Goal: Information Seeking & Learning: Find contact information

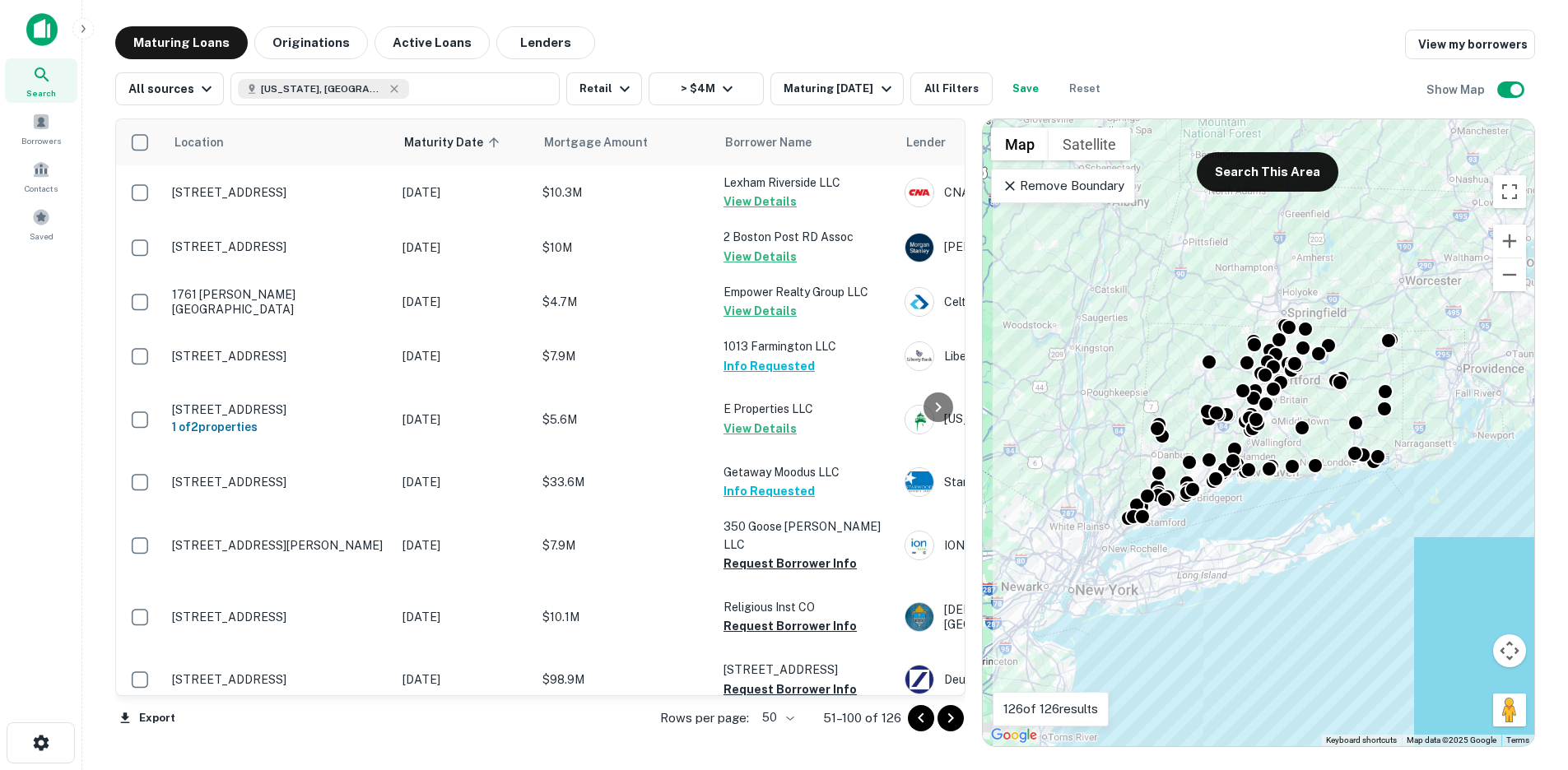
scroll to position [294, 0]
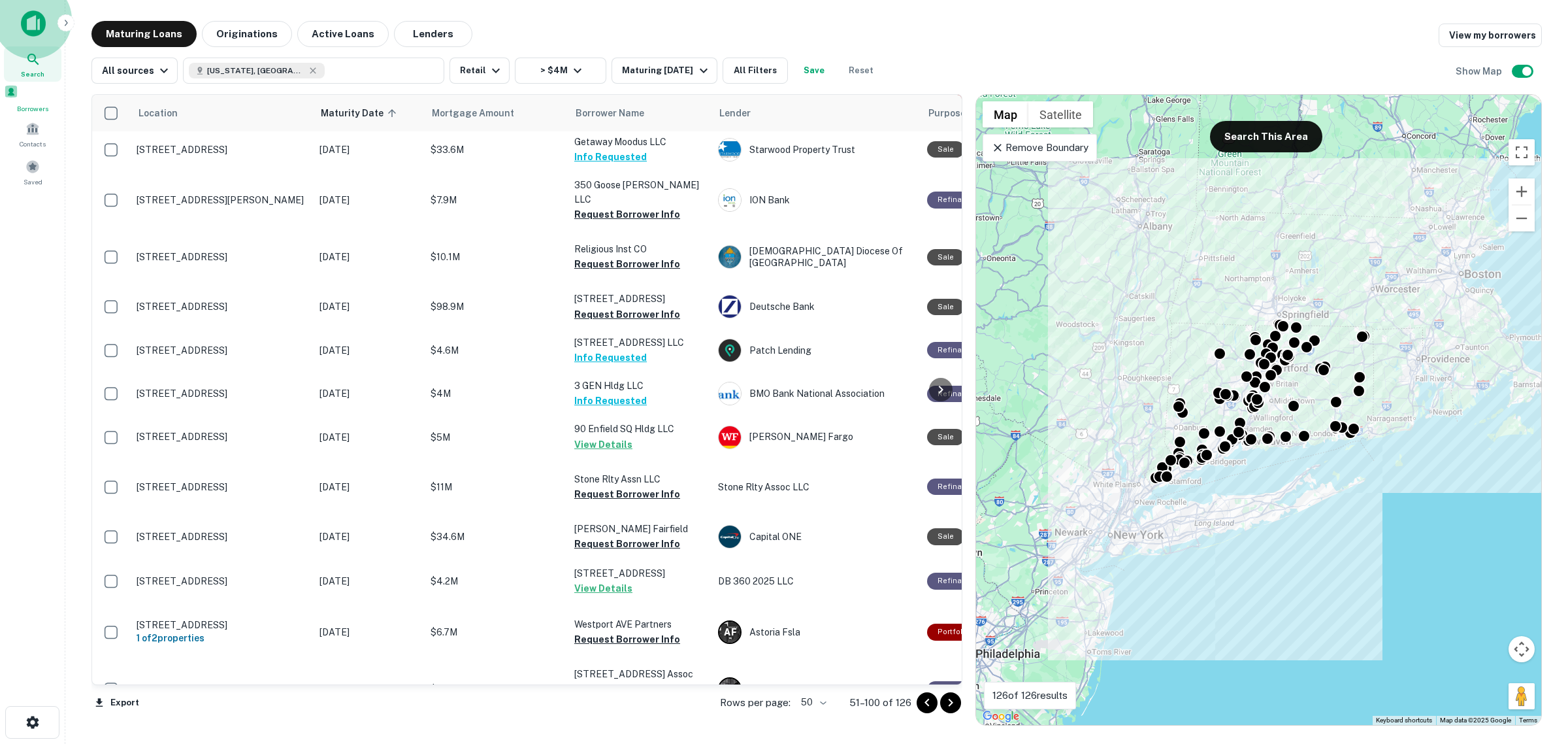
click at [36, 103] on div "Borrowers" at bounding box center [33, 99] width 58 height 30
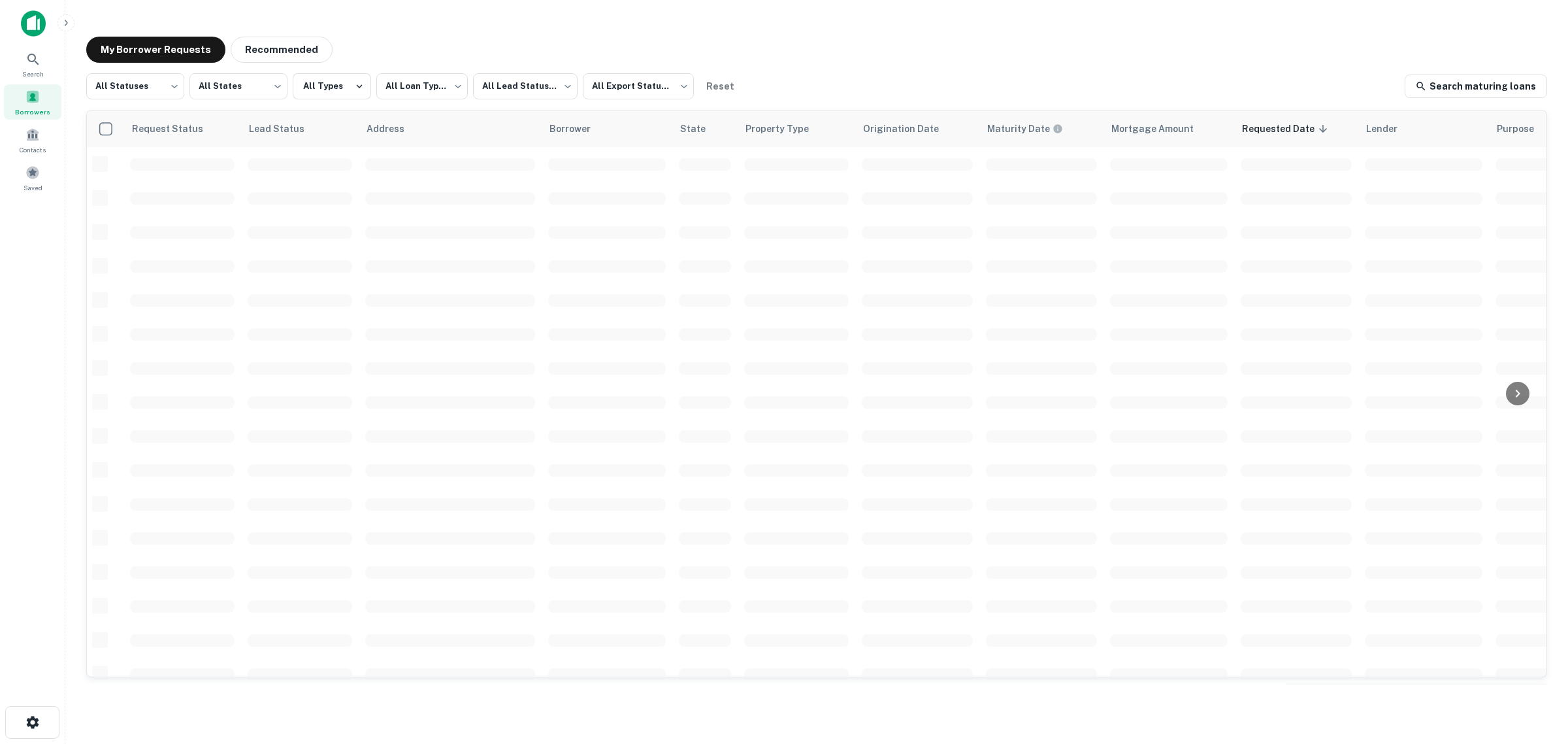
scroll to position [233, 0]
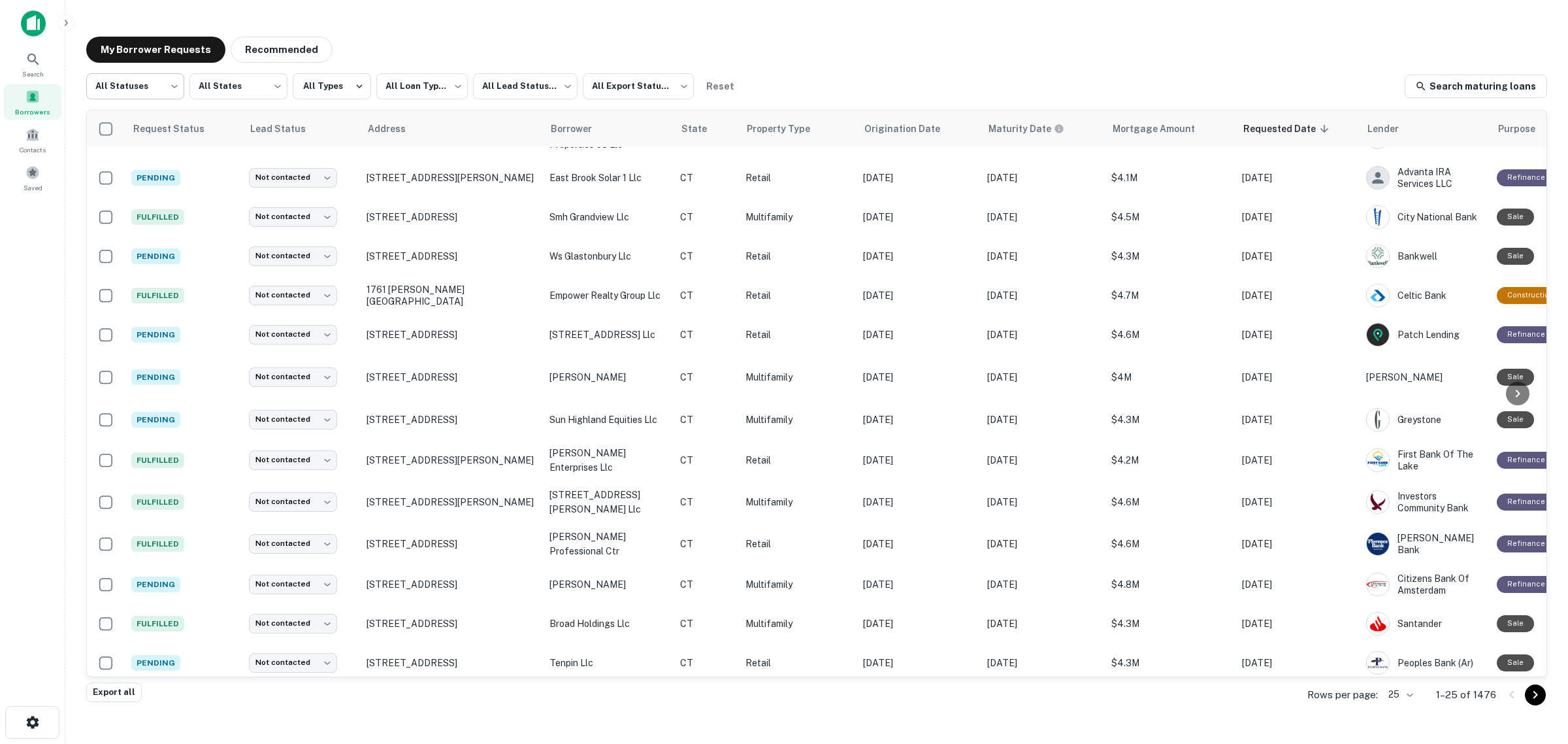
click at [119, 78] on body "**********" at bounding box center [784, 372] width 1568 height 744
click at [132, 162] on li "Fulfilled" at bounding box center [135, 167] width 98 height 24
type input "*********"
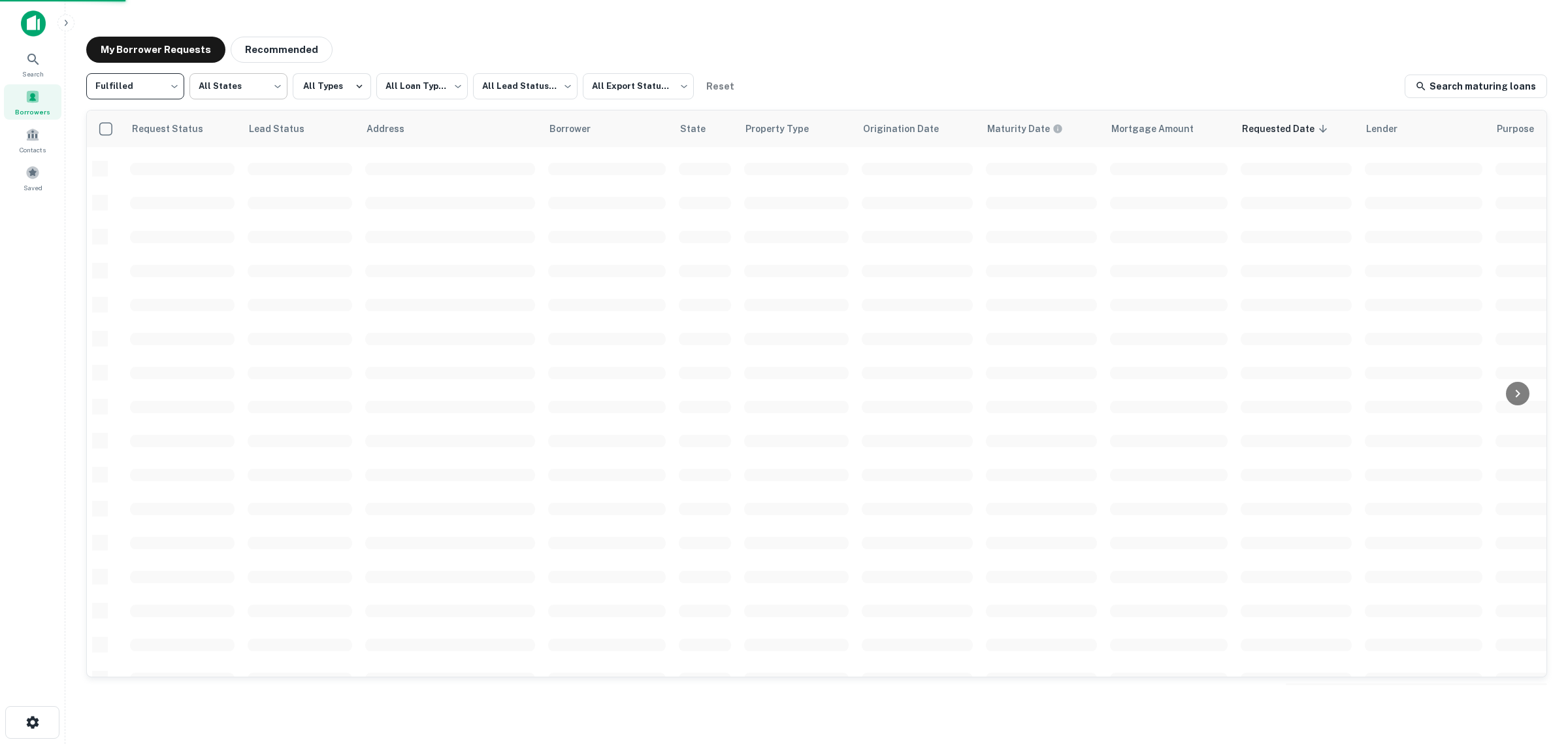
click at [232, 84] on body "**********" at bounding box center [784, 372] width 1568 height 744
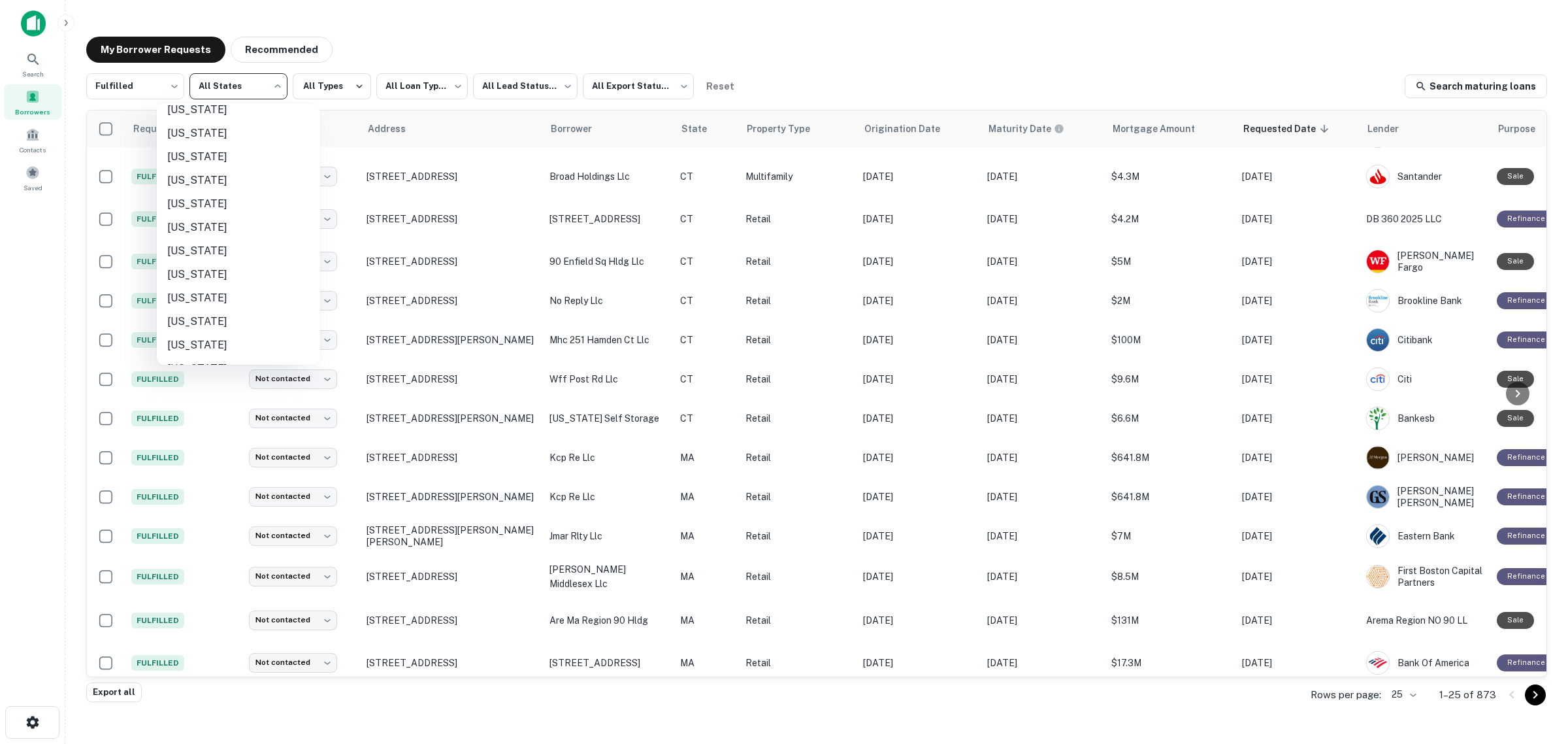
scroll to position [490, 0]
click at [204, 122] on li "[US_STATE]" at bounding box center [238, 124] width 163 height 24
type input "**"
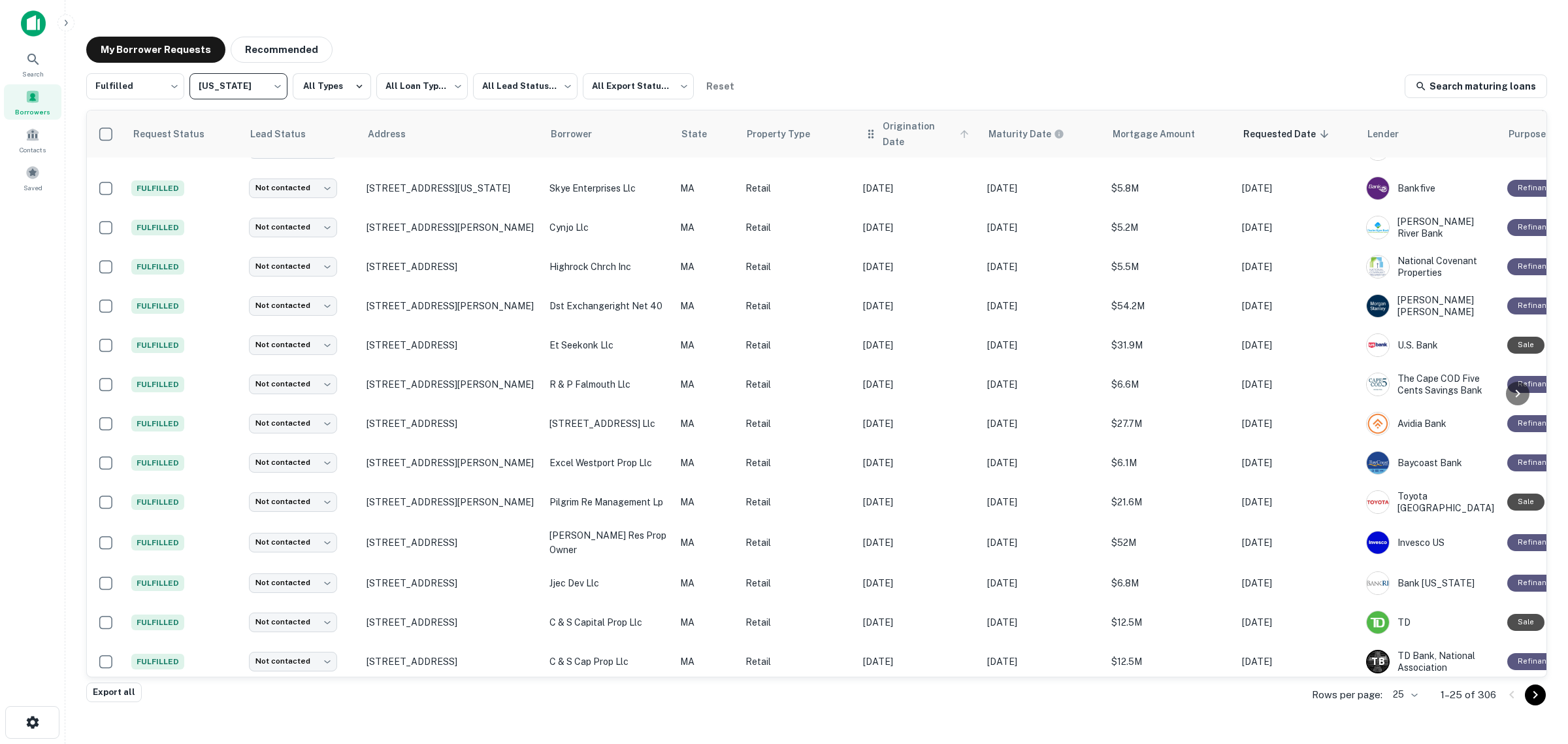
click at [887, 128] on span "Origination Date" at bounding box center [928, 134] width 90 height 31
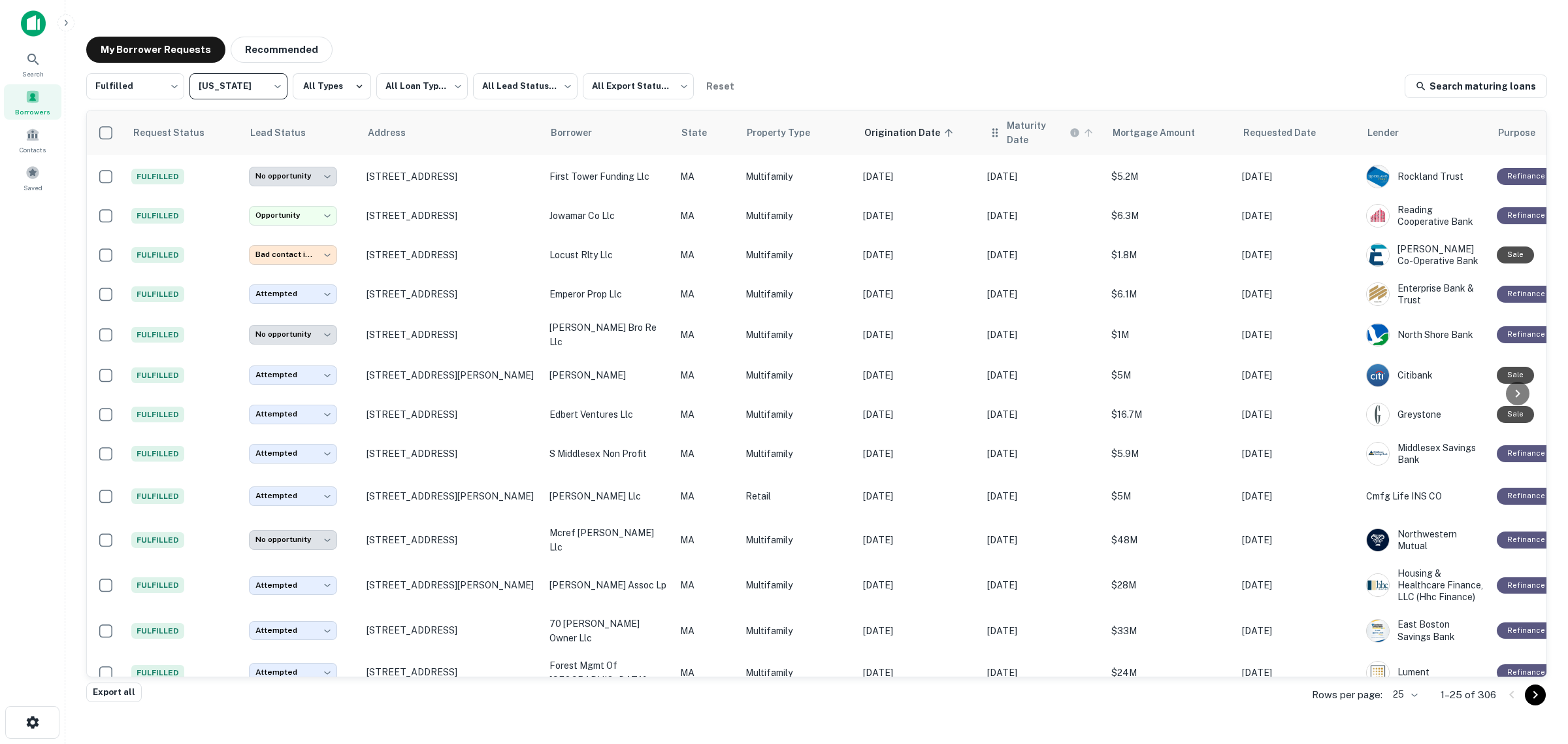
click at [1029, 131] on h6 "Maturity Date" at bounding box center [1037, 133] width 60 height 29
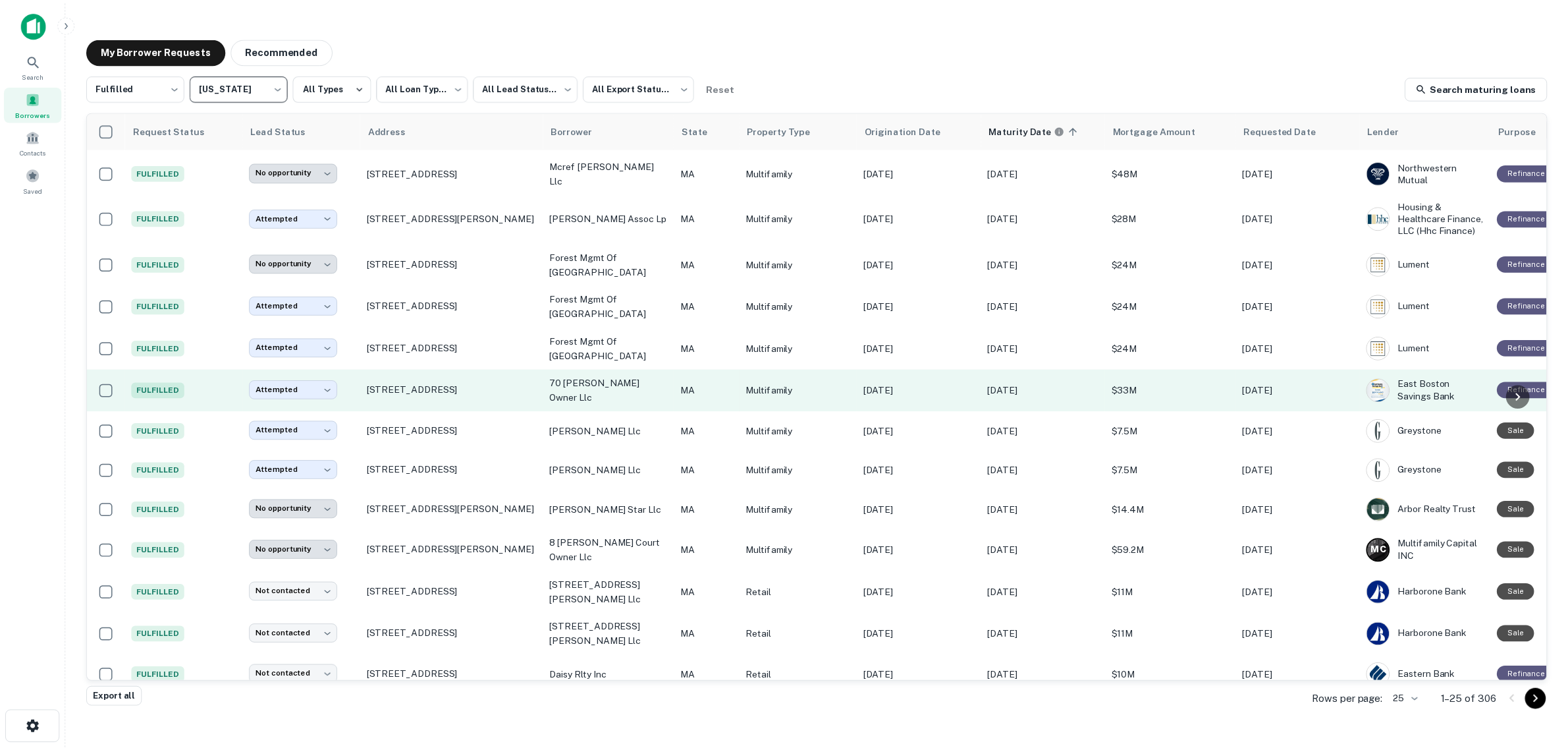
scroll to position [483, 0]
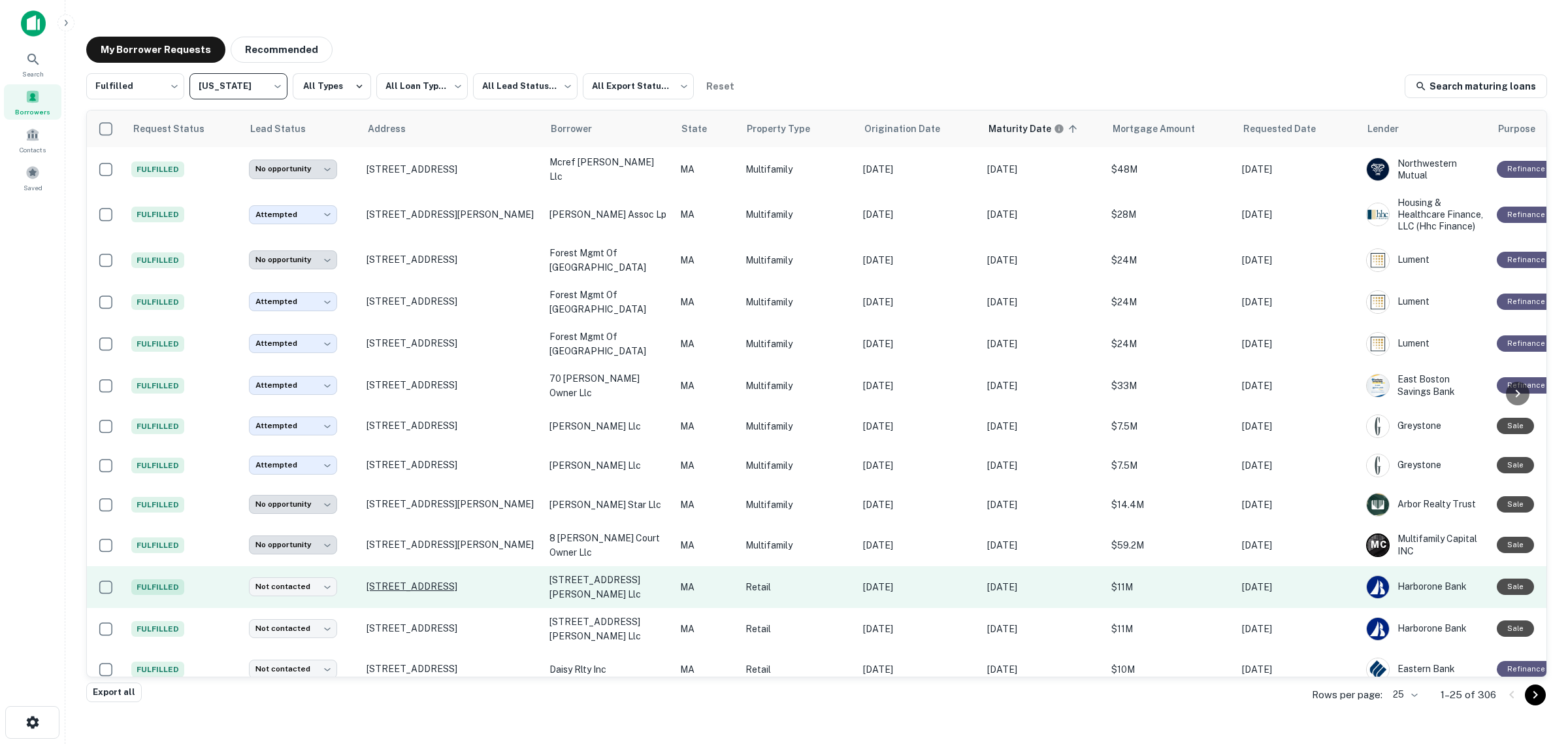
click at [400, 581] on p "[STREET_ADDRESS]" at bounding box center [452, 586] width 170 height 11
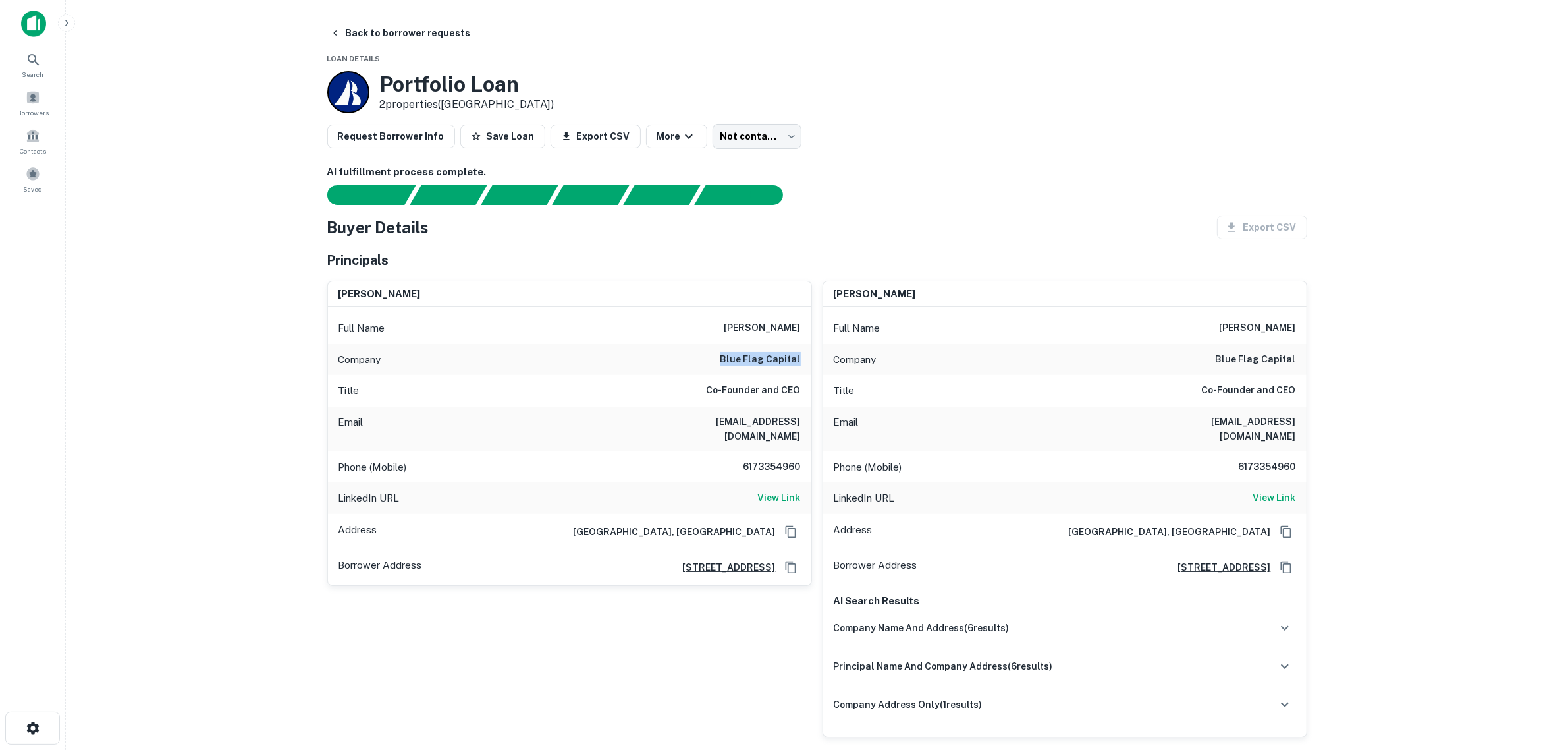
drag, startPoint x: 727, startPoint y: 361, endPoint x: 804, endPoint y: 351, distance: 77.6
click at [804, 351] on div "Company blue flag capital" at bounding box center [569, 359] width 483 height 31
copy h6 "blue flag capital"
click at [281, 395] on main "Back to borrower requests Loan Details Portfolio Loan 2 properties ([GEOGRAPHIC…" at bounding box center [817, 375] width 1502 height 750
click at [799, 490] on h6 "View Link" at bounding box center [779, 497] width 43 height 15
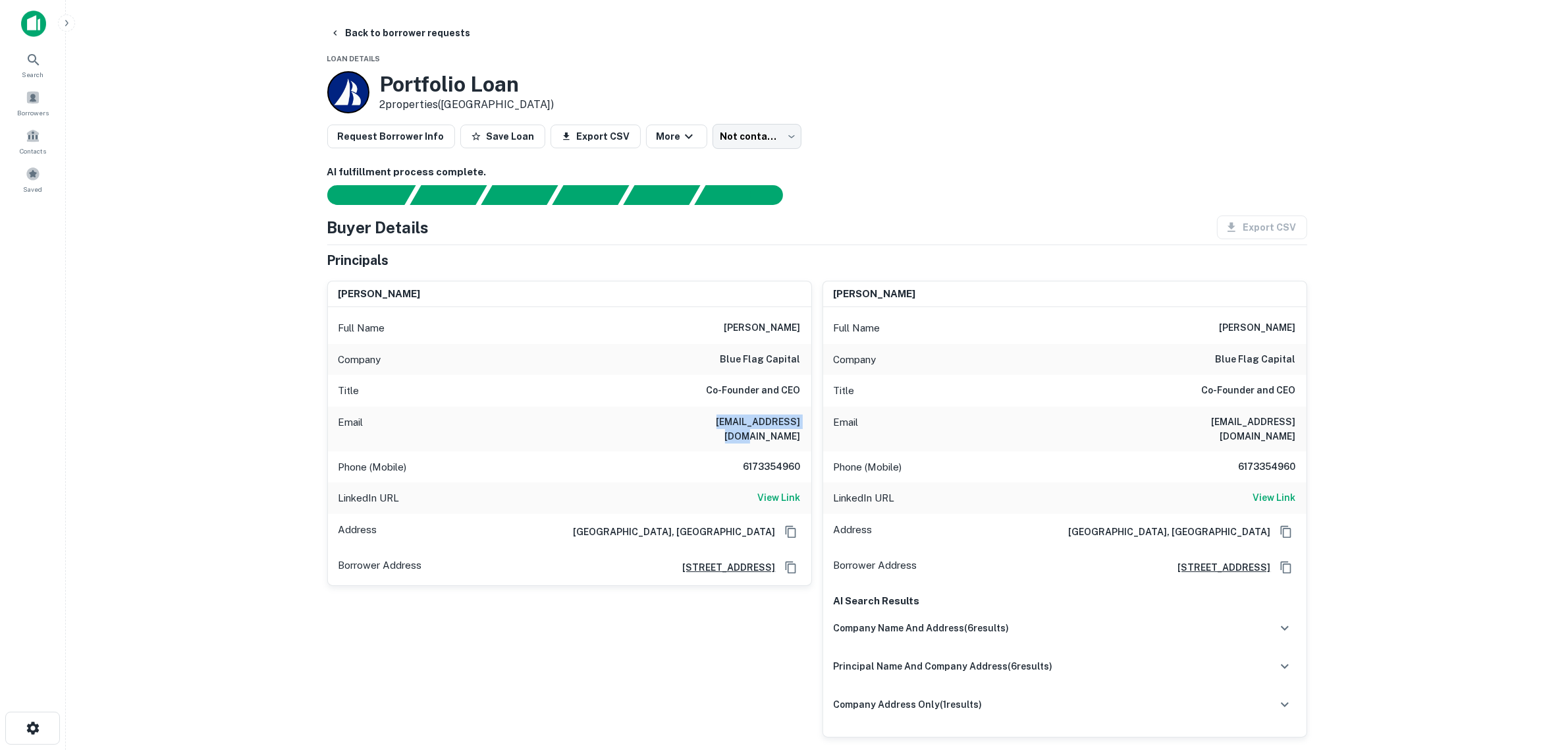
drag, startPoint x: 695, startPoint y: 419, endPoint x: 799, endPoint y: 419, distance: 104.0
click at [799, 419] on div "Email [EMAIL_ADDRESS][DOMAIN_NAME]" at bounding box center [569, 429] width 483 height 44
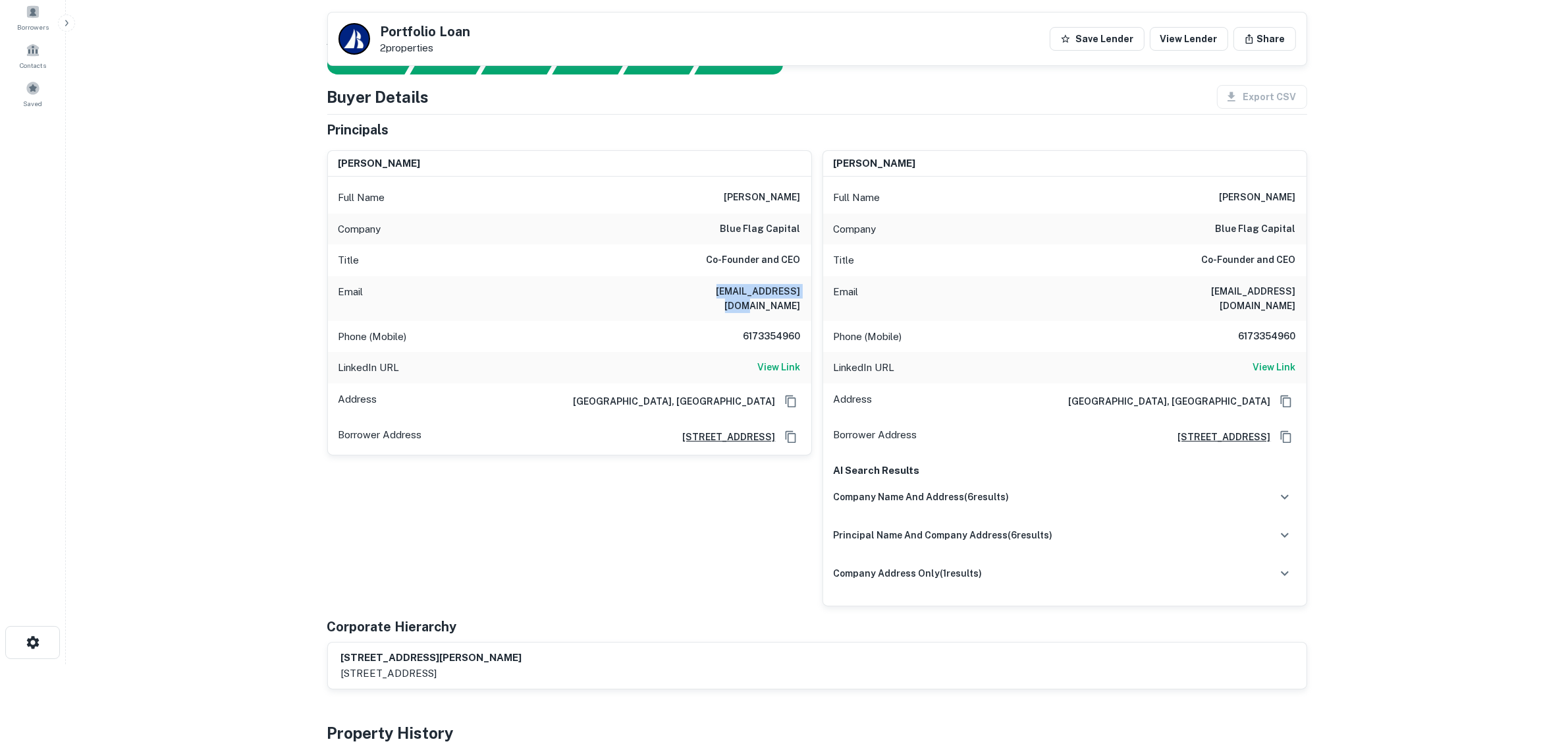
scroll to position [83, 0]
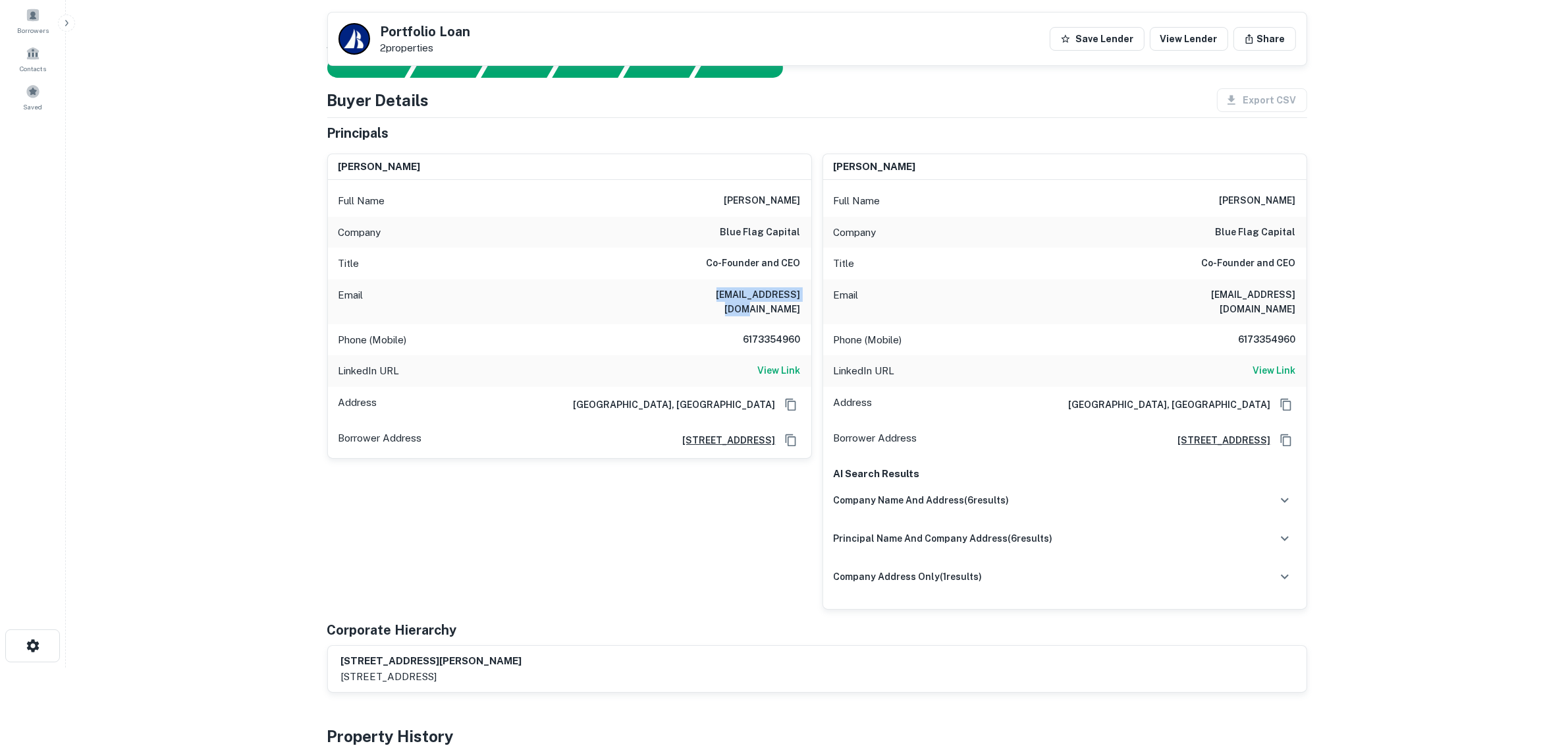
copy h6 "[EMAIL_ADDRESS][DOMAIN_NAME]"
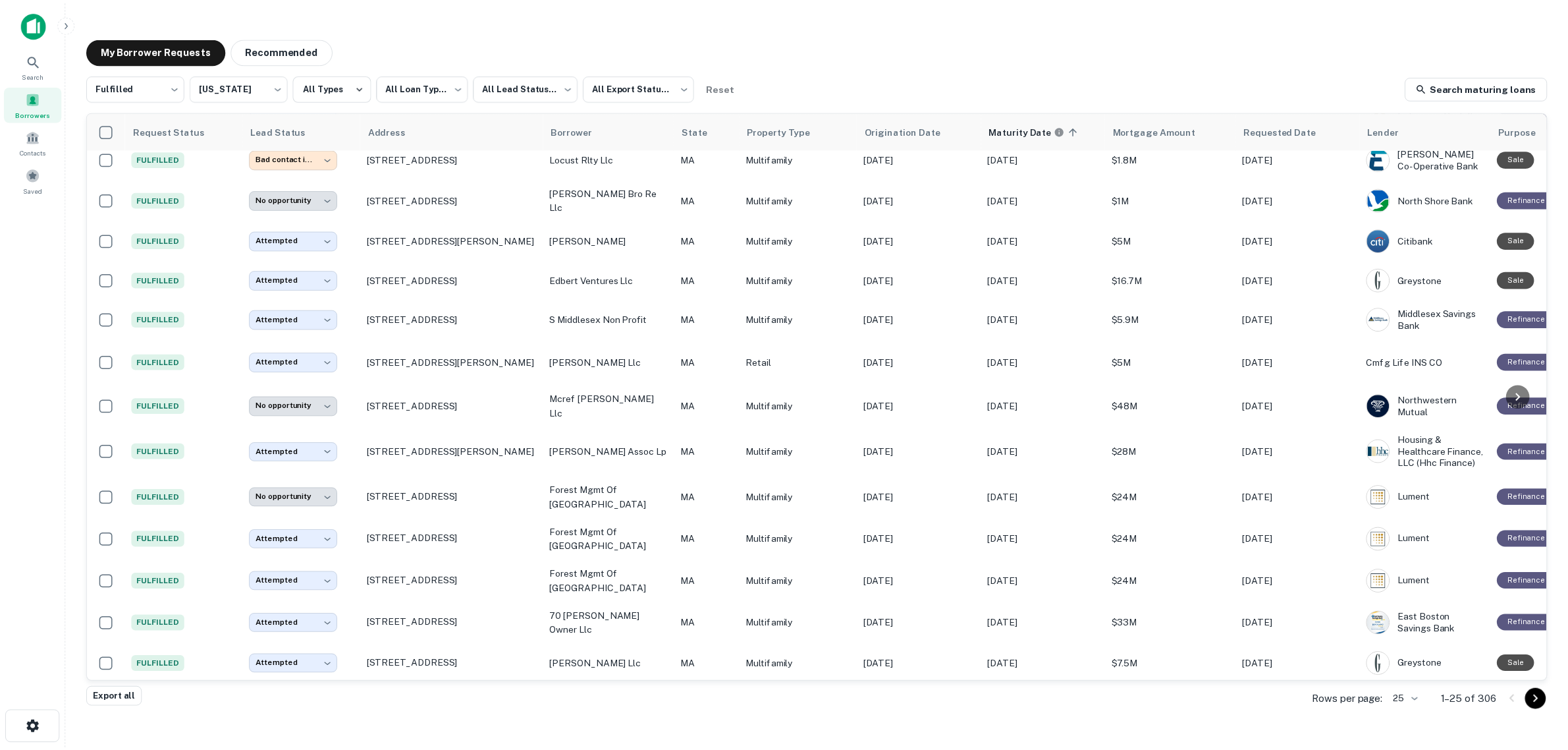
scroll to position [247, 0]
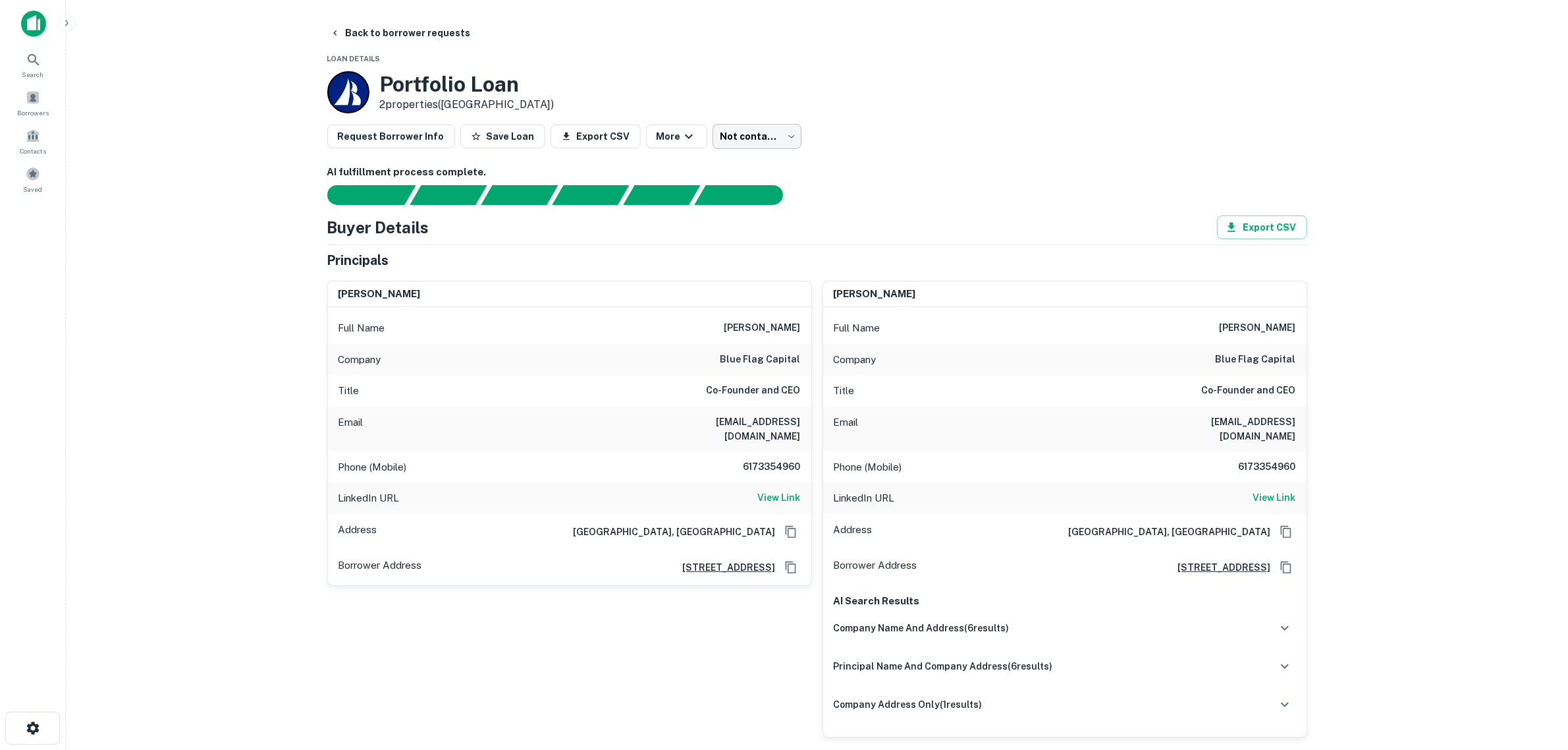
click at [728, 136] on body "Search Borrowers Contacts Saved Back to borrower requests Loan Details Portfoli…" at bounding box center [784, 375] width 1568 height 750
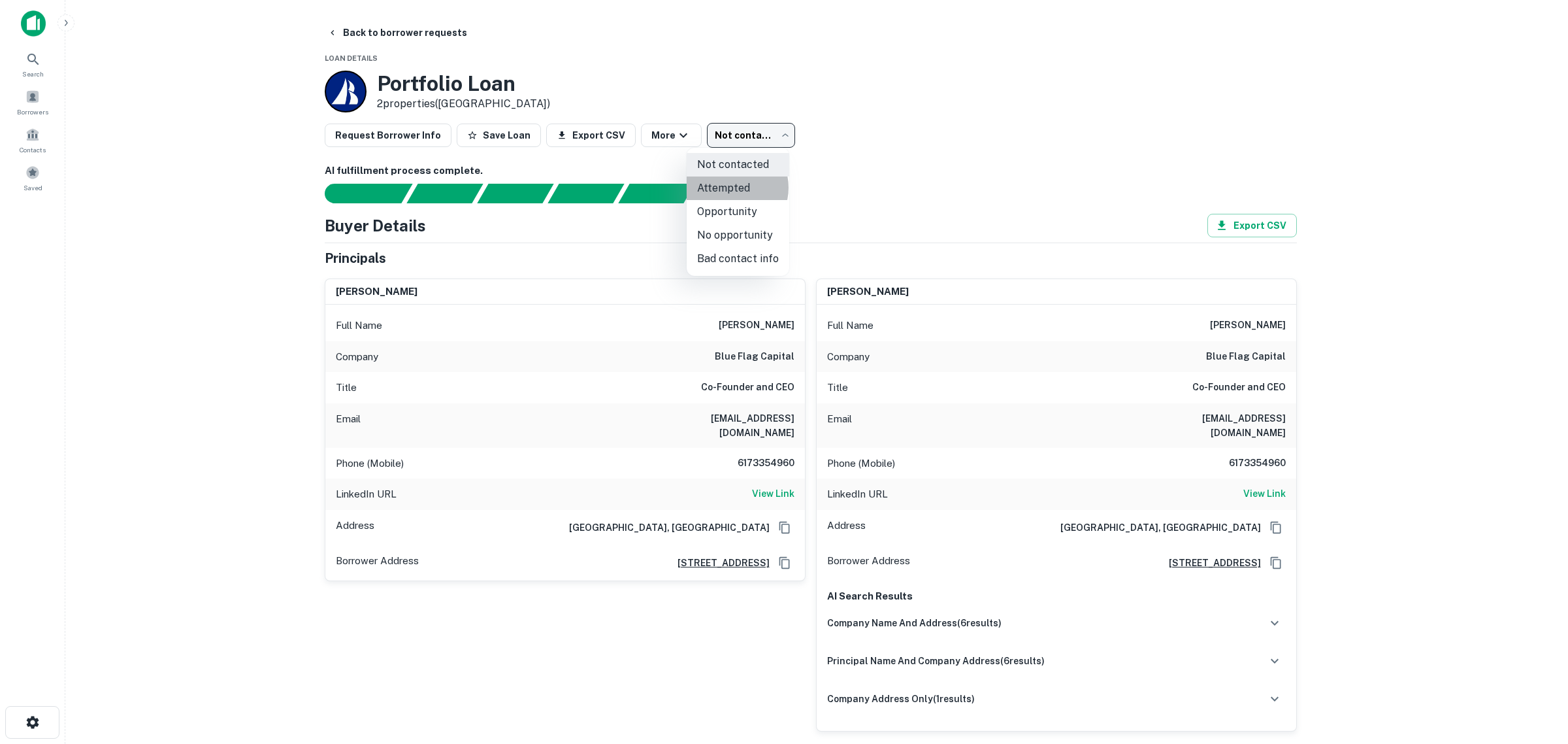
click at [732, 188] on li "Attempted" at bounding box center [738, 188] width 103 height 24
type input "*********"
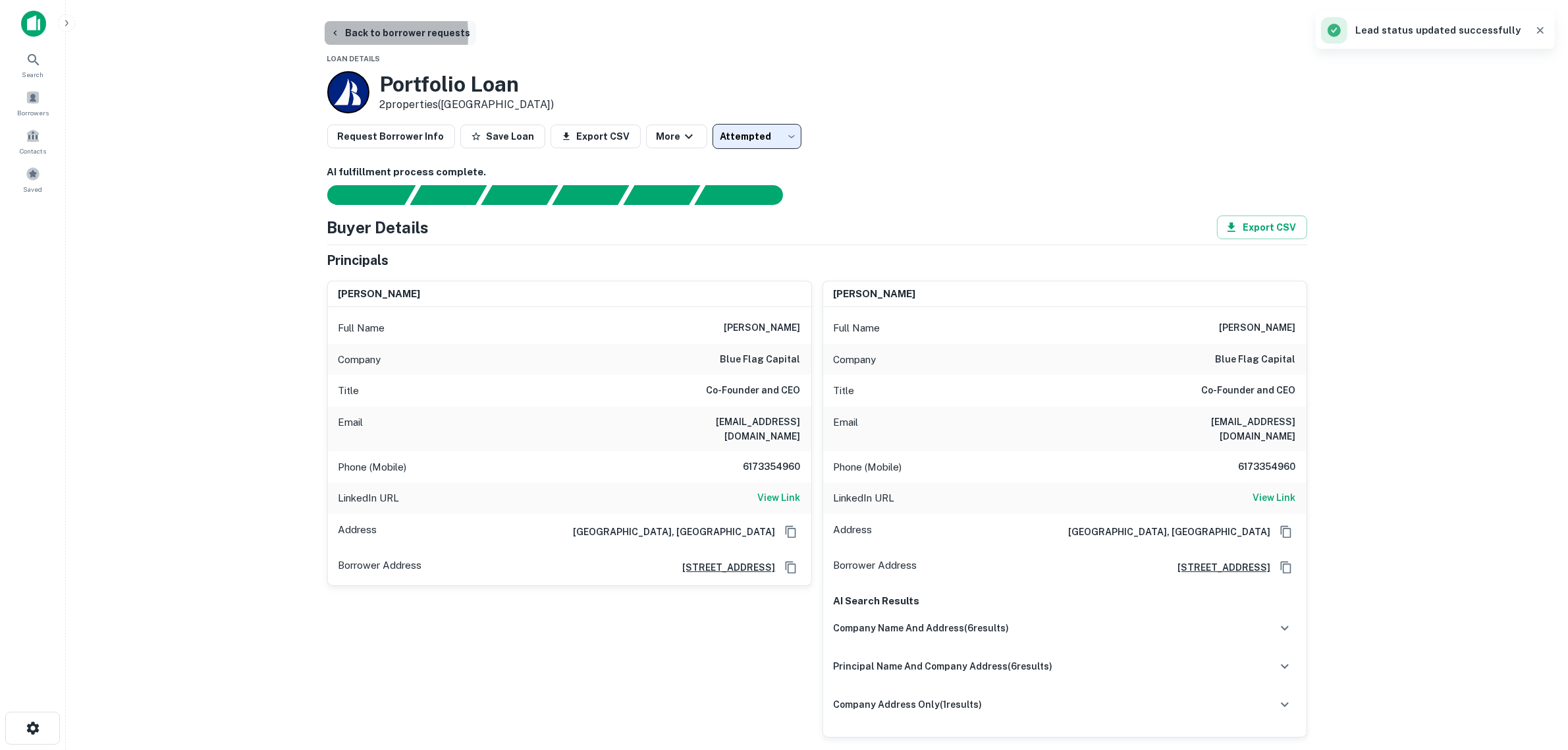
click at [342, 35] on button "Back to borrower requests" at bounding box center [400, 33] width 152 height 24
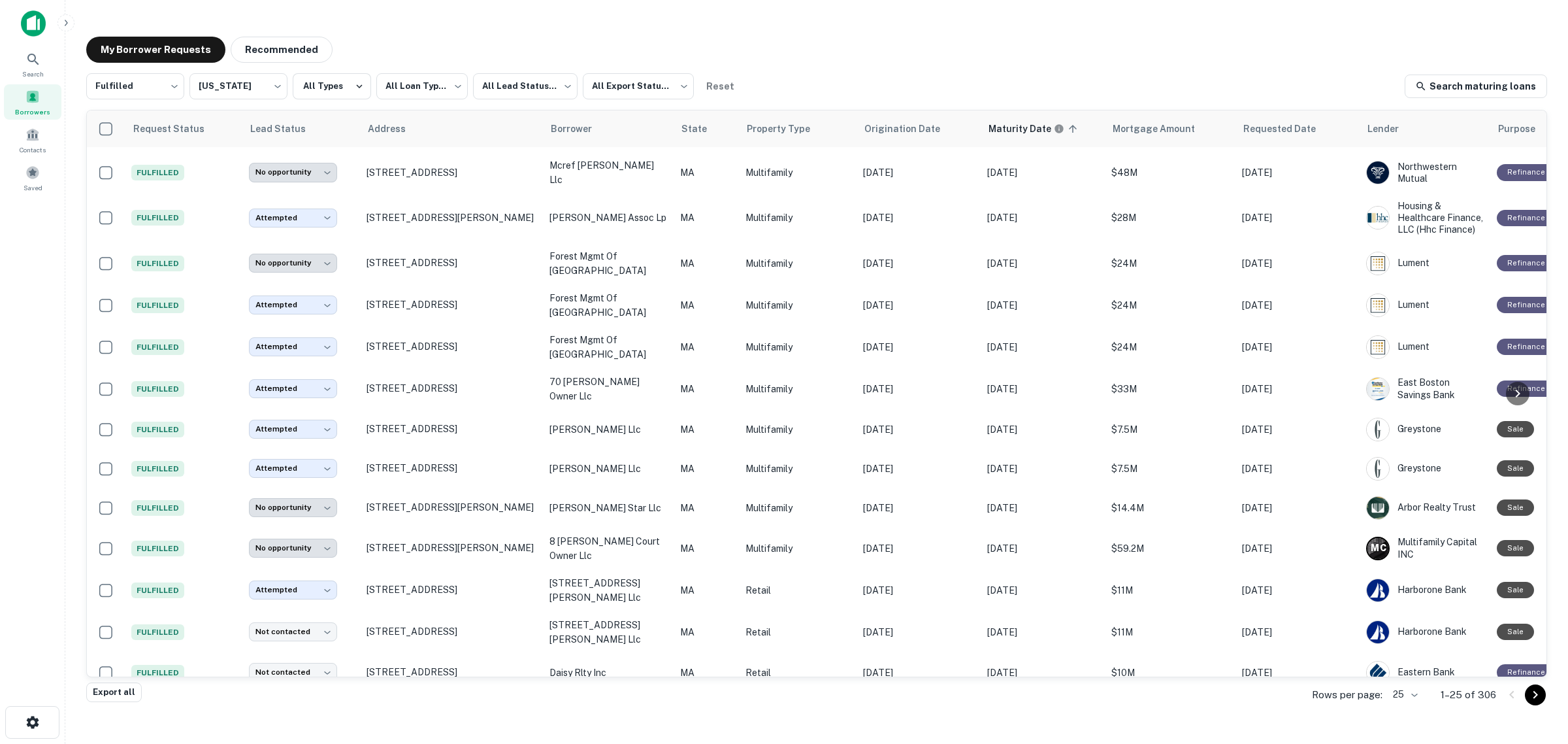
scroll to position [479, 0]
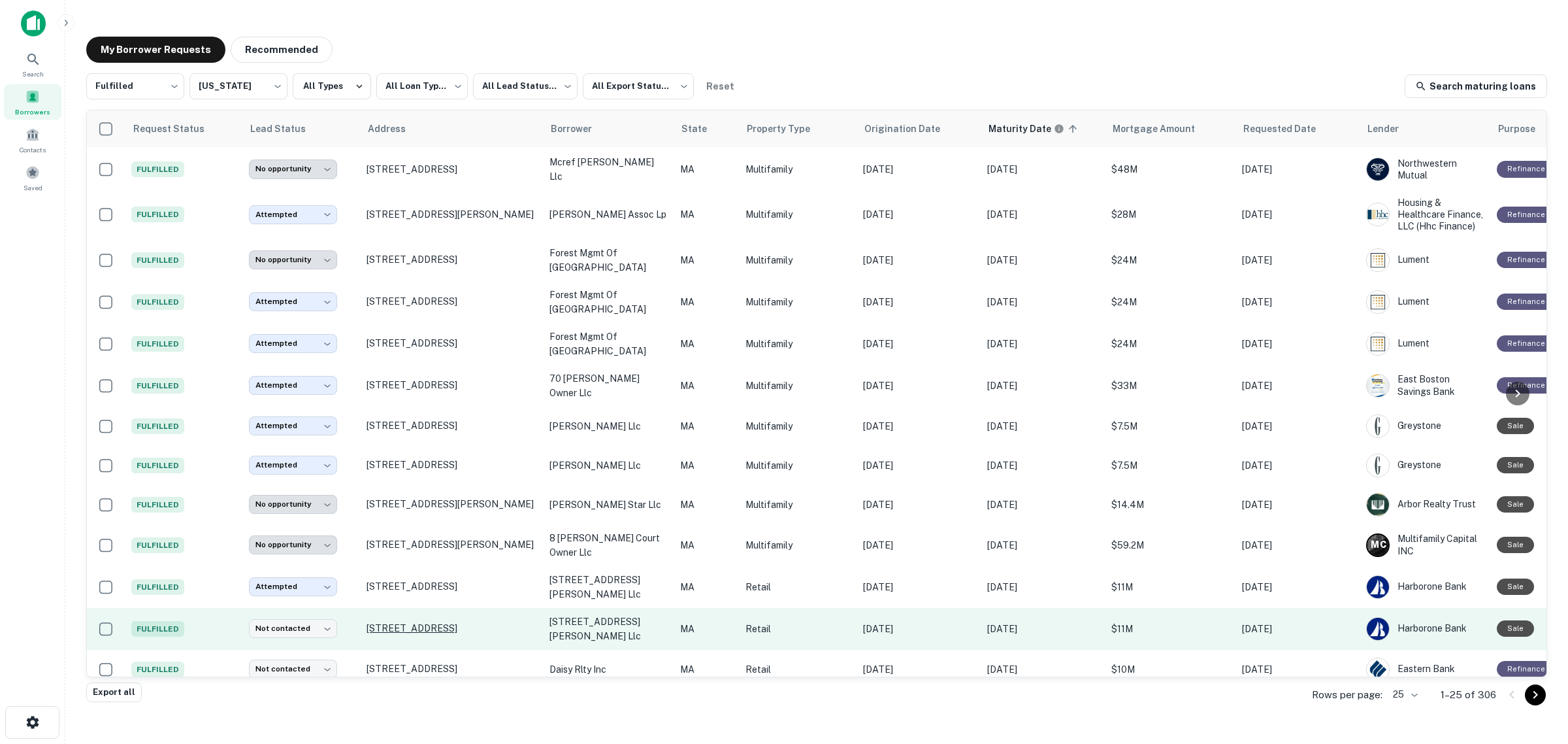
click at [406, 622] on p "[STREET_ADDRESS]" at bounding box center [452, 628] width 170 height 11
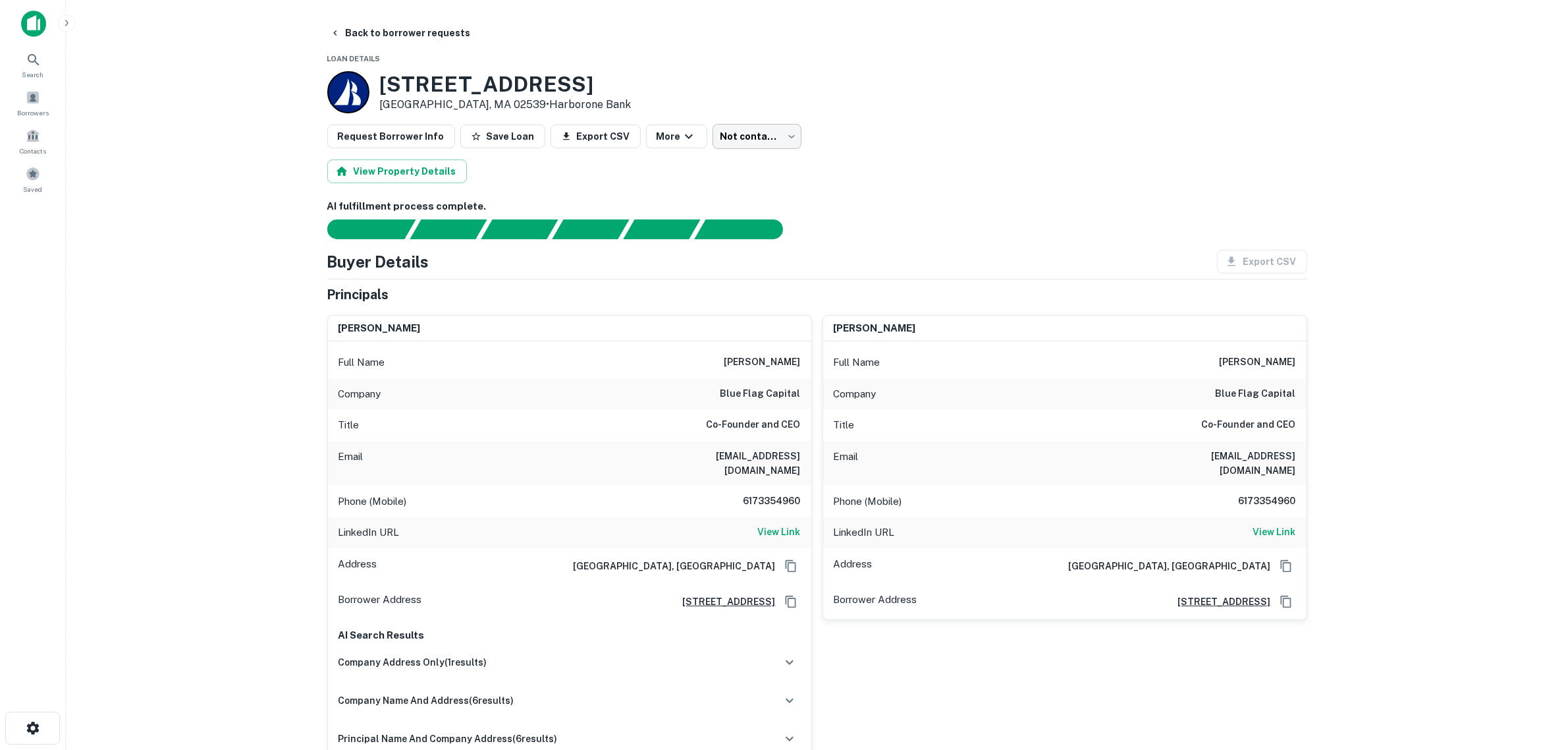
click at [731, 145] on body "Search Borrowers Contacts Saved Back to borrower requests Loan Details [STREET_…" at bounding box center [784, 375] width 1568 height 750
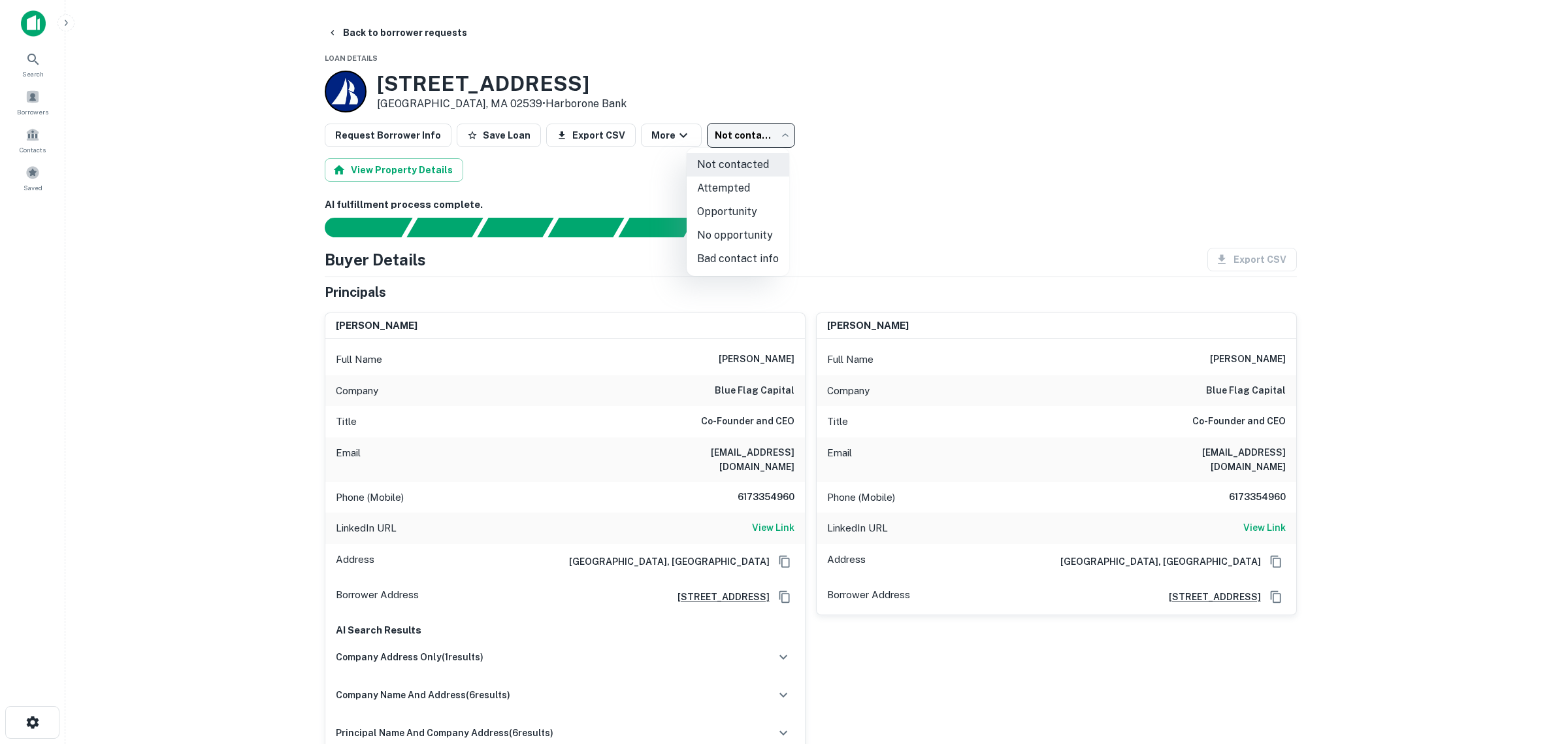
drag, startPoint x: 724, startPoint y: 207, endPoint x: 724, endPoint y: 185, distance: 22.0
click at [724, 185] on ul "Not contacted Attempted Opportunity No opportunity Bad contact info" at bounding box center [738, 211] width 103 height 128
click at [724, 185] on li "Attempted" at bounding box center [738, 188] width 103 height 24
type input "*********"
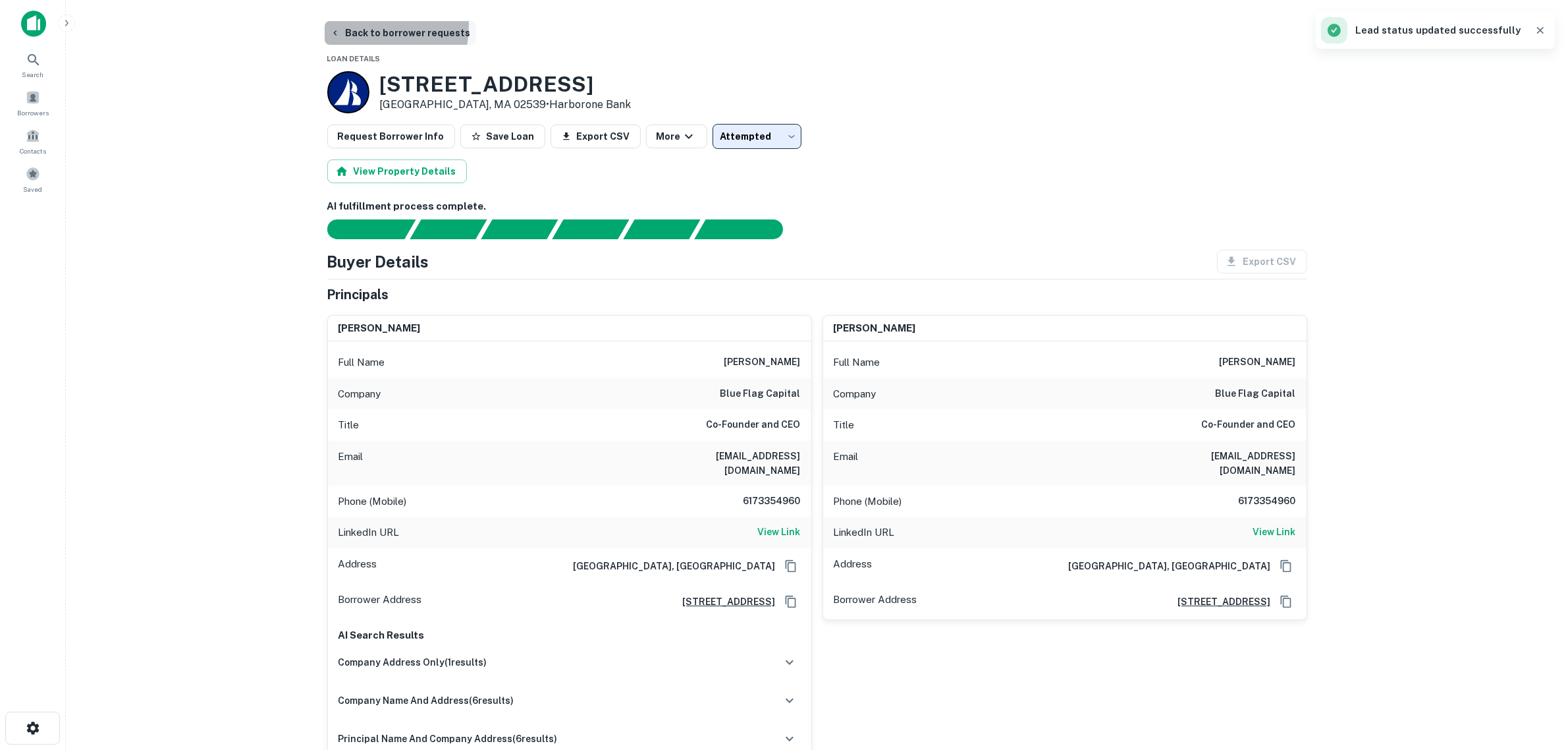
click at [341, 25] on button "Back to borrower requests" at bounding box center [400, 33] width 152 height 24
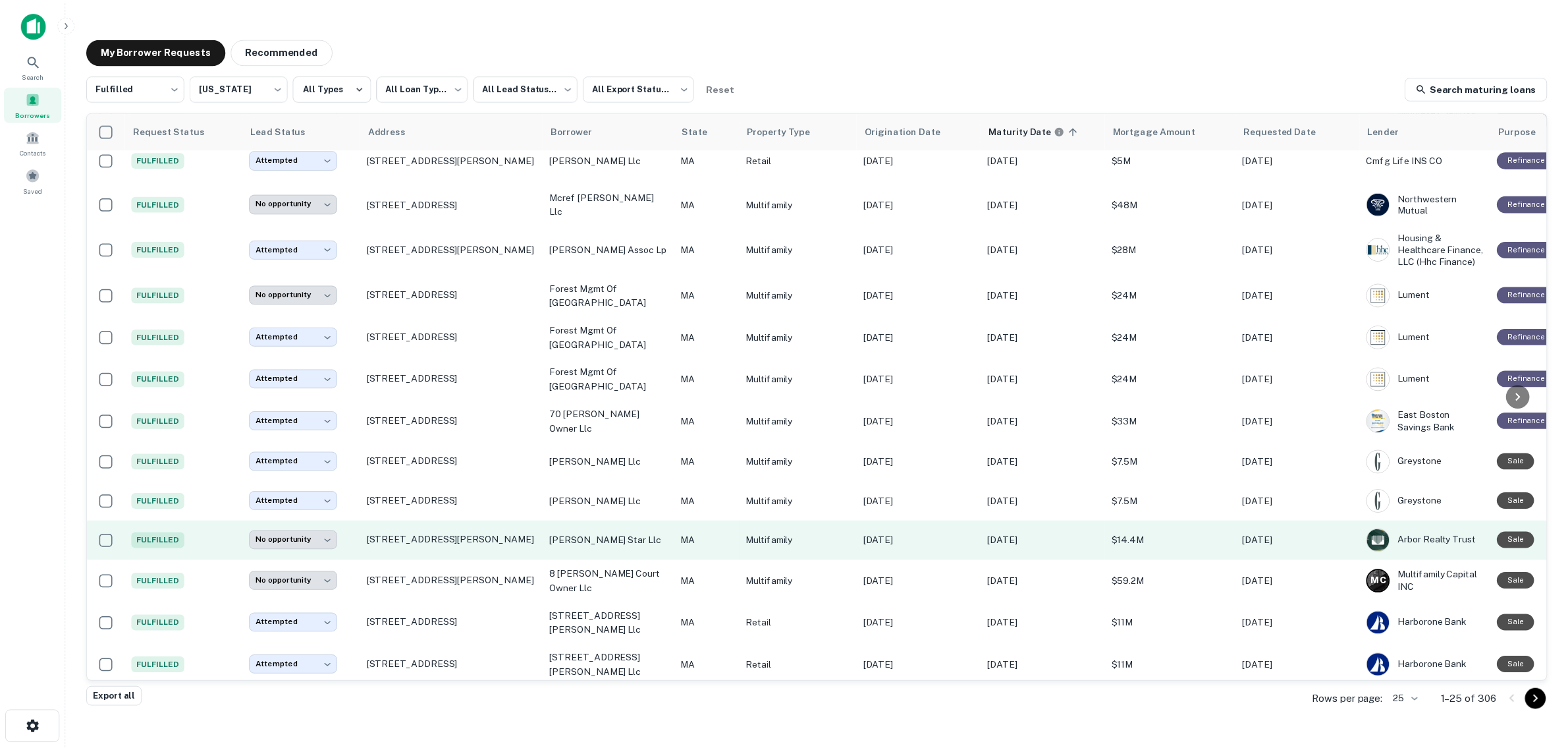
scroll to position [483, 0]
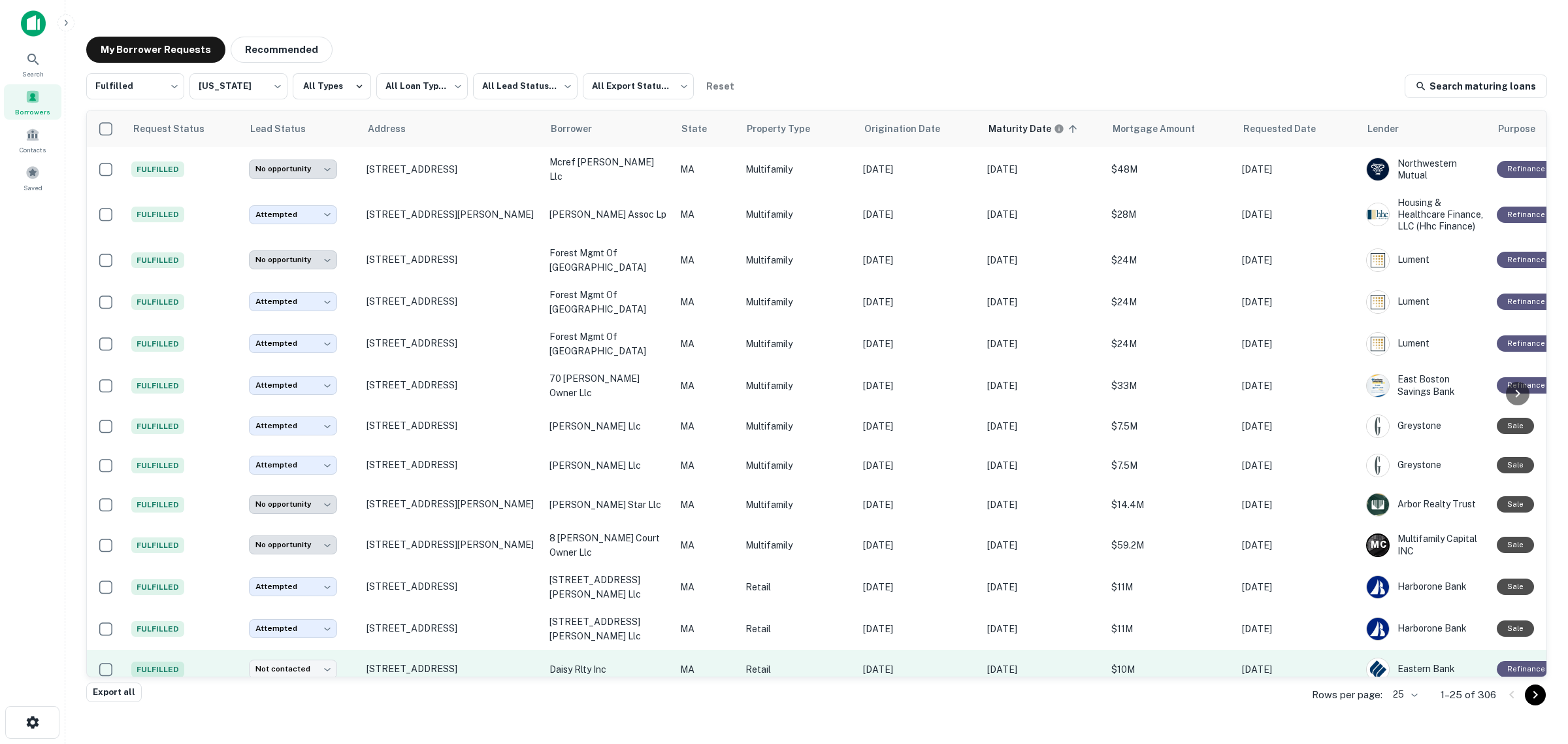
click at [447, 650] on td "[STREET_ADDRESS]" at bounding box center [451, 670] width 183 height 40
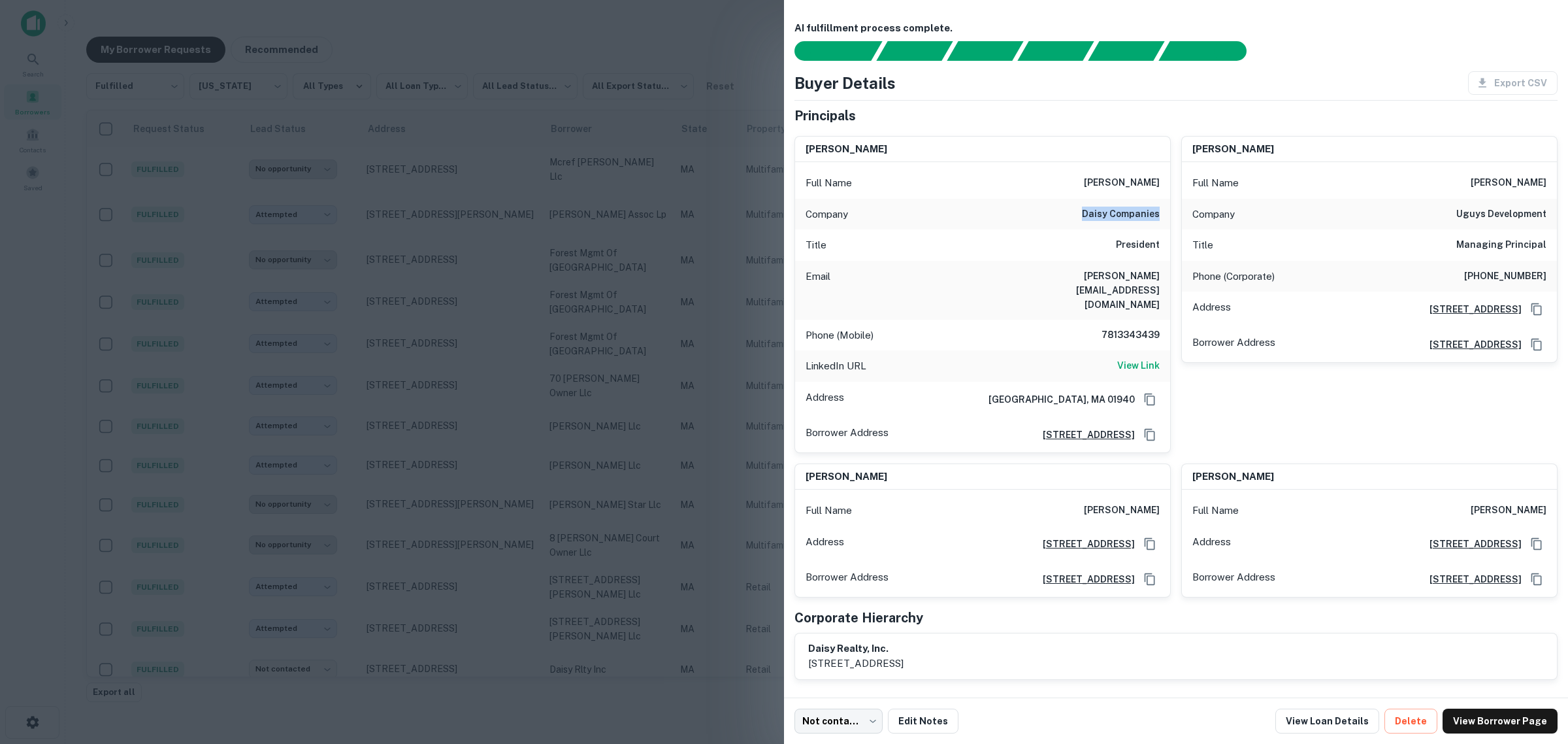
drag, startPoint x: 1076, startPoint y: 216, endPoint x: 1164, endPoint y: 211, distance: 88.1
click at [1164, 211] on div "Company daisy companies" at bounding box center [983, 214] width 375 height 31
click at [347, 704] on div at bounding box center [784, 372] width 1568 height 744
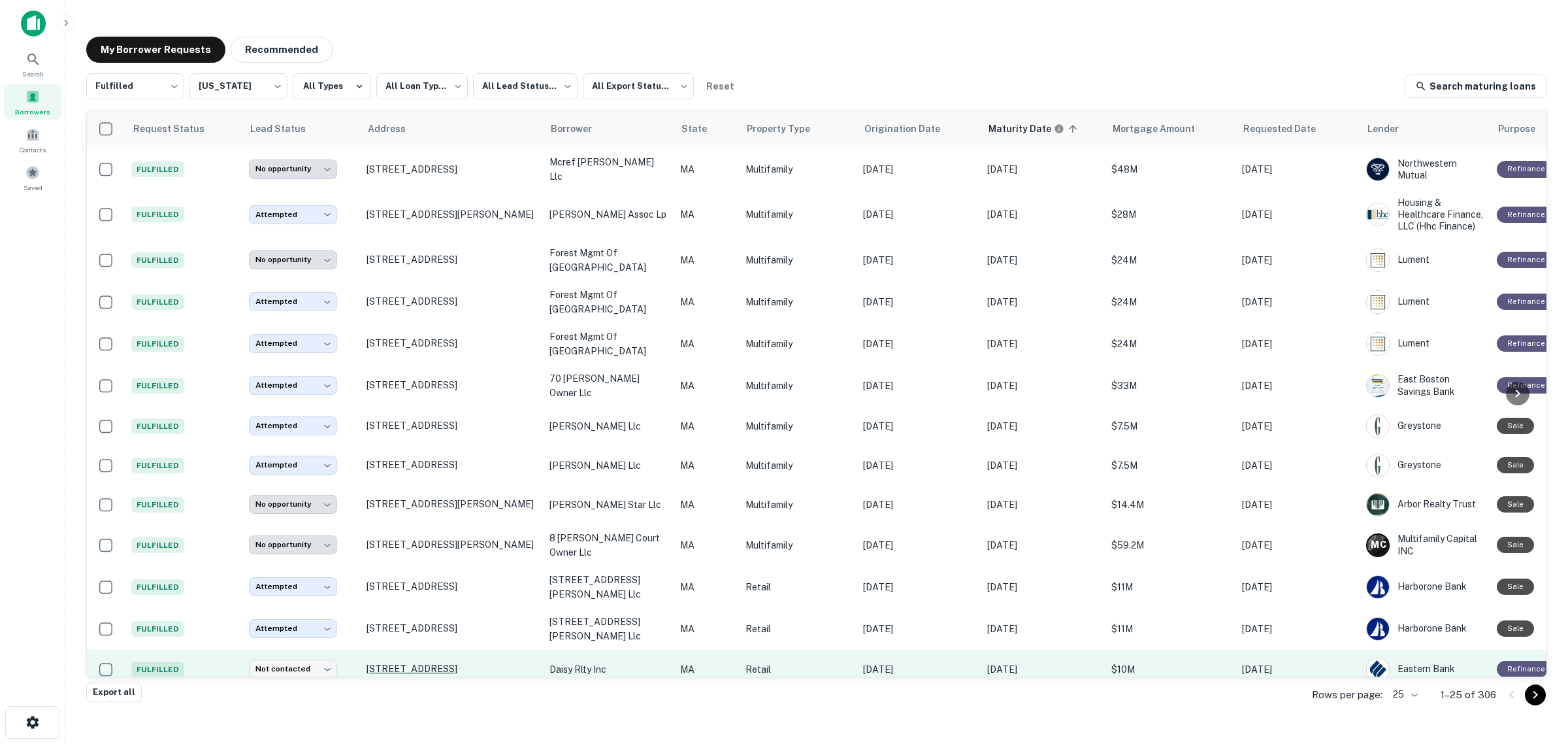
click at [406, 663] on p "[STREET_ADDRESS]" at bounding box center [452, 668] width 170 height 11
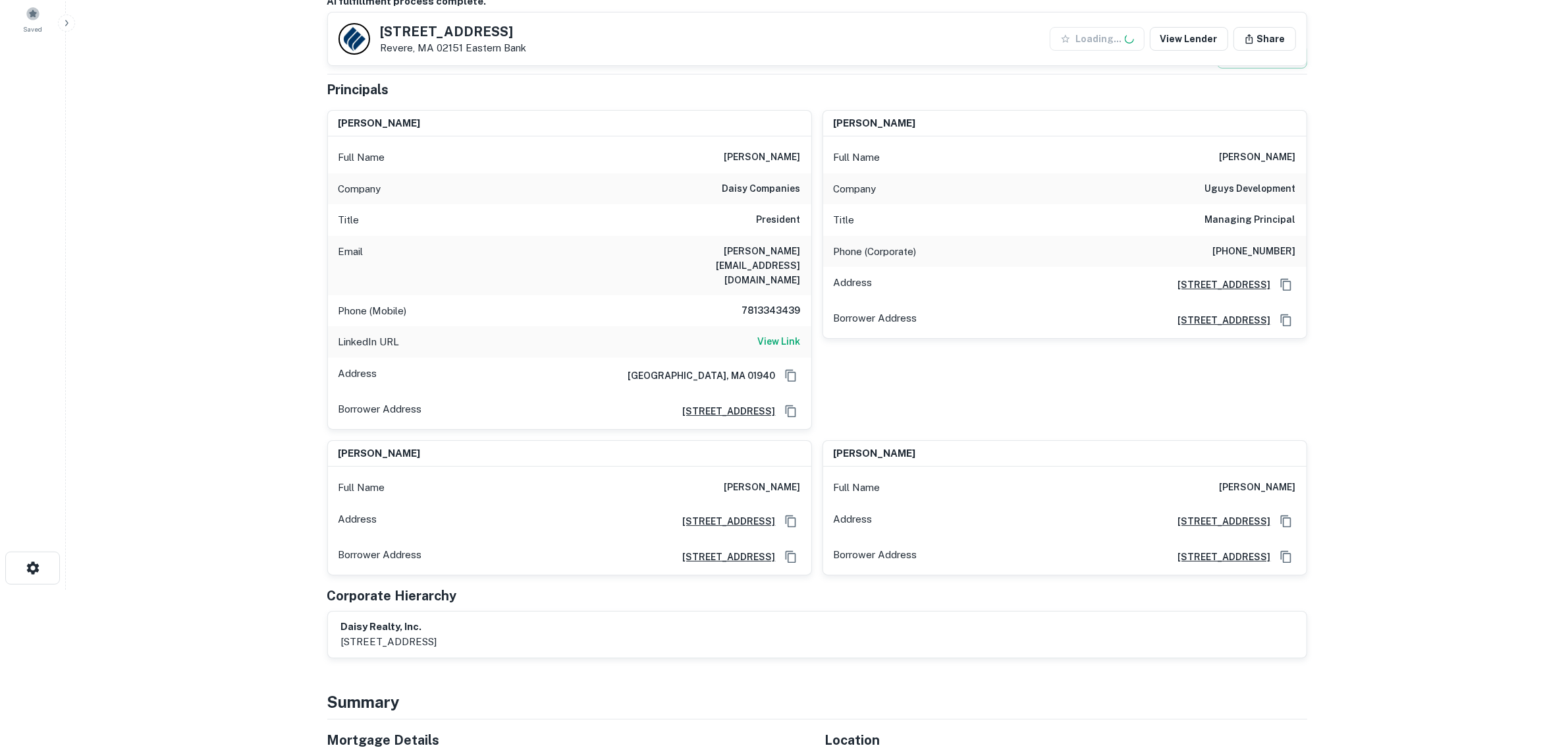
scroll to position [165, 0]
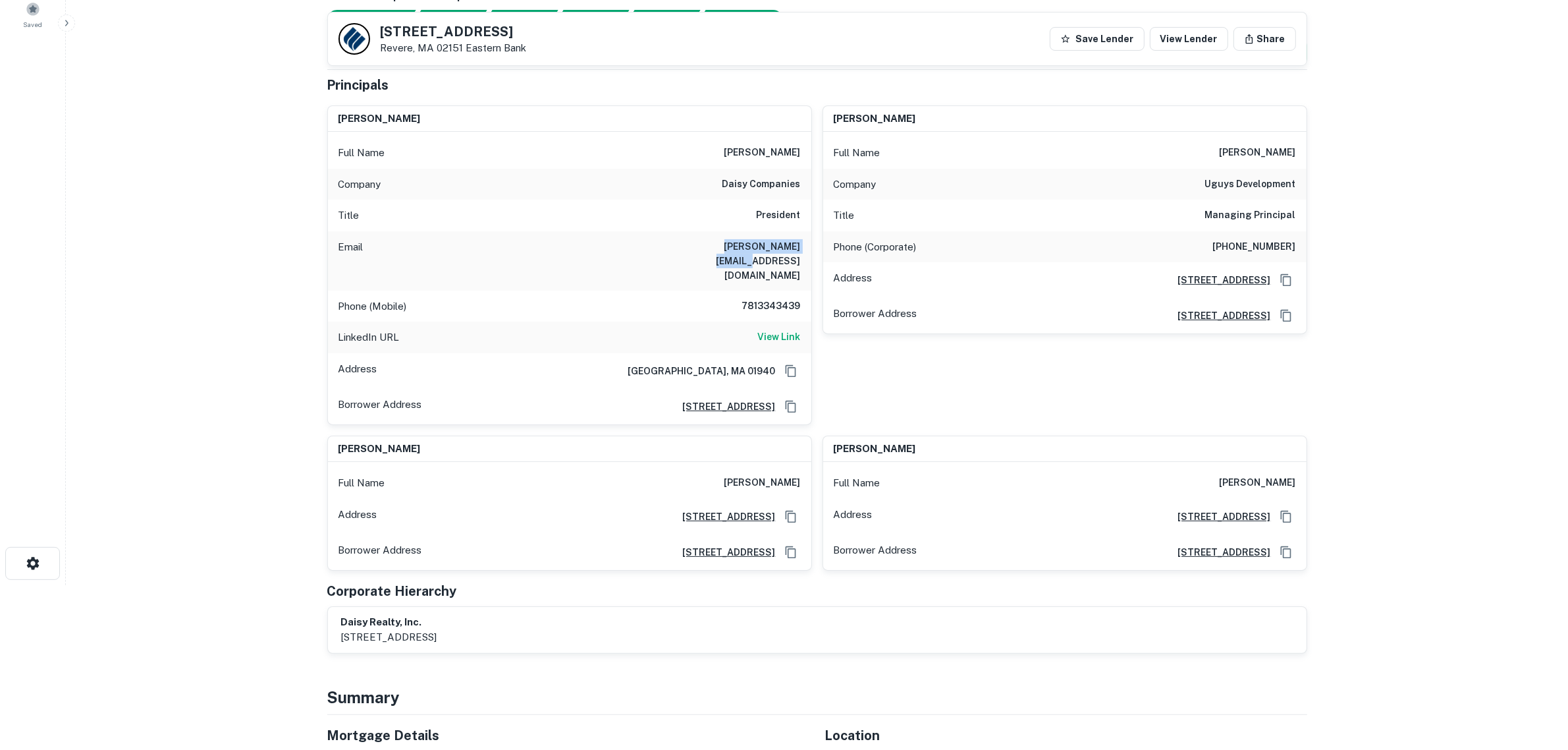
drag, startPoint x: 702, startPoint y: 246, endPoint x: 805, endPoint y: 246, distance: 103.0
click at [805, 246] on div "Email [PERSON_NAME][EMAIL_ADDRESS][DOMAIN_NAME]" at bounding box center [569, 260] width 483 height 59
copy h6 "[PERSON_NAME][EMAIL_ADDRESS][DOMAIN_NAME]"
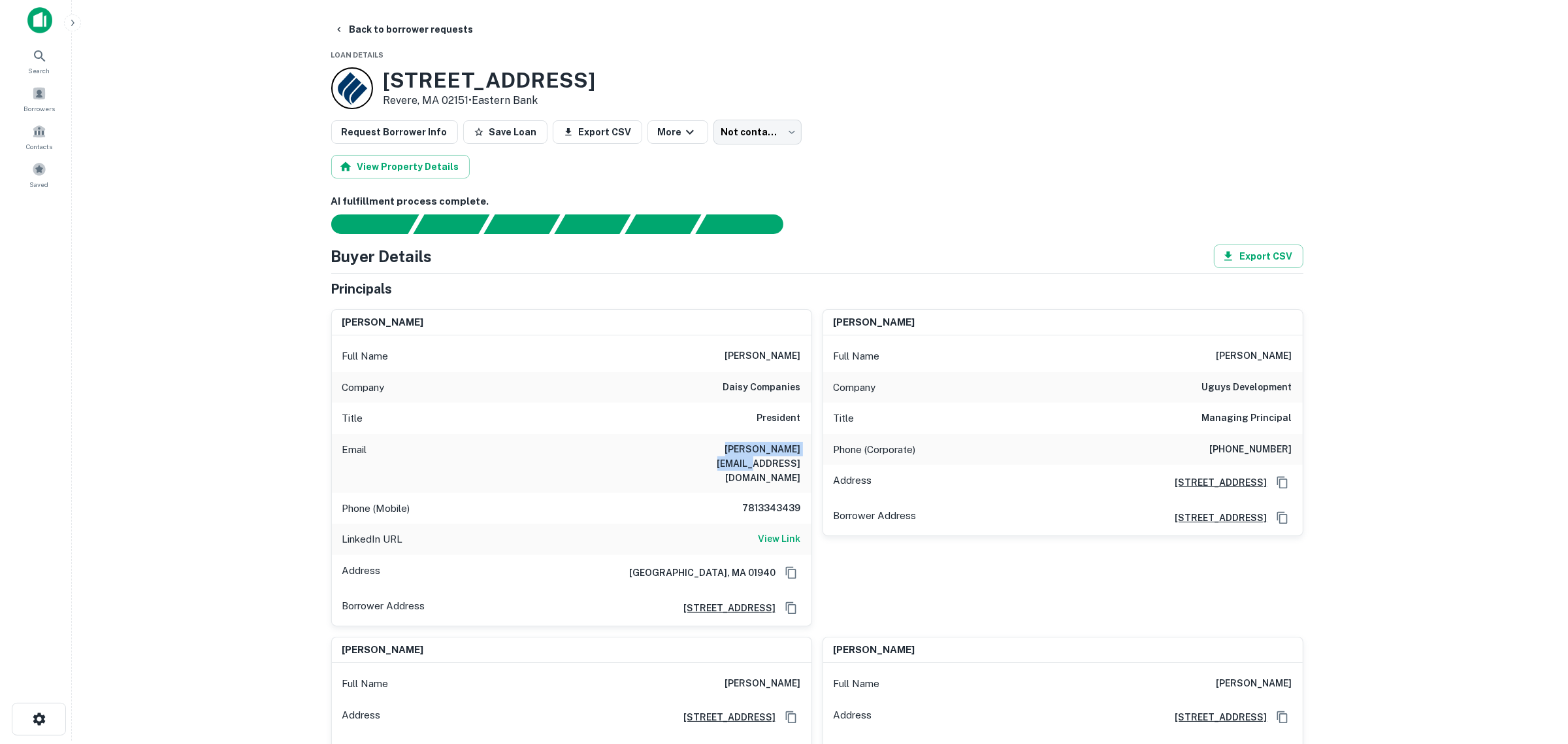
scroll to position [0, 0]
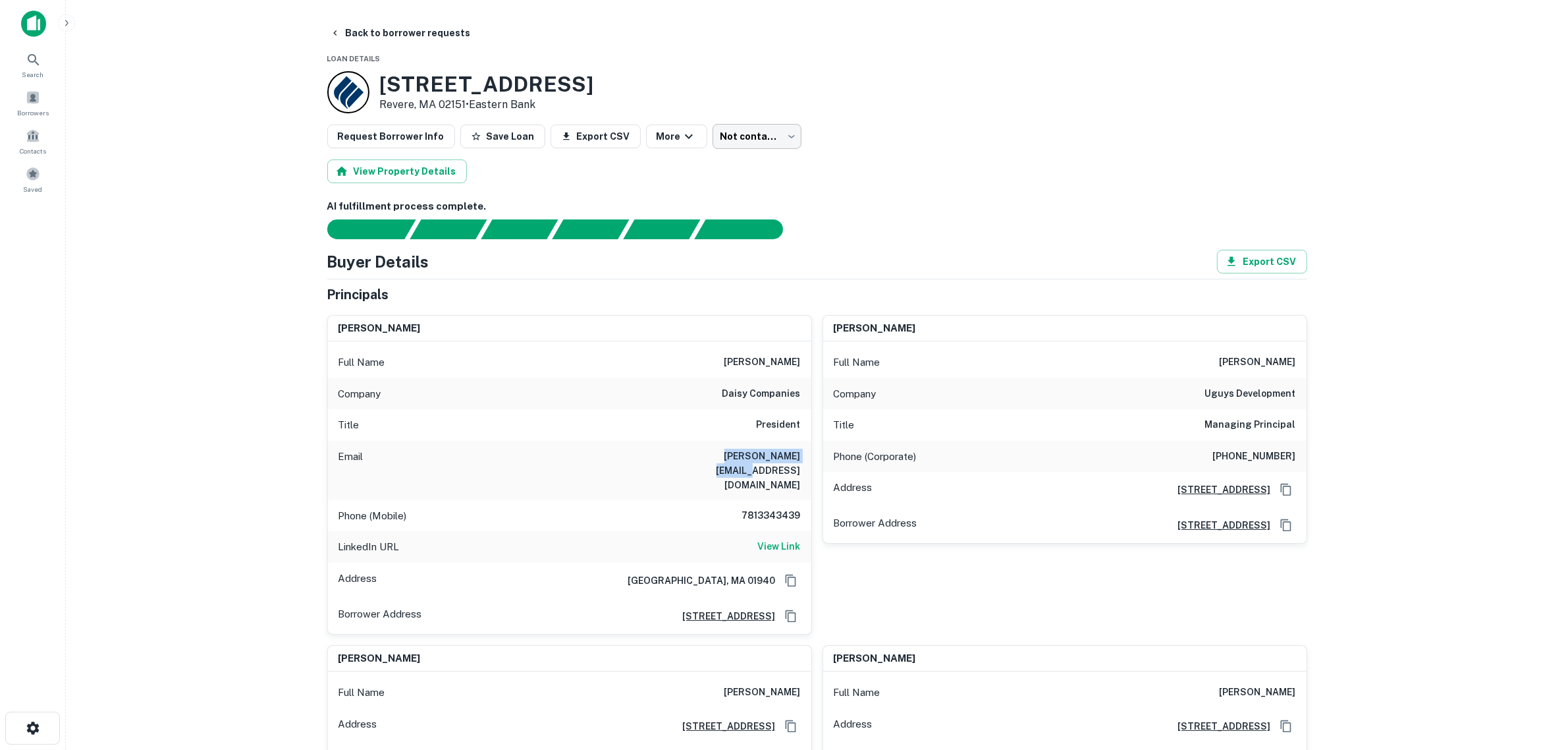
click at [775, 123] on body "Search Borrowers Contacts Saved Back to borrower requests Loan Details [STREET_…" at bounding box center [784, 375] width 1568 height 750
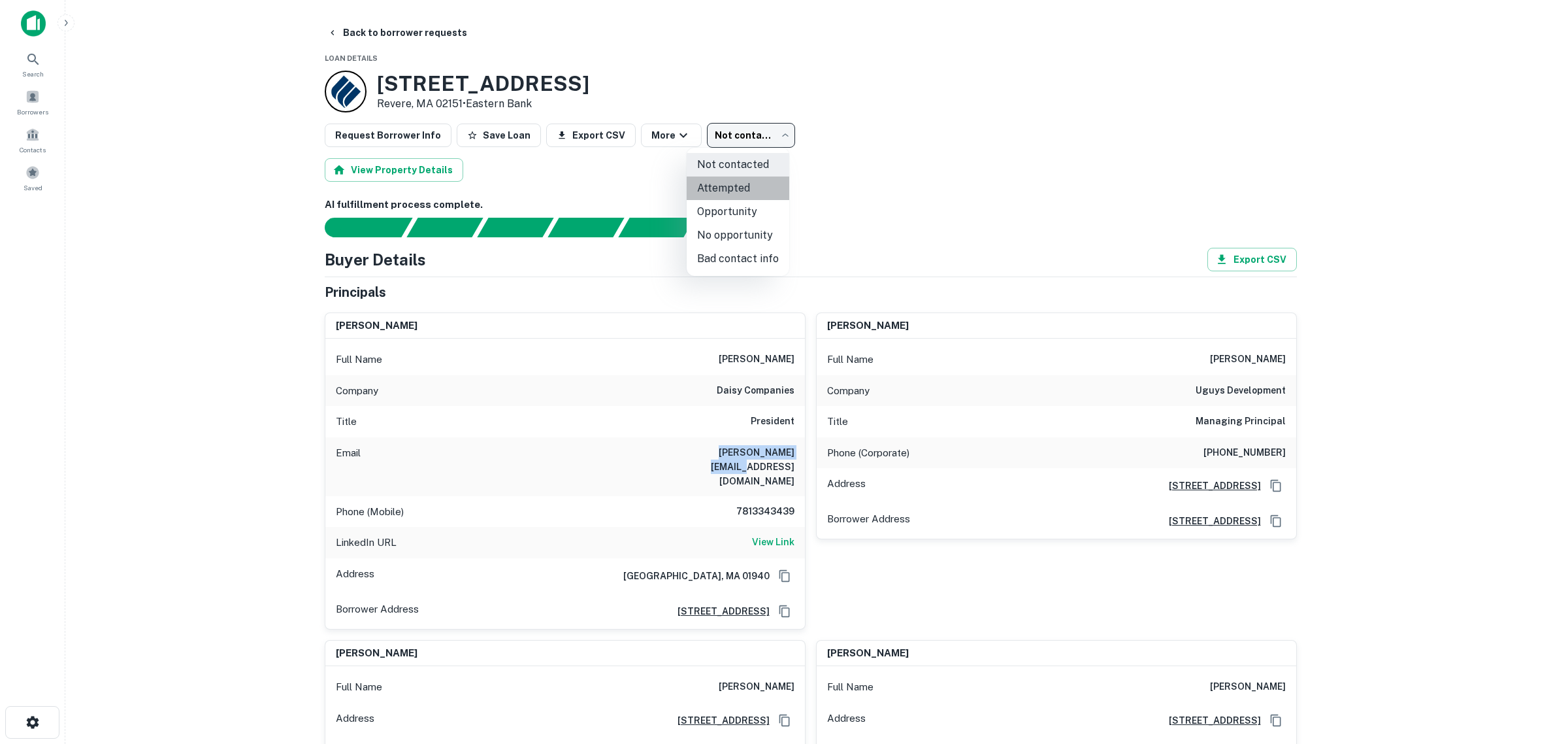
click at [749, 190] on li "Attempted" at bounding box center [738, 188] width 103 height 24
type input "*********"
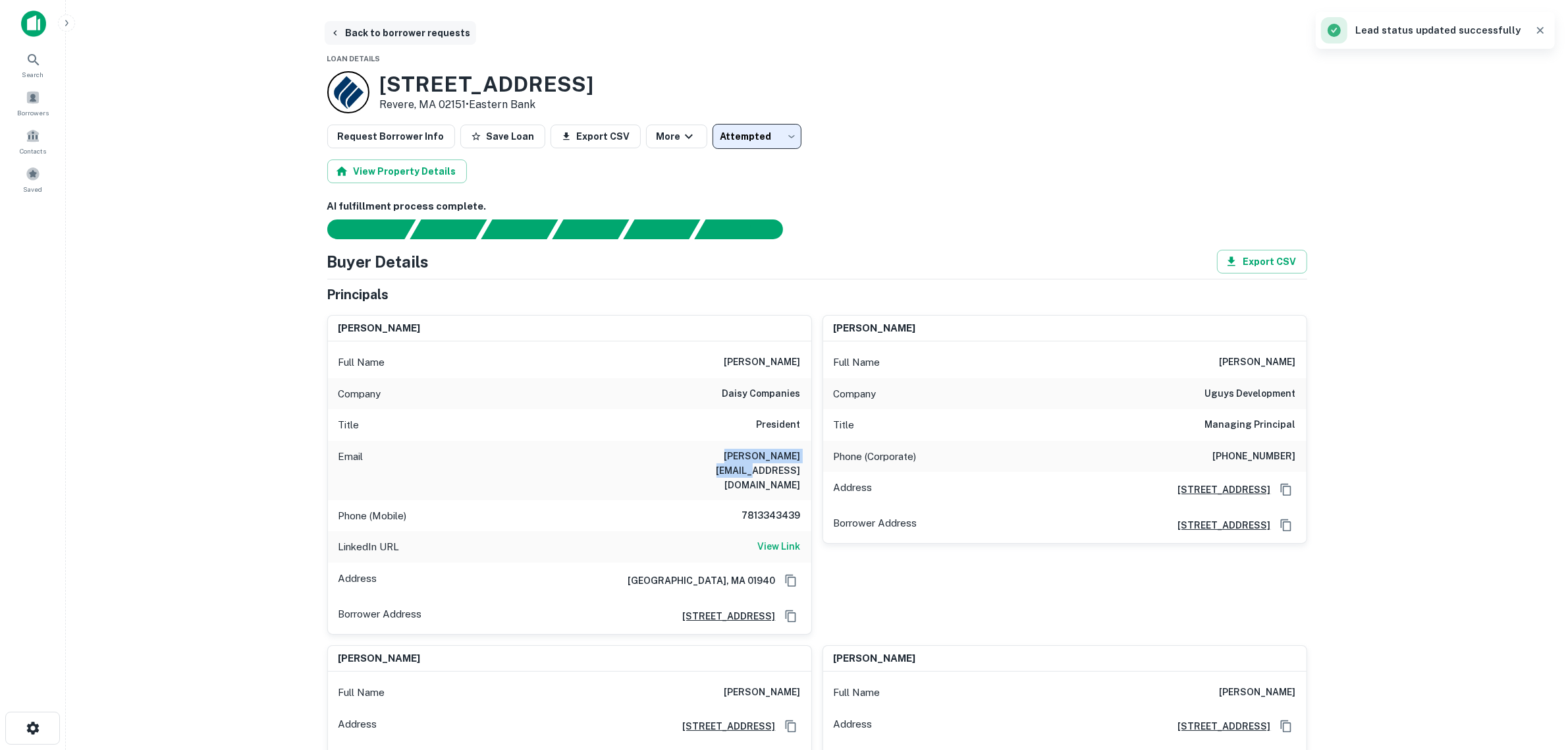
click at [343, 23] on button "Back to borrower requests" at bounding box center [400, 33] width 152 height 24
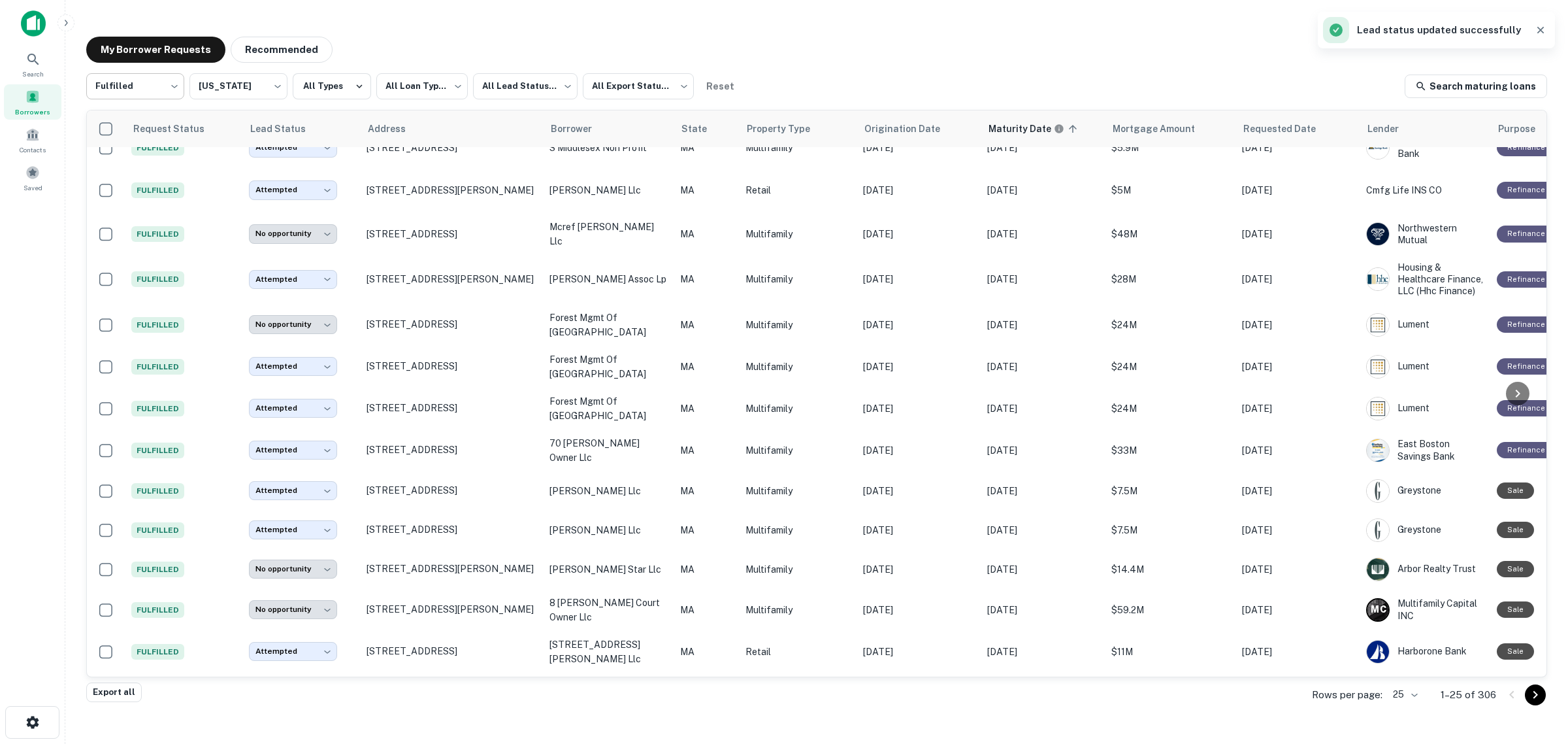
scroll to position [413, 0]
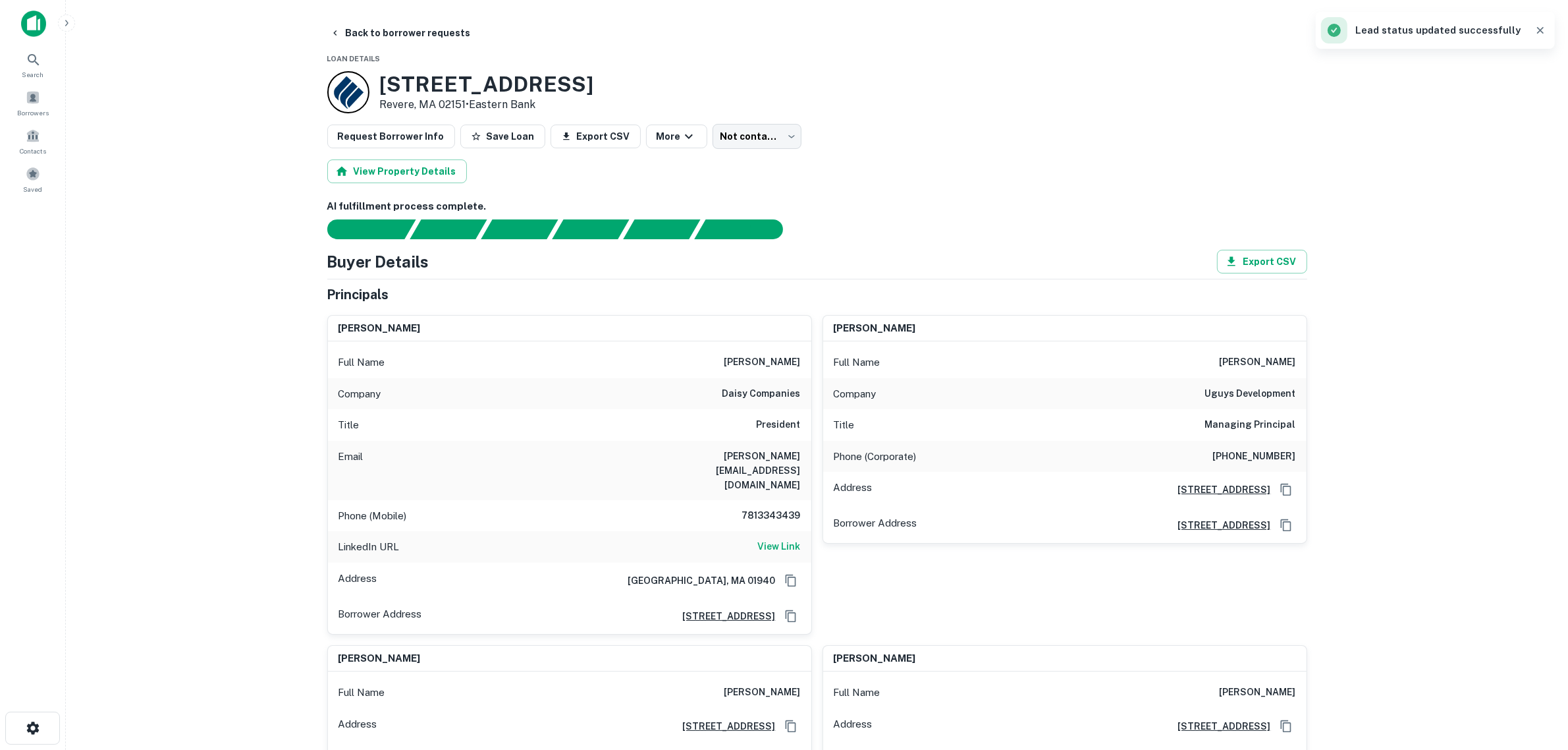
type input "*********"
drag, startPoint x: 548, startPoint y: 83, endPoint x: 371, endPoint y: 80, distance: 177.0
click at [371, 80] on div "[STREET_ADDRESS] • Eastern Bank" at bounding box center [818, 92] width 980 height 42
copy div "[STREET_ADDRESS]"
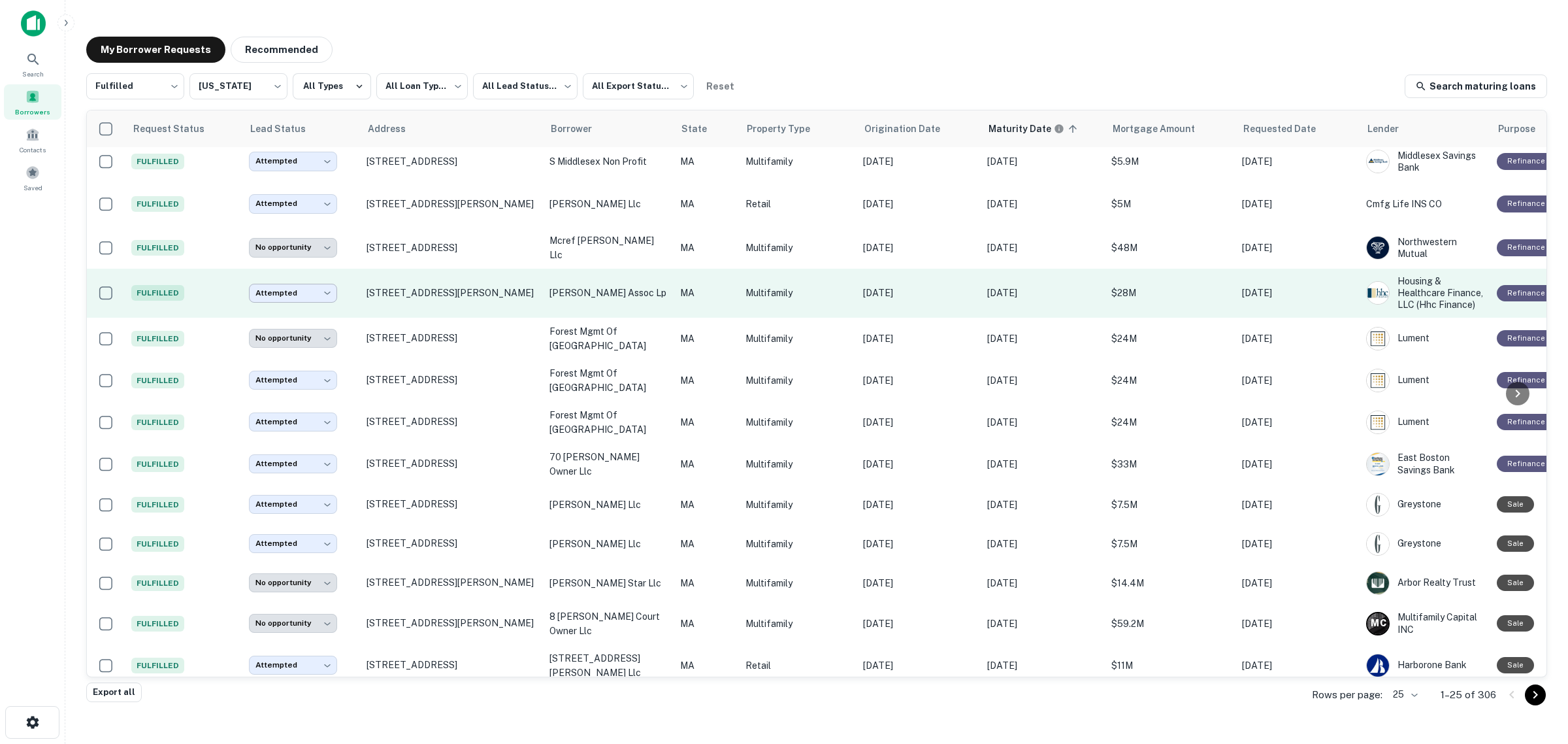
scroll to position [70, 0]
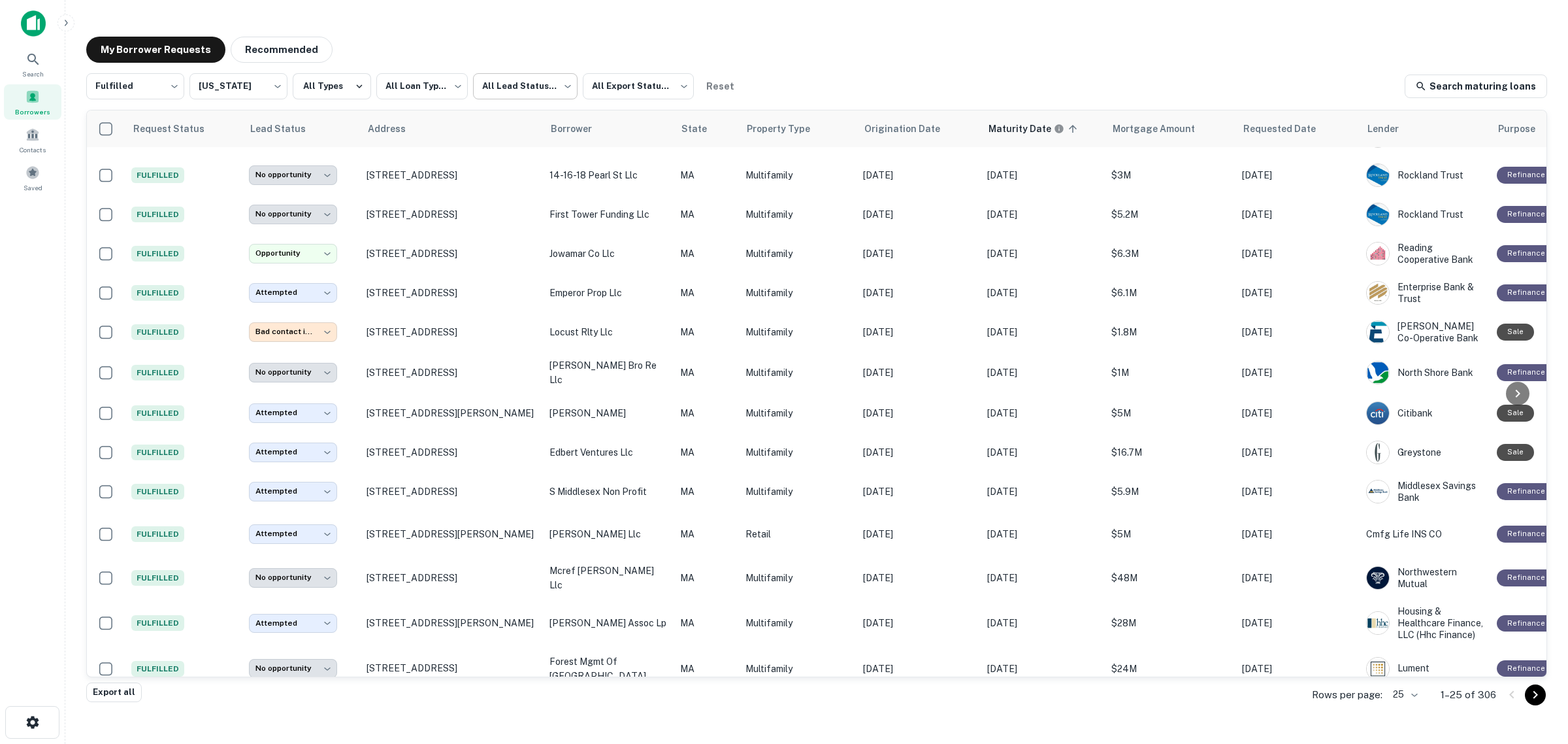
click at [494, 87] on body "**********" at bounding box center [784, 372] width 1568 height 744
click at [495, 136] on li "Not contacted" at bounding box center [523, 144] width 108 height 24
type input "****"
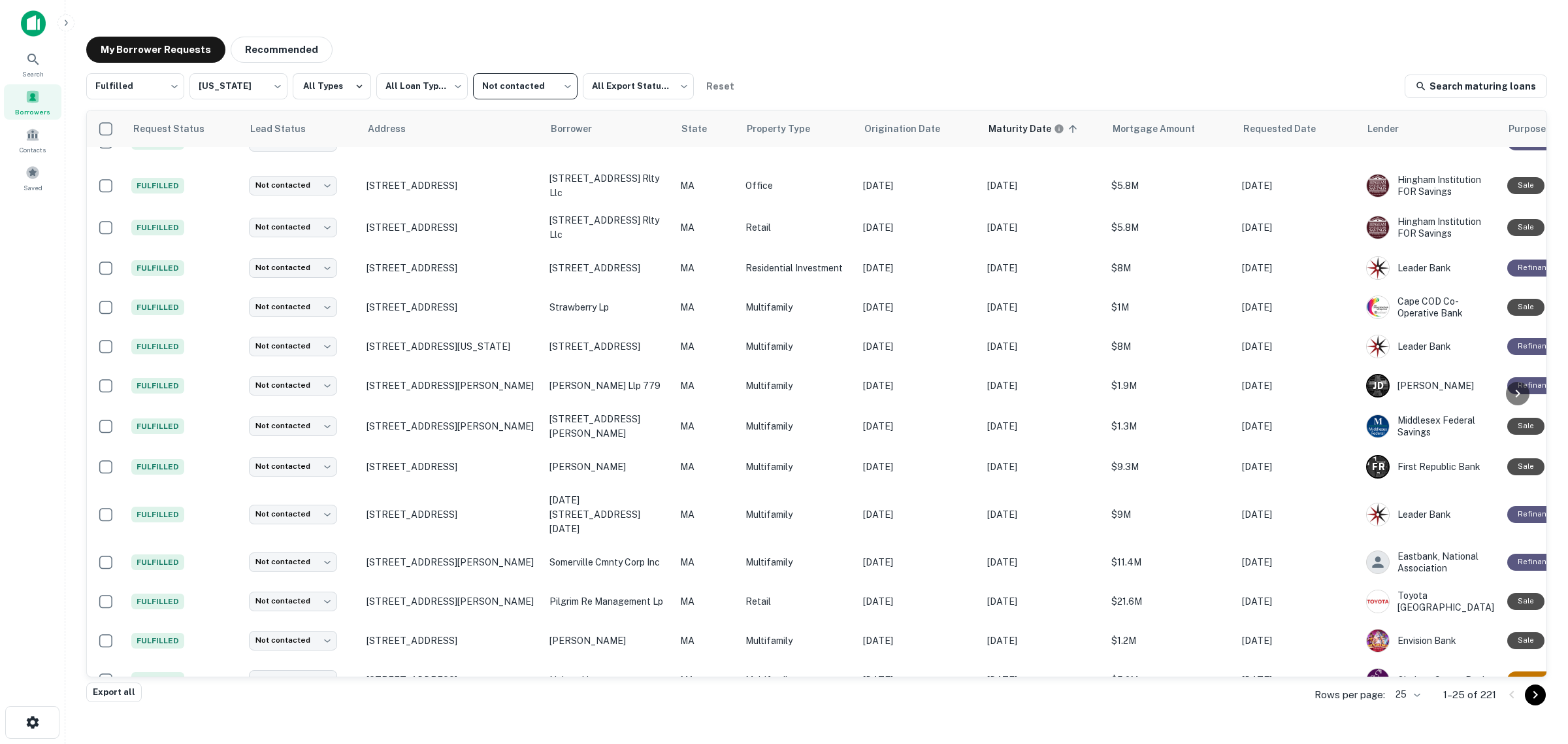
click at [331, 102] on div "**********" at bounding box center [817, 378] width 1461 height 609
click at [328, 93] on button "All Types" at bounding box center [331, 86] width 78 height 26
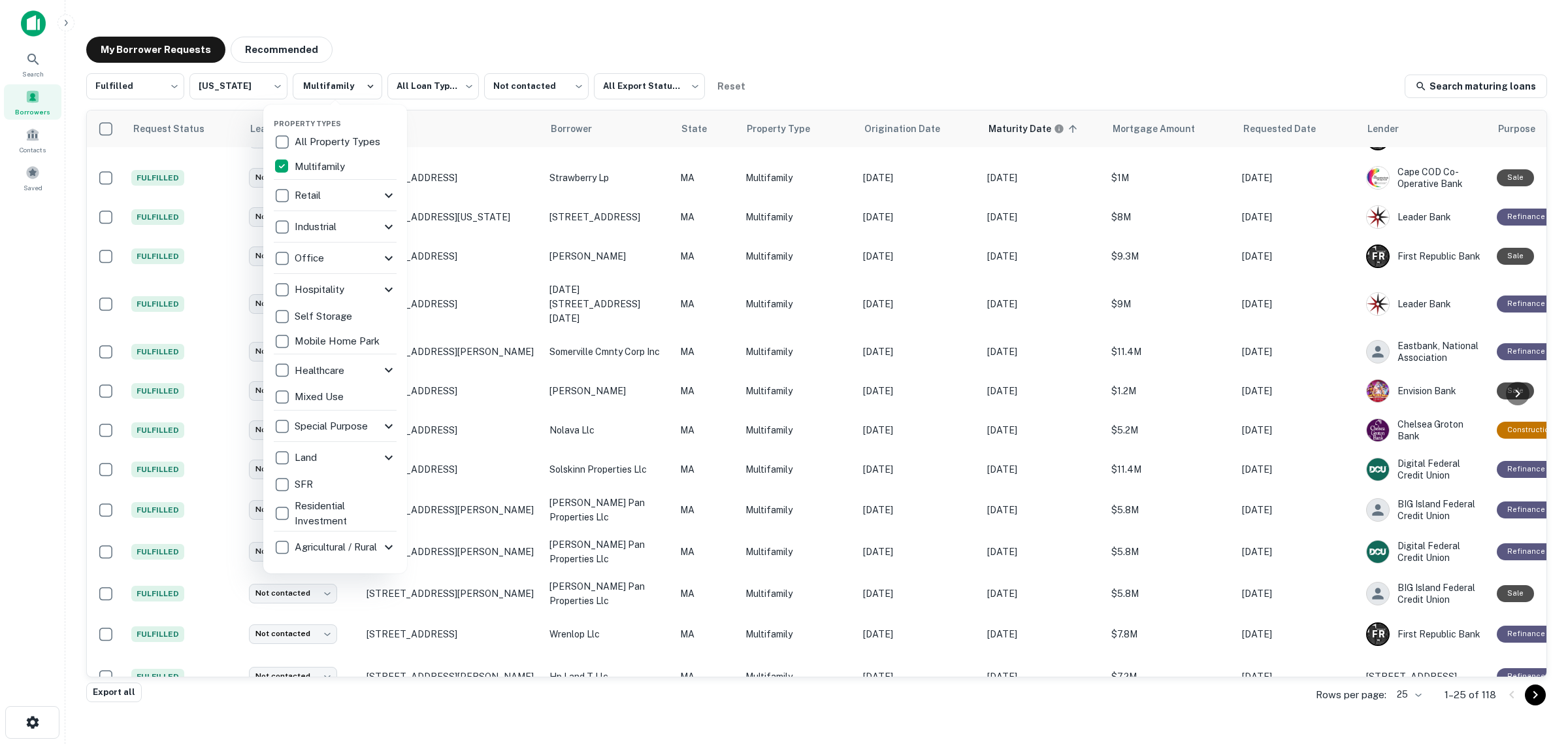
click at [18, 243] on div at bounding box center [784, 372] width 1568 height 744
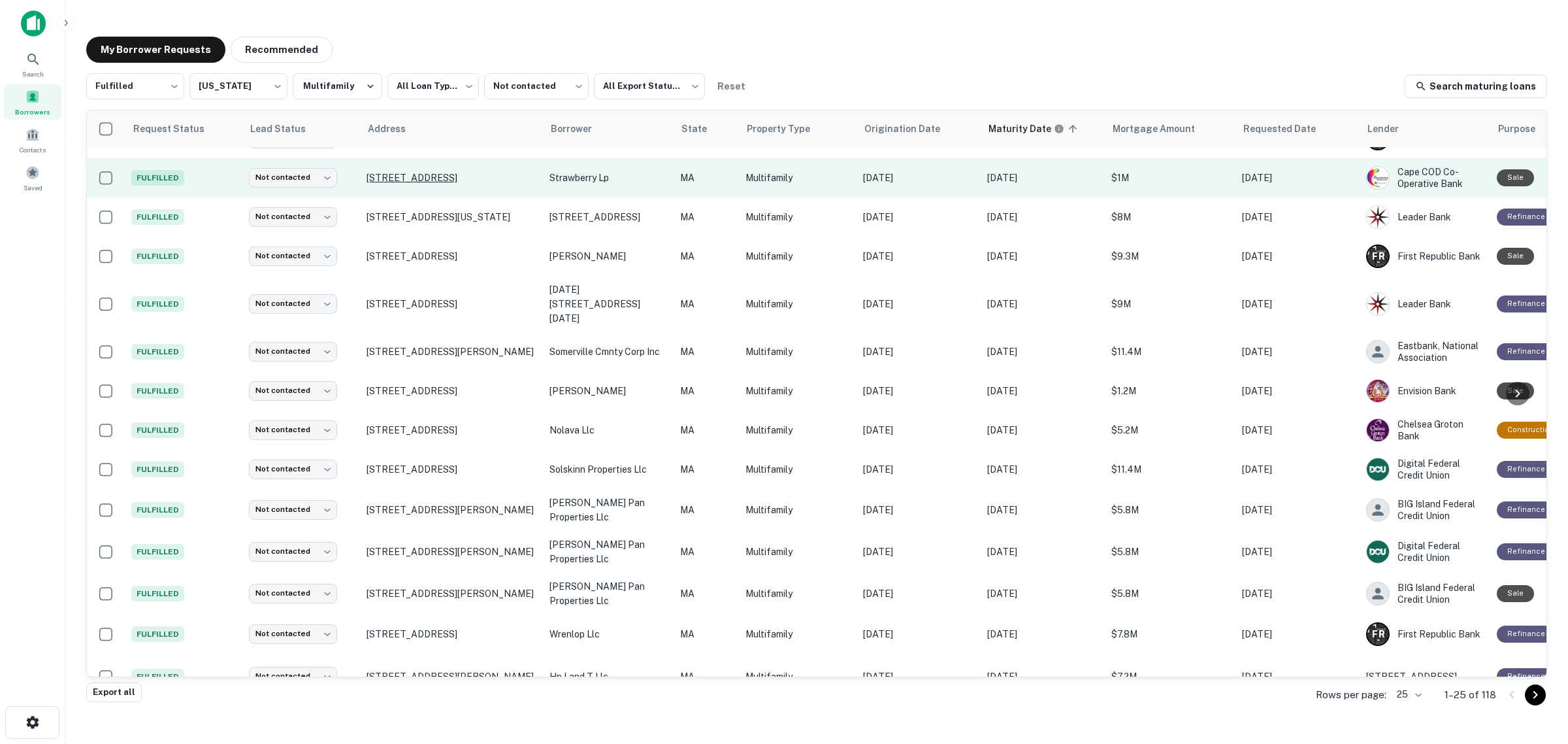
click at [392, 172] on p "[STREET_ADDRESS]" at bounding box center [452, 177] width 170 height 11
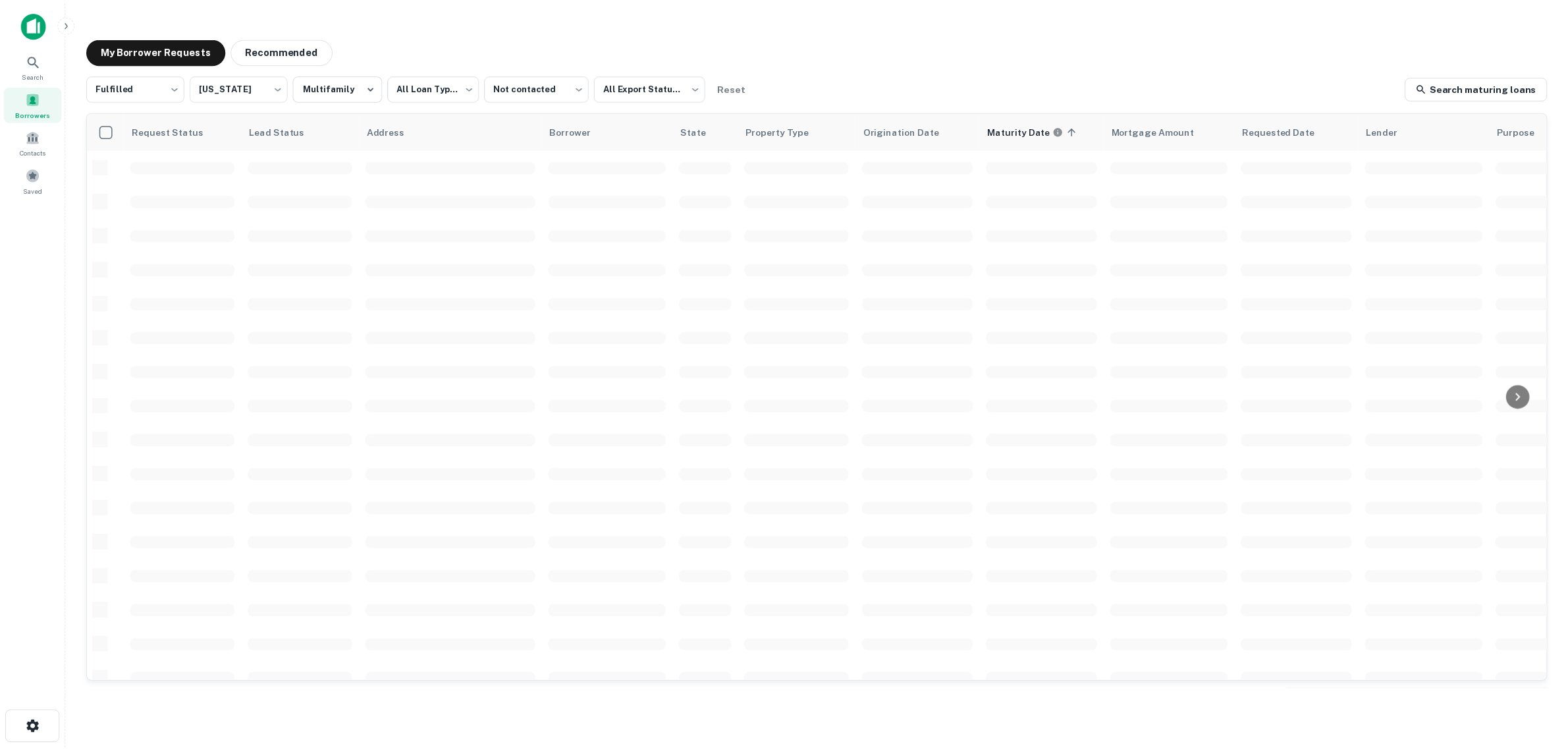
scroll to position [70, 0]
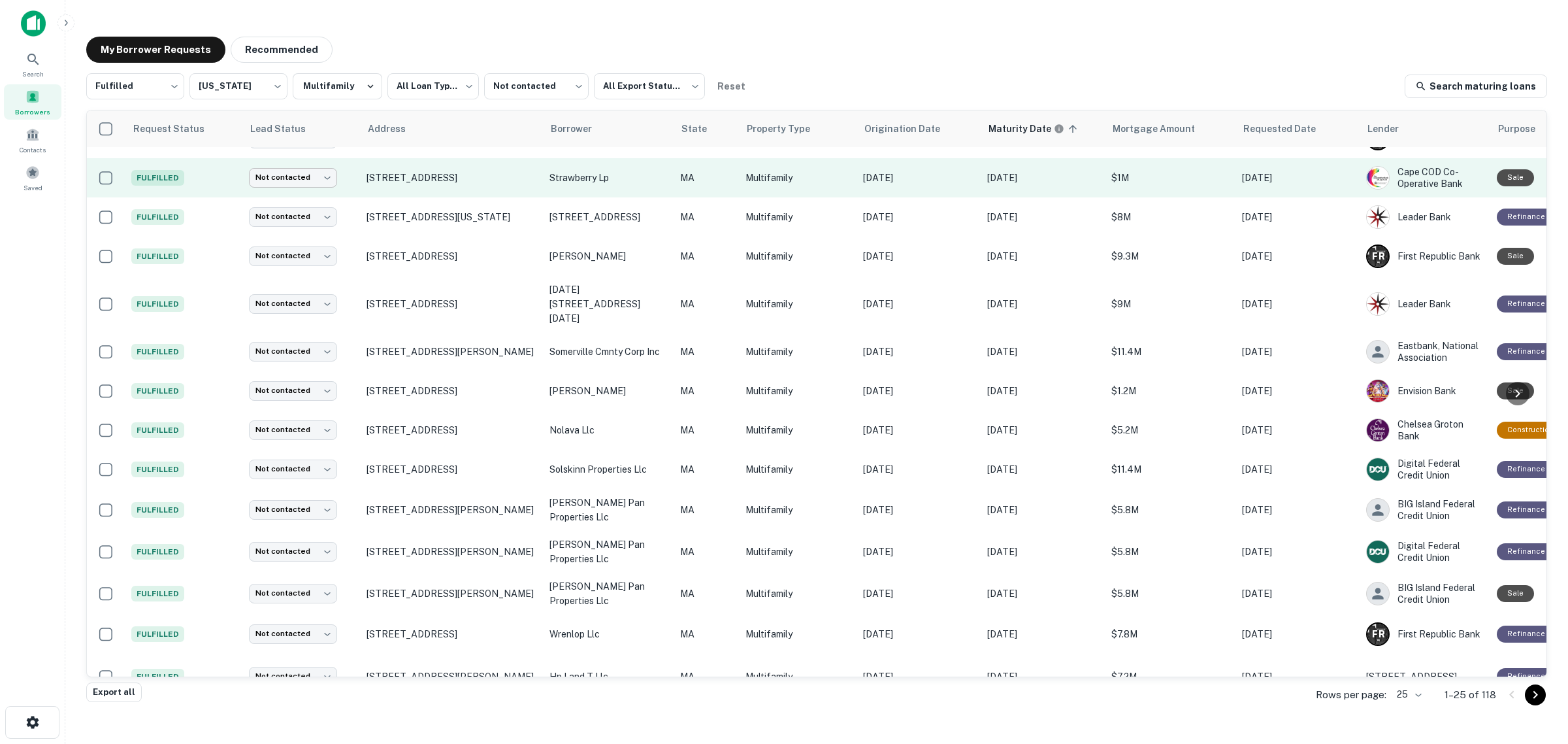
click at [319, 174] on body "**********" at bounding box center [784, 372] width 1568 height 744
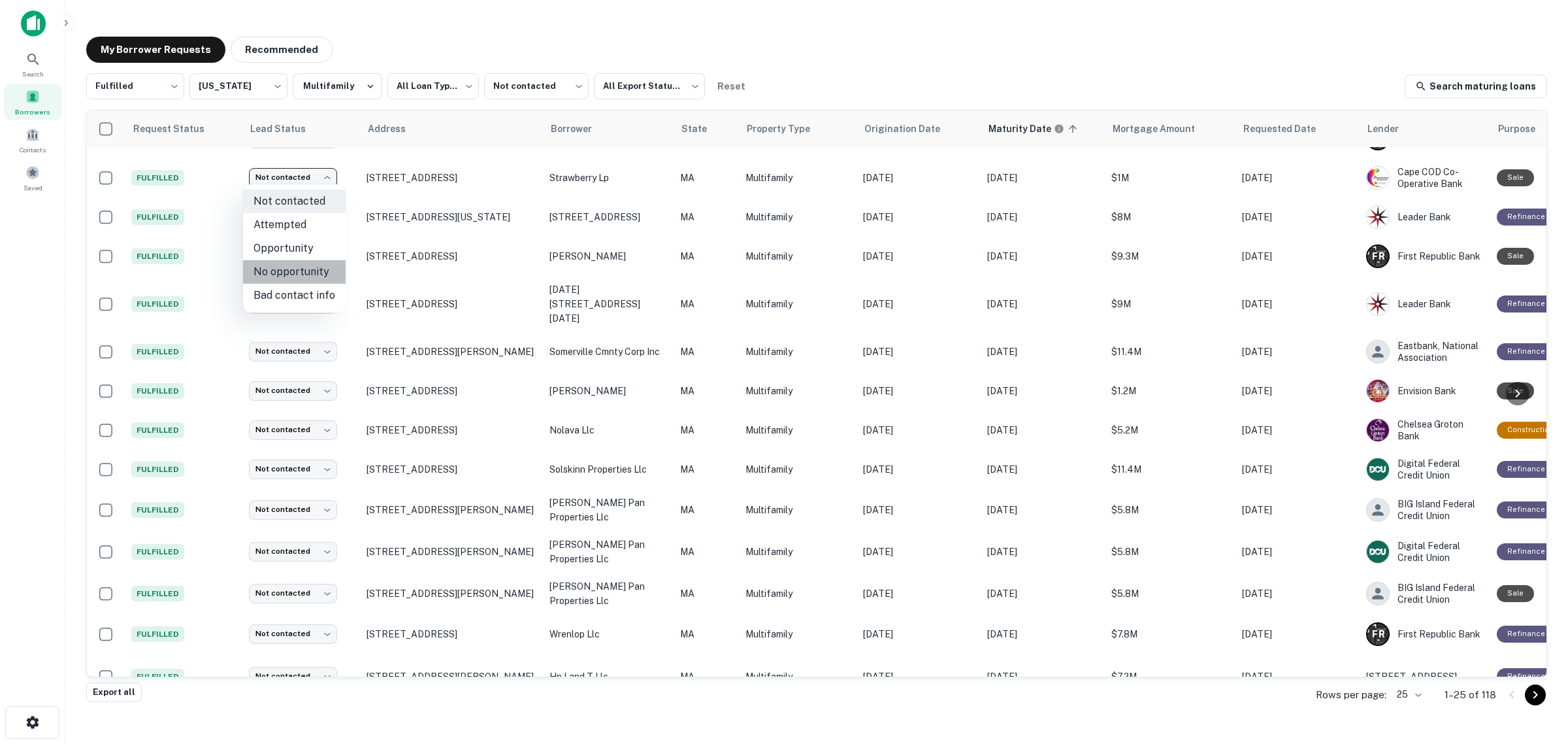
click at [302, 263] on li "No opportunity" at bounding box center [294, 271] width 103 height 24
type input "**********"
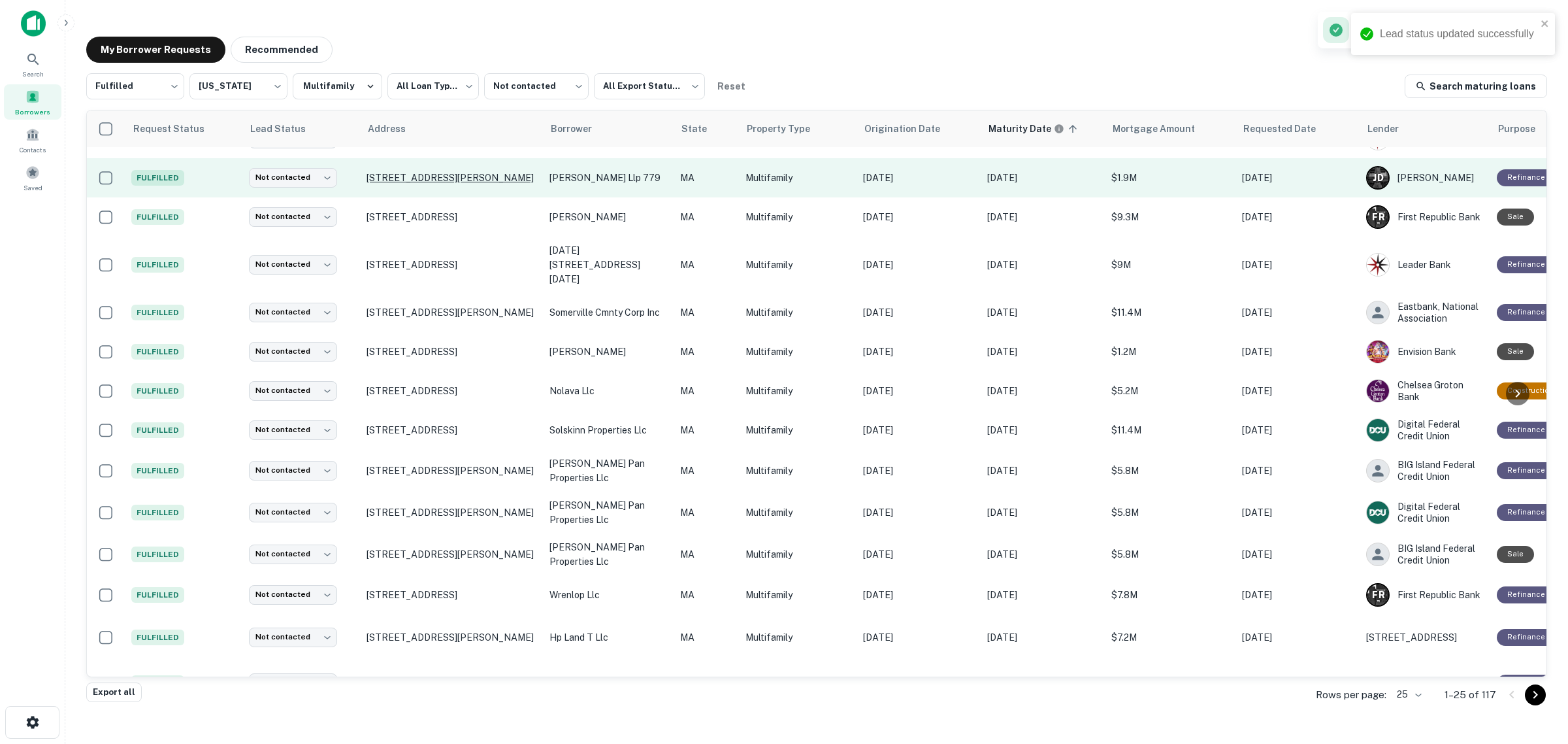
click at [390, 172] on p "[STREET_ADDRESS][PERSON_NAME]" at bounding box center [452, 177] width 170 height 11
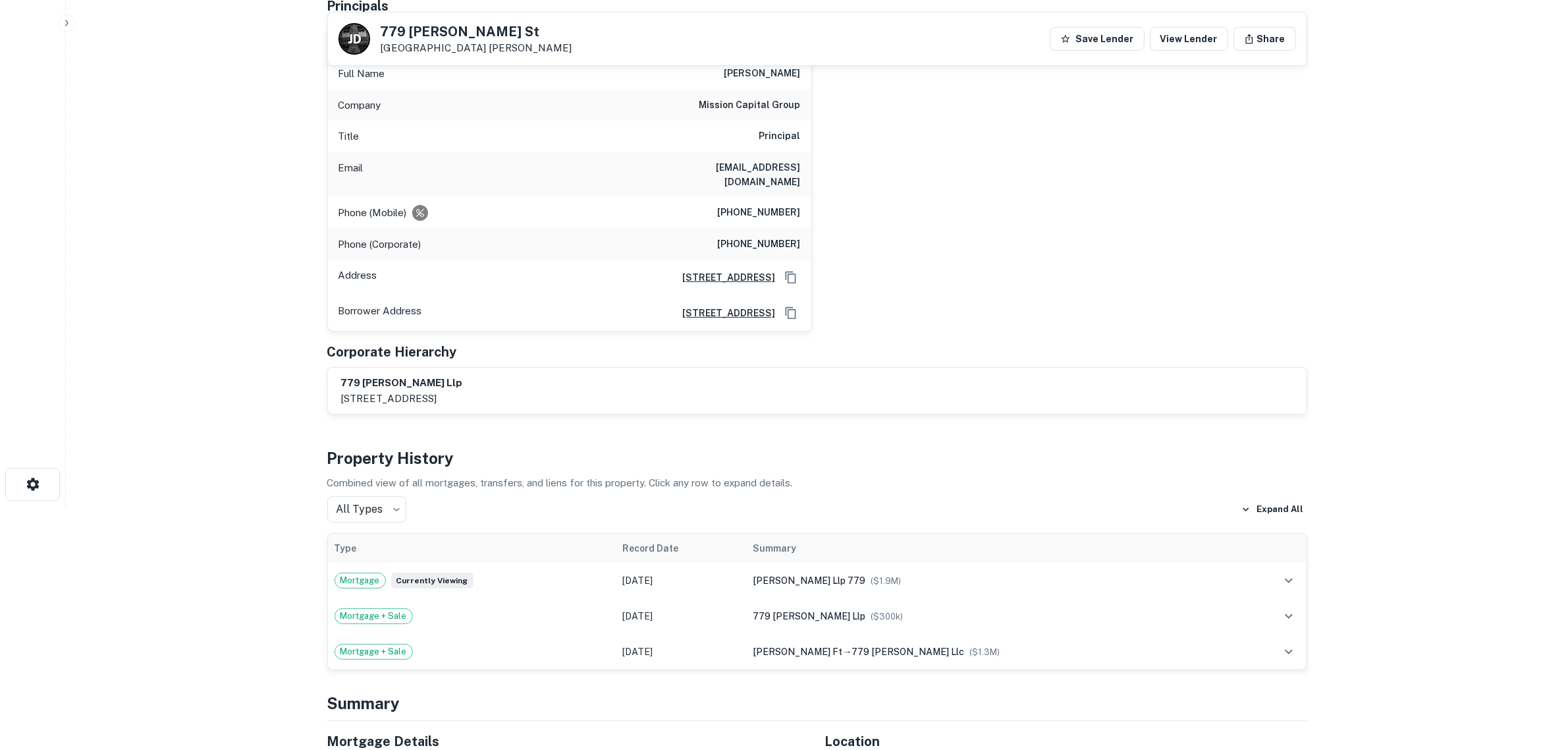
scroll to position [247, 0]
drag, startPoint x: 727, startPoint y: 101, endPoint x: 850, endPoint y: 99, distance: 123.0
click at [850, 99] on div "[PERSON_NAME] Full Name [PERSON_NAME] Company mission capital group Title Princ…" at bounding box center [812, 170] width 991 height 316
copy h6 "mission capital group"
click at [341, 303] on p "Borrower Address" at bounding box center [380, 309] width 83 height 20
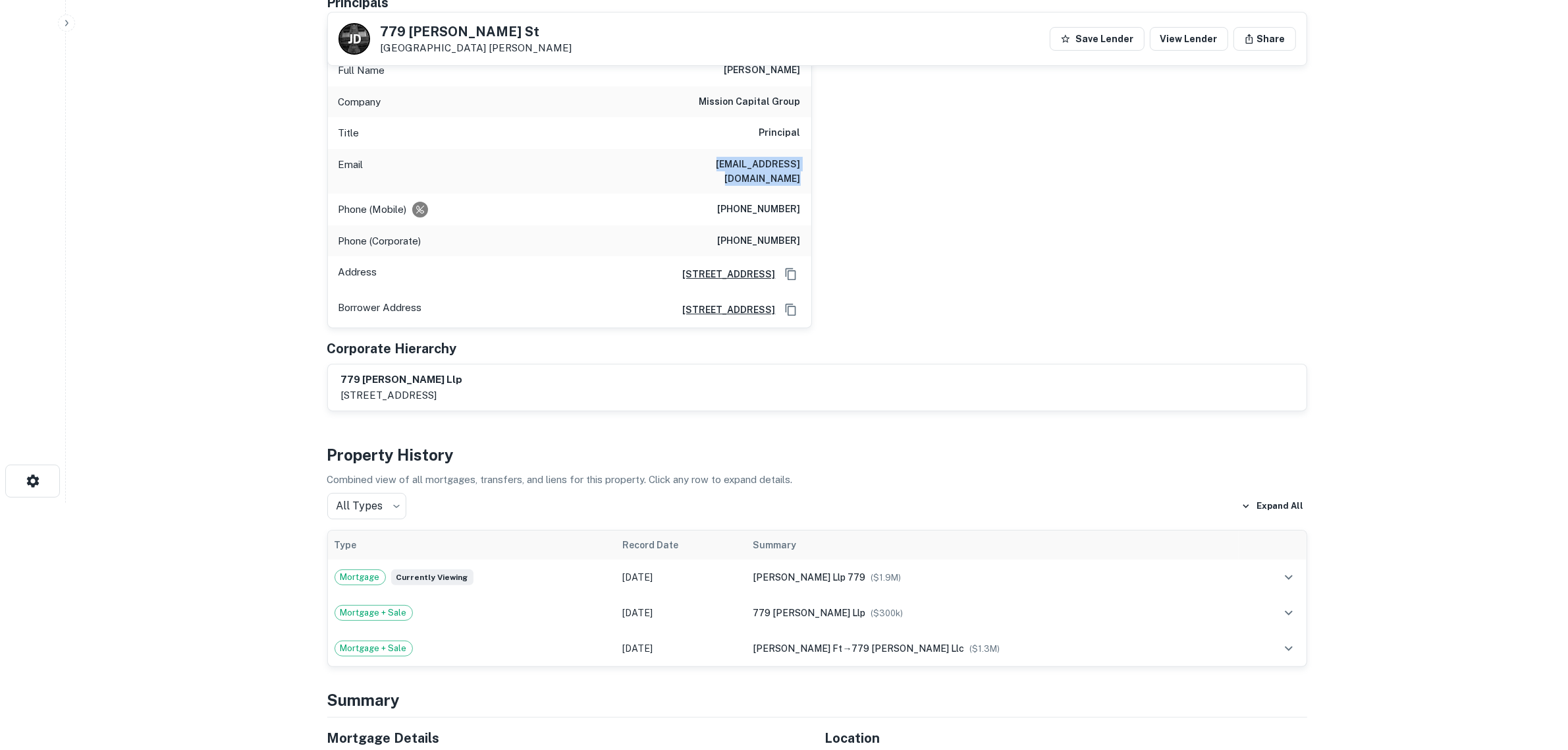
drag, startPoint x: 686, startPoint y: 162, endPoint x: 812, endPoint y: 162, distance: 126.0
click at [812, 162] on div "[PERSON_NAME] Full Name [PERSON_NAME] Company mission capital group Title Princ…" at bounding box center [570, 175] width 485 height 306
copy h6 "[EMAIL_ADDRESS][DOMAIN_NAME]"
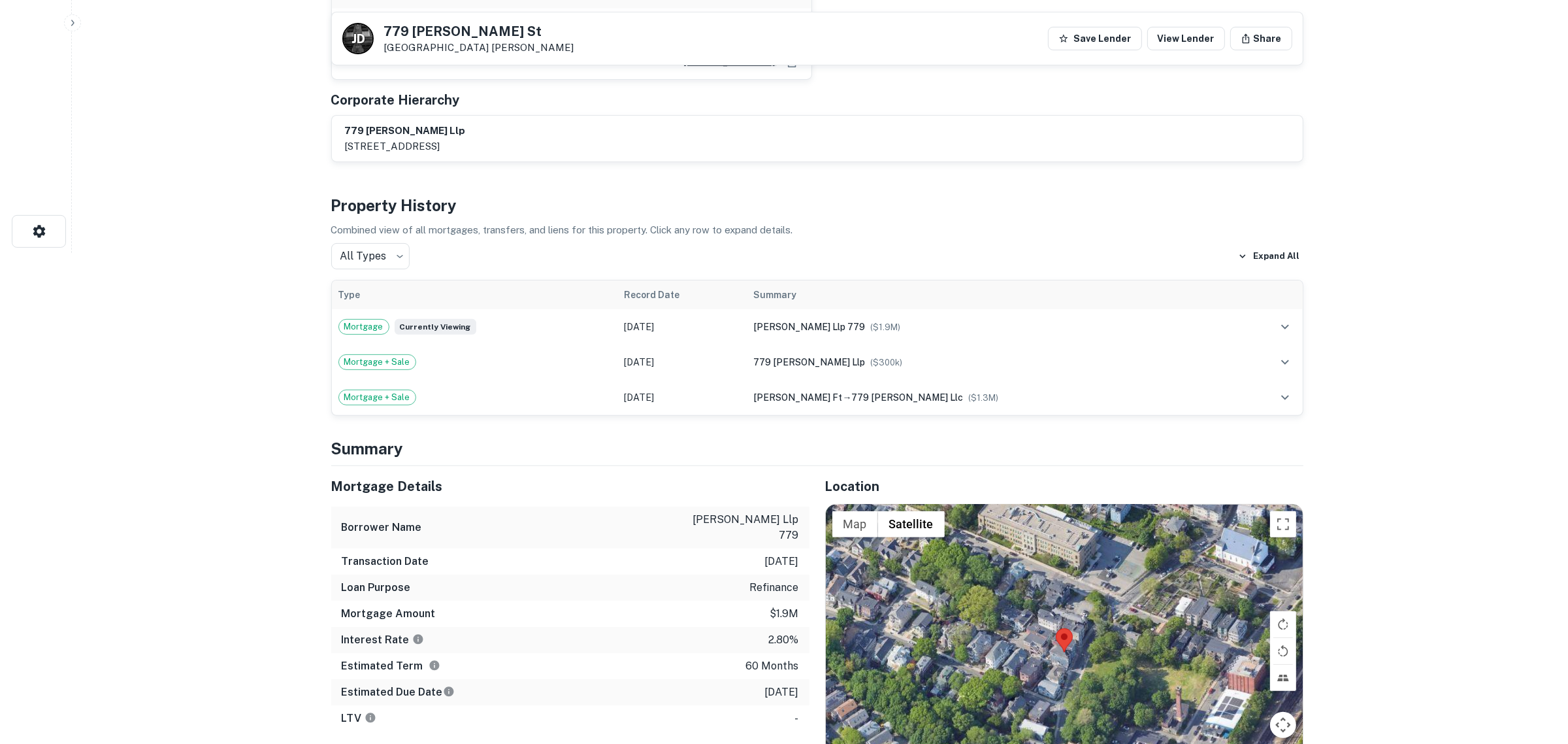
scroll to position [0, 0]
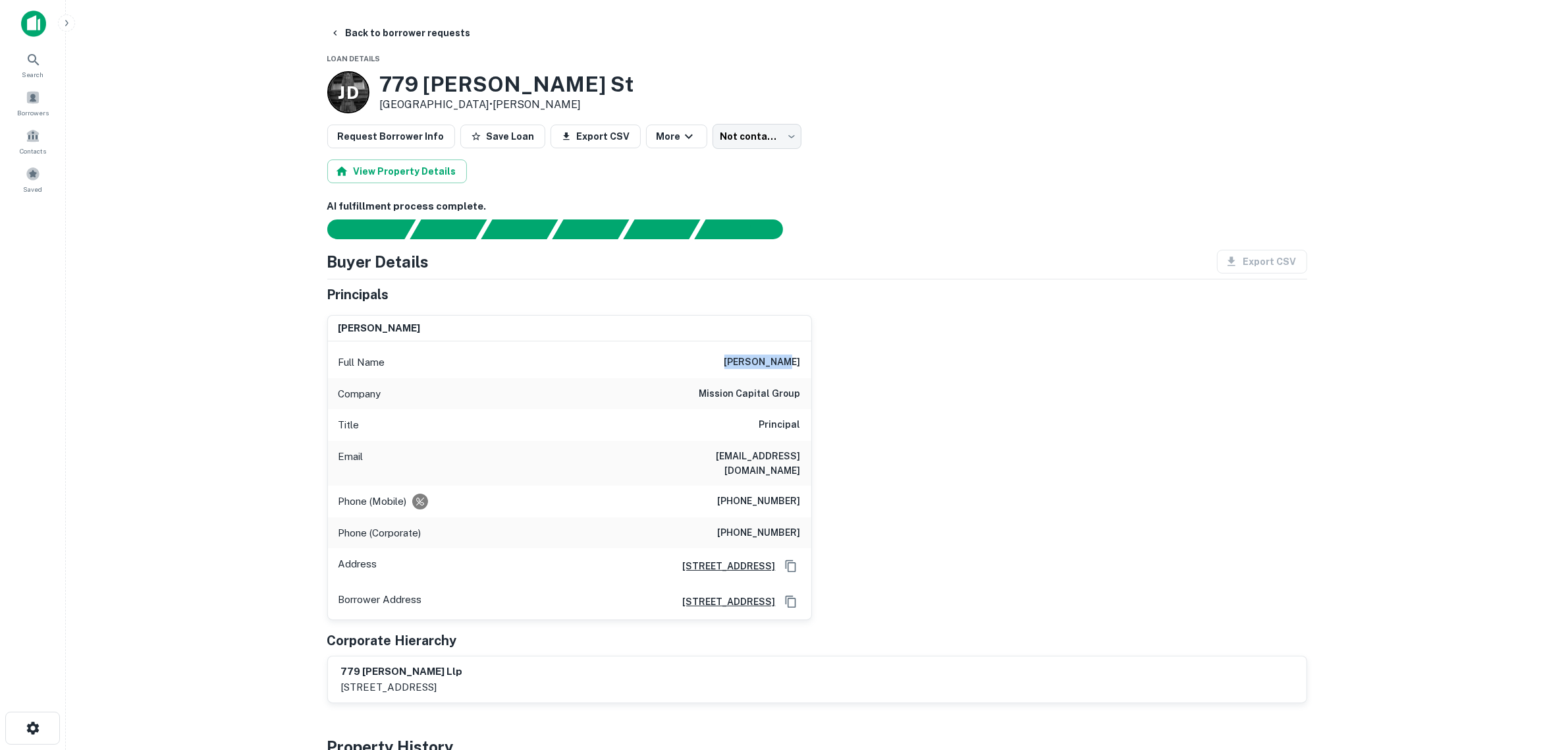
drag, startPoint x: 776, startPoint y: 363, endPoint x: 729, endPoint y: 363, distance: 47.0
click at [729, 363] on div "Full Name [PERSON_NAME]" at bounding box center [569, 362] width 483 height 31
copy h6 "[PERSON_NAME]"
click at [361, 33] on button "Back to borrower requests" at bounding box center [400, 33] width 152 height 24
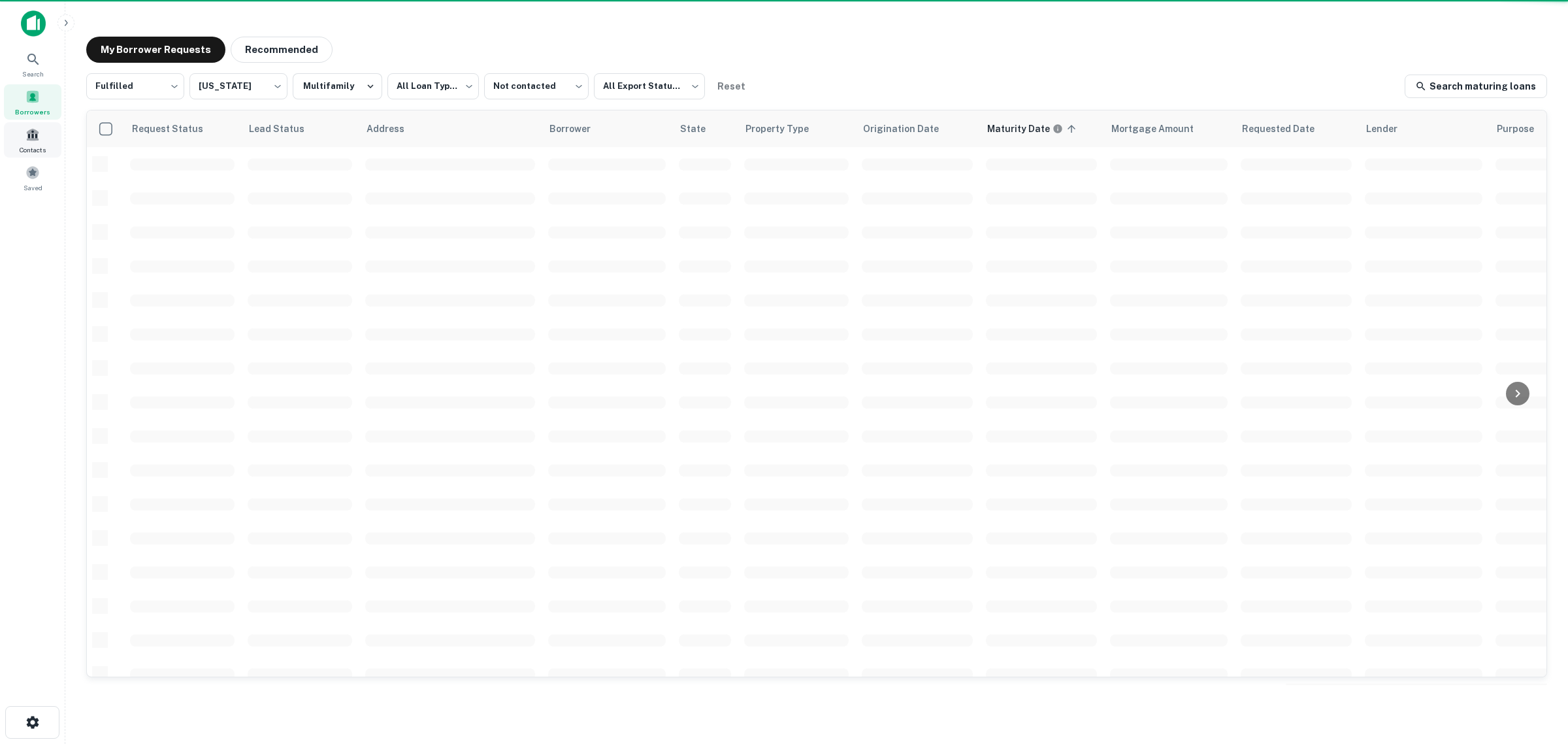
scroll to position [70, 0]
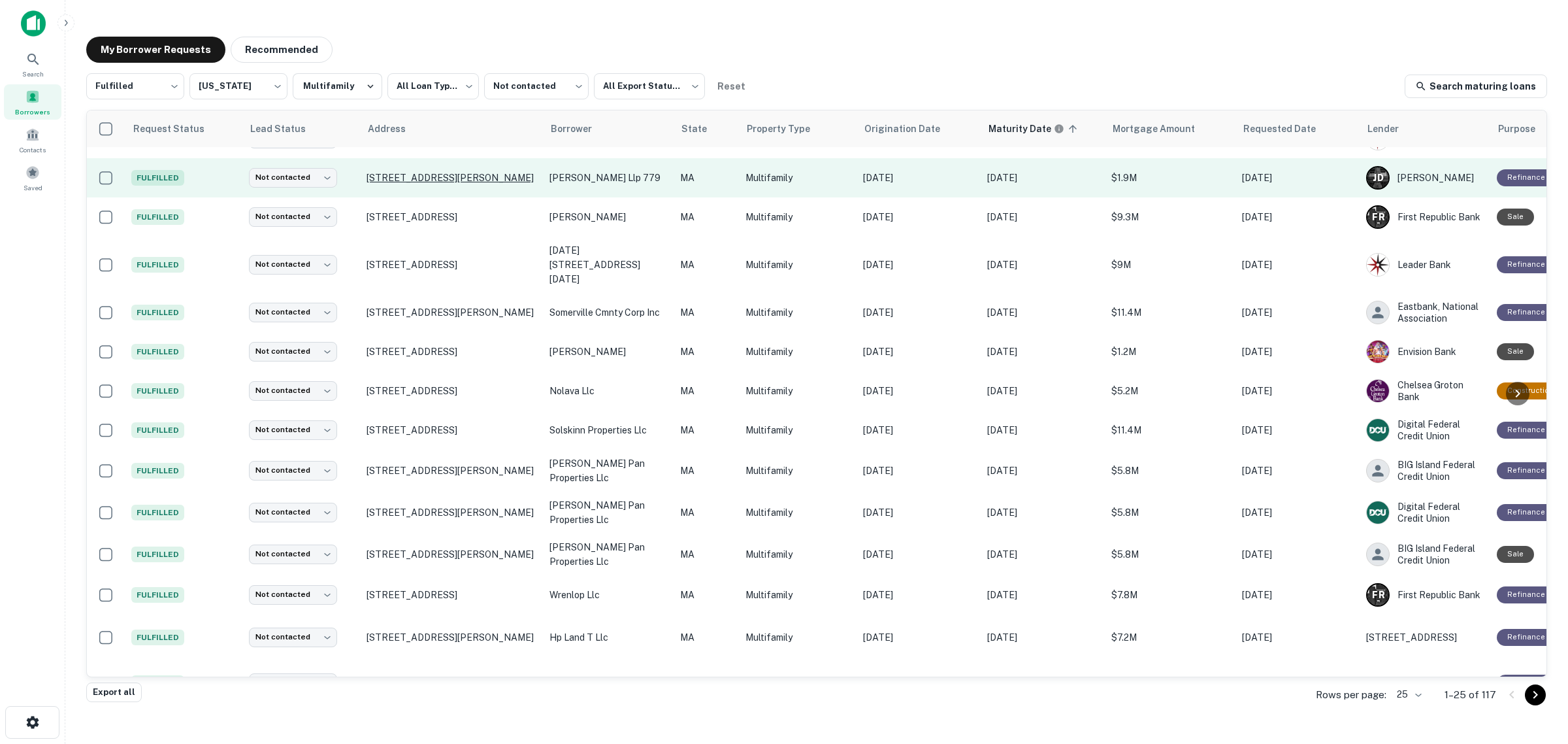
click at [394, 172] on p "[STREET_ADDRESS][PERSON_NAME]" at bounding box center [452, 177] width 170 height 11
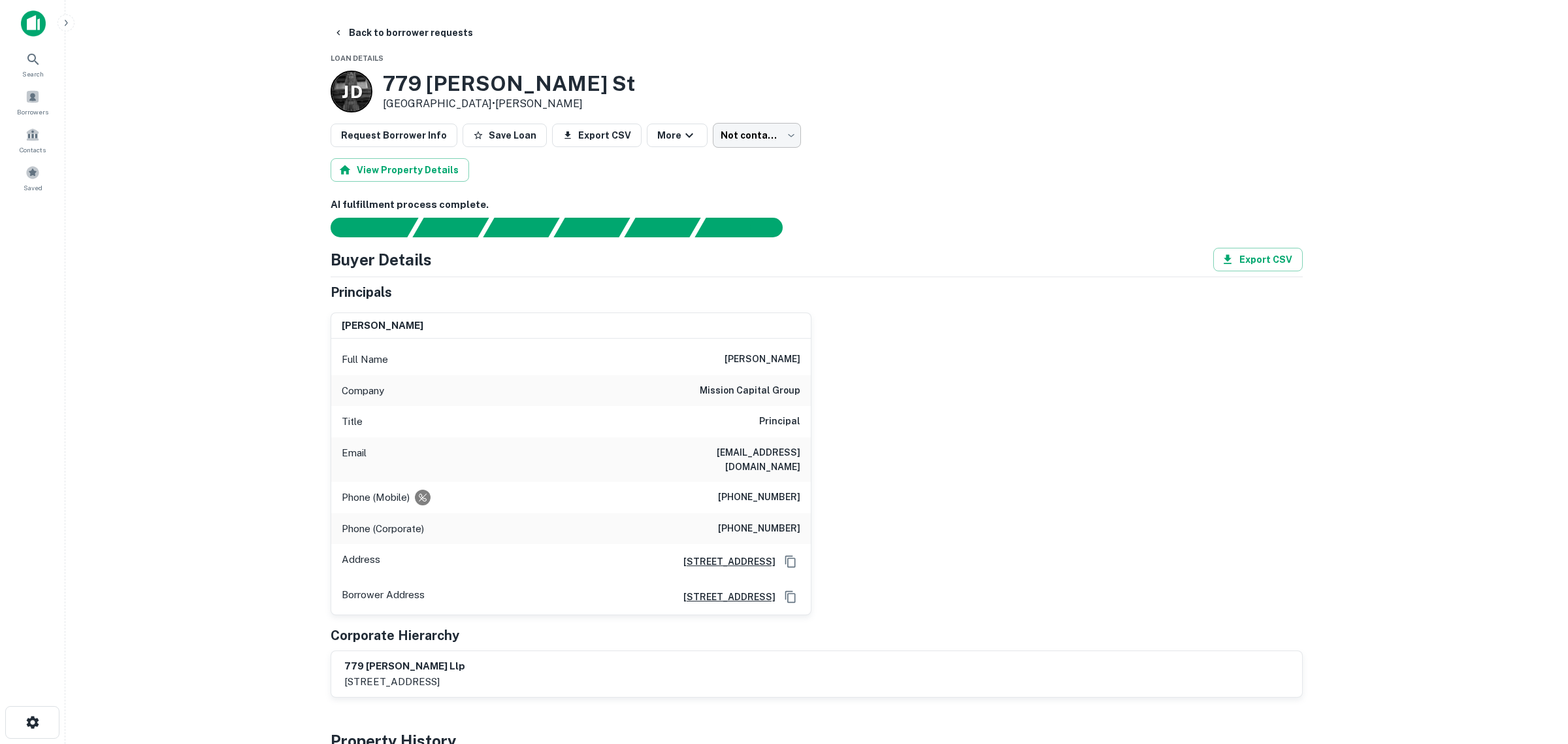
click at [762, 131] on body "Search Borrowers Contacts Saved Back to borrower requests Loan Details [PERSON_…" at bounding box center [784, 372] width 1568 height 744
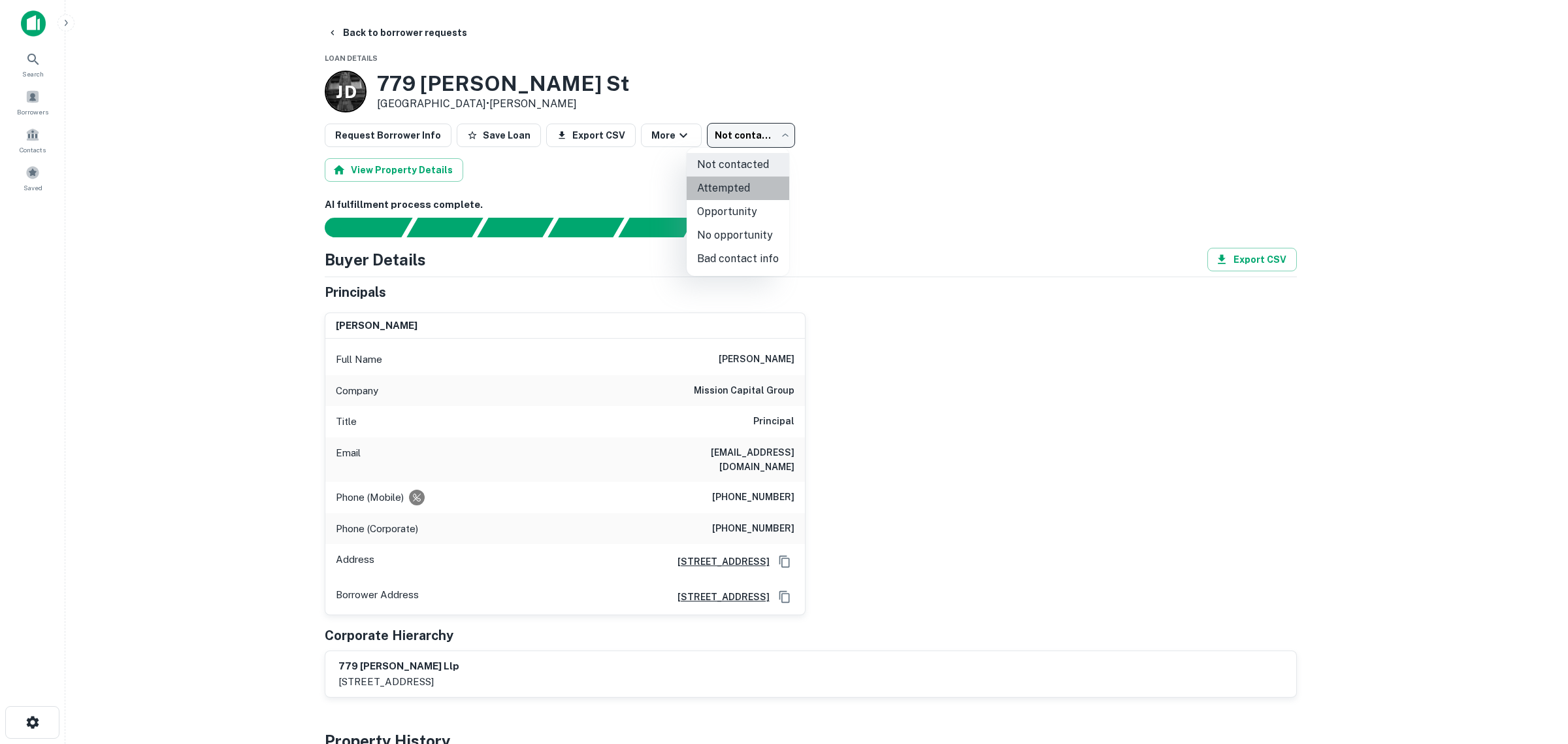
click at [739, 188] on li "Attempted" at bounding box center [738, 188] width 103 height 24
type input "*********"
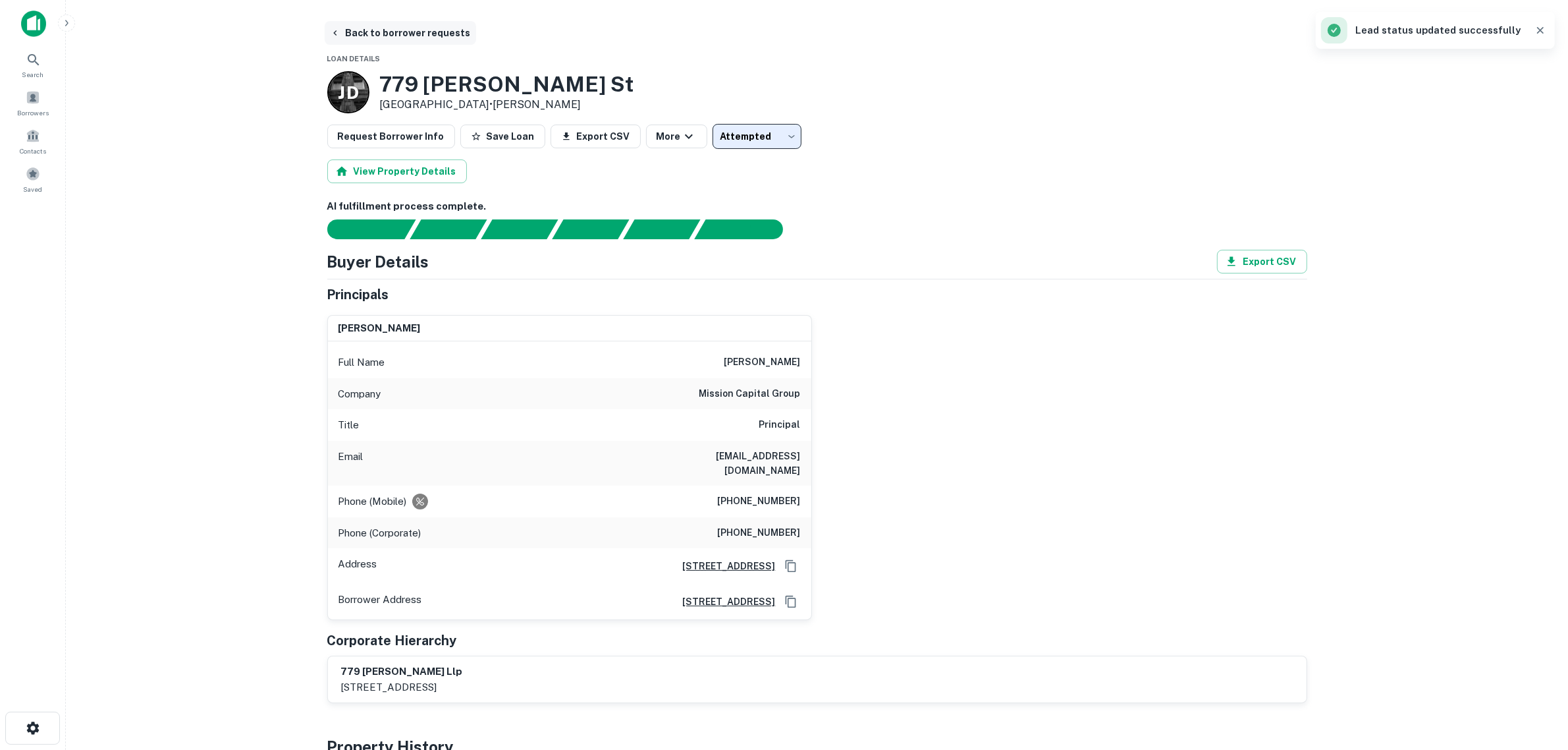
click at [337, 35] on icon "button" at bounding box center [335, 33] width 11 height 11
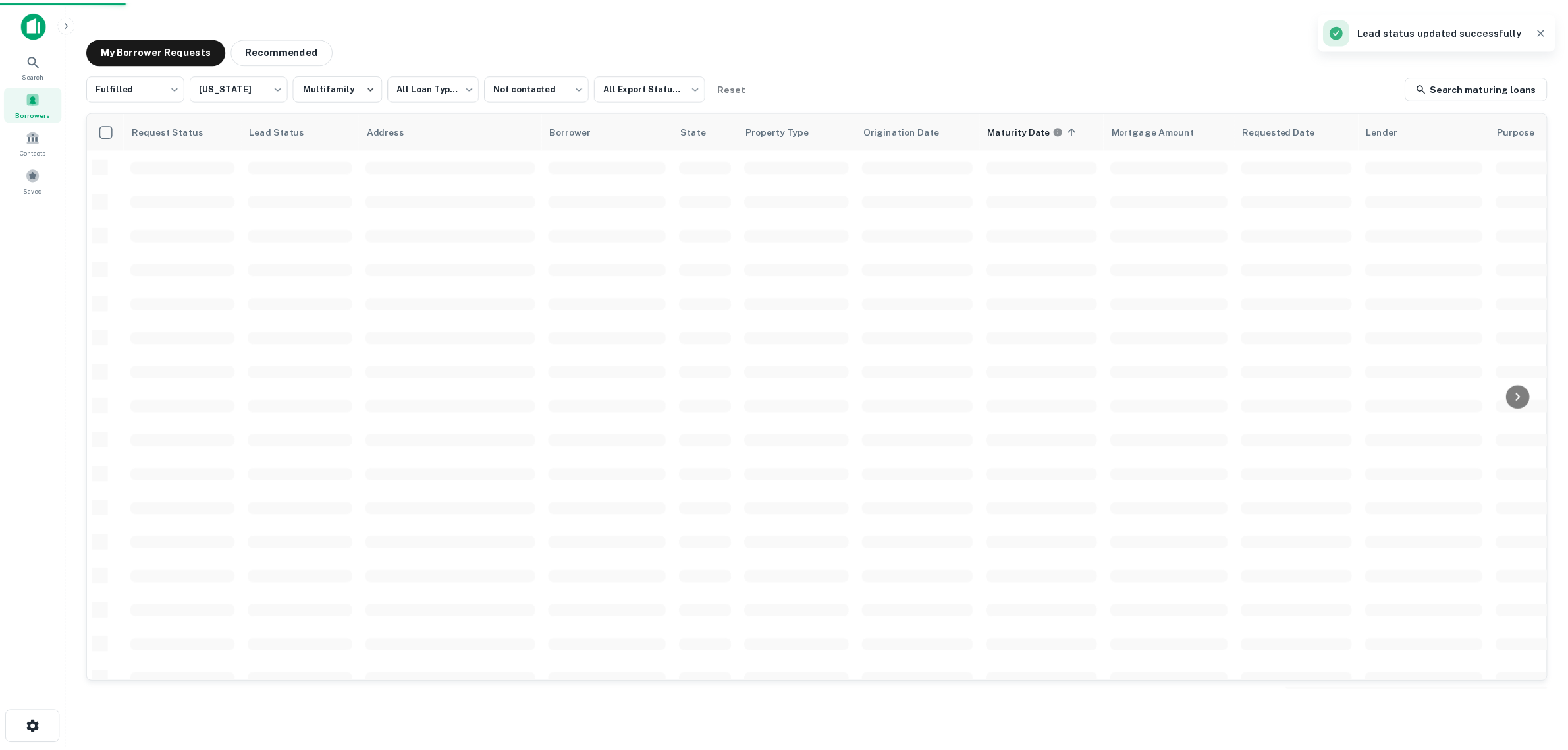
scroll to position [70, 0]
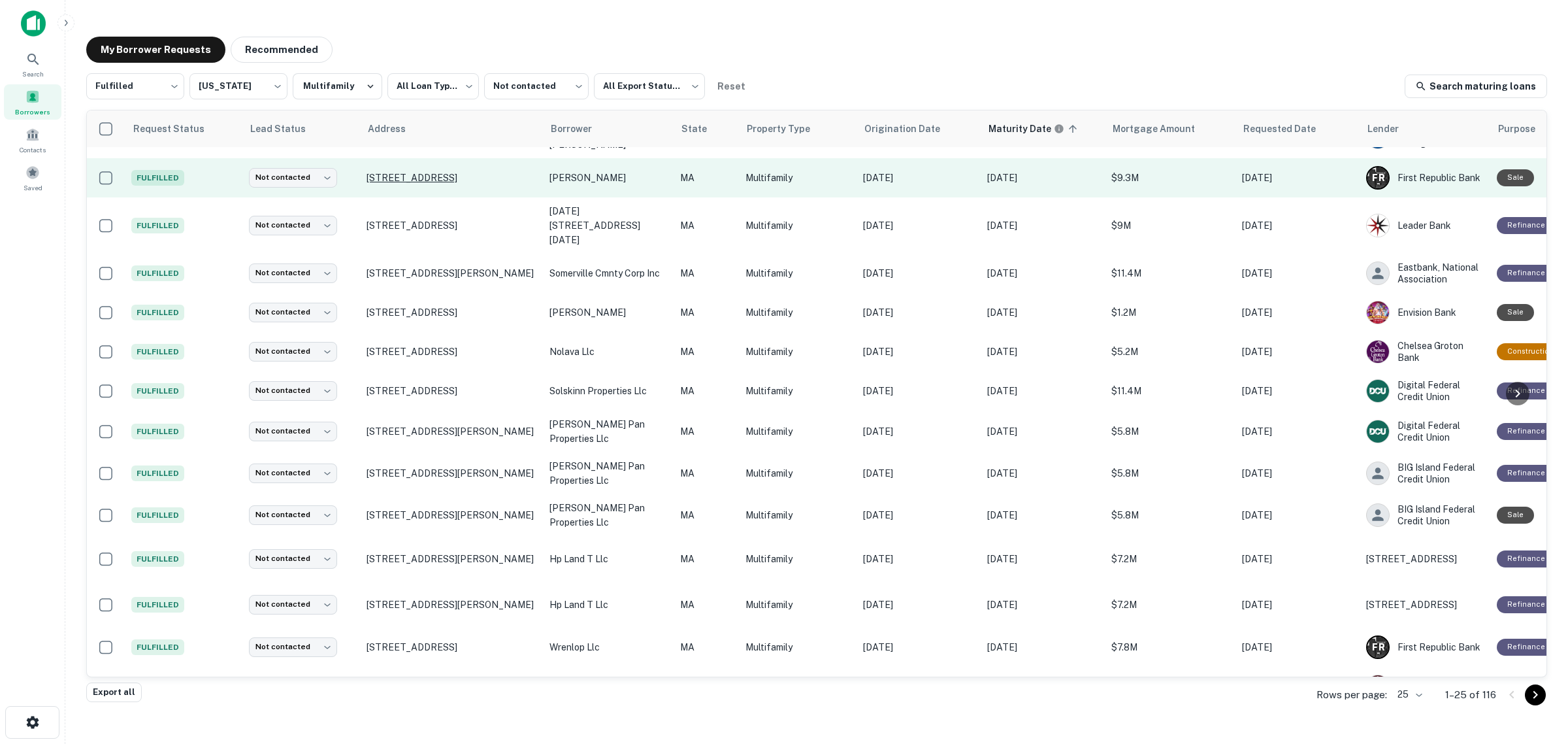
click at [390, 172] on p "[STREET_ADDRESS]" at bounding box center [452, 177] width 170 height 11
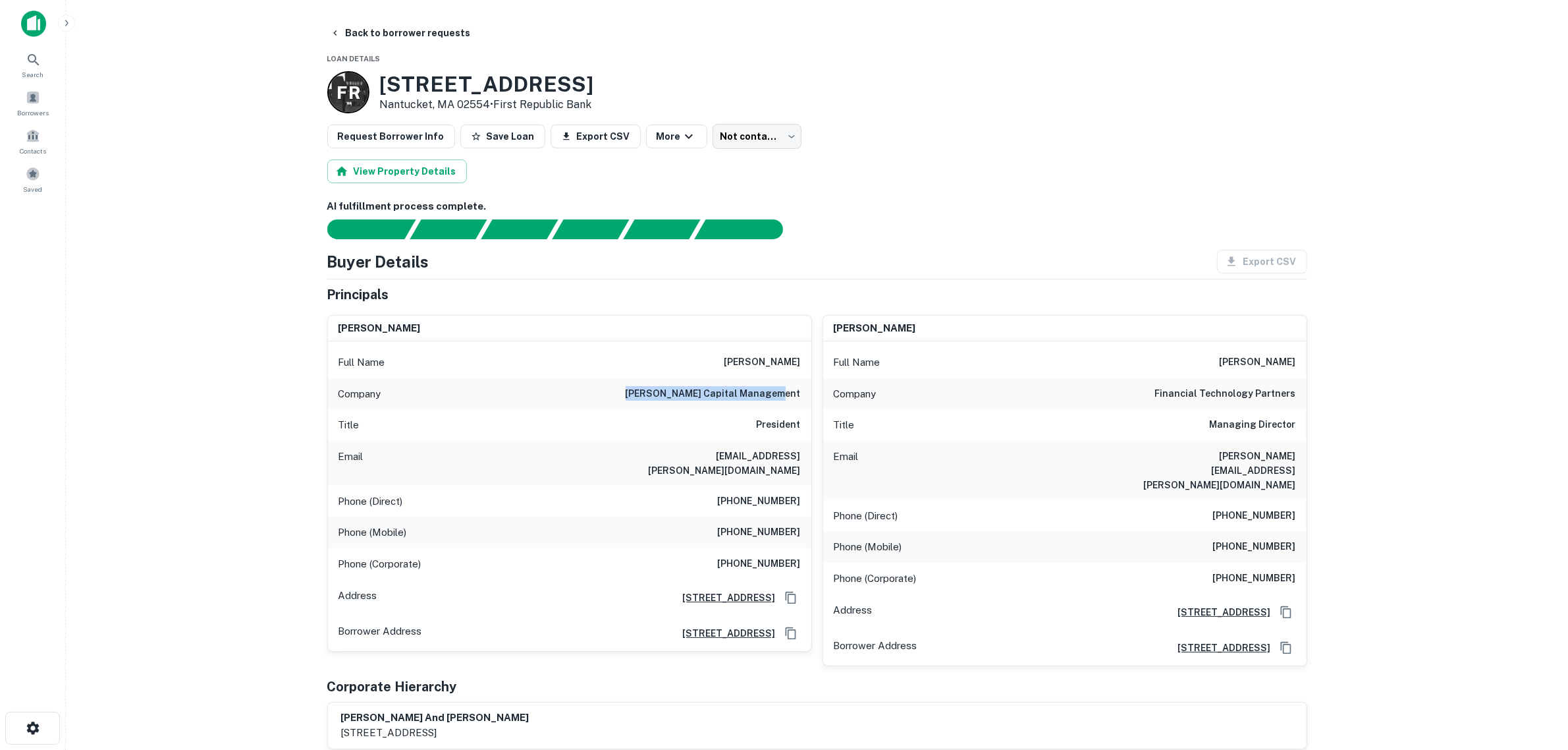
drag, startPoint x: 746, startPoint y: 404, endPoint x: 802, endPoint y: 394, distance: 56.9
click at [802, 394] on div "Company [PERSON_NAME] capital management" at bounding box center [569, 394] width 483 height 31
copy h6 "[PERSON_NAME] capital management"
click at [264, 485] on main "Back to borrower requests Loan Details F R [STREET_ADDRESS] • First Republic Ba…" at bounding box center [817, 375] width 1502 height 750
drag, startPoint x: 643, startPoint y: 458, endPoint x: 808, endPoint y: 469, distance: 165.4
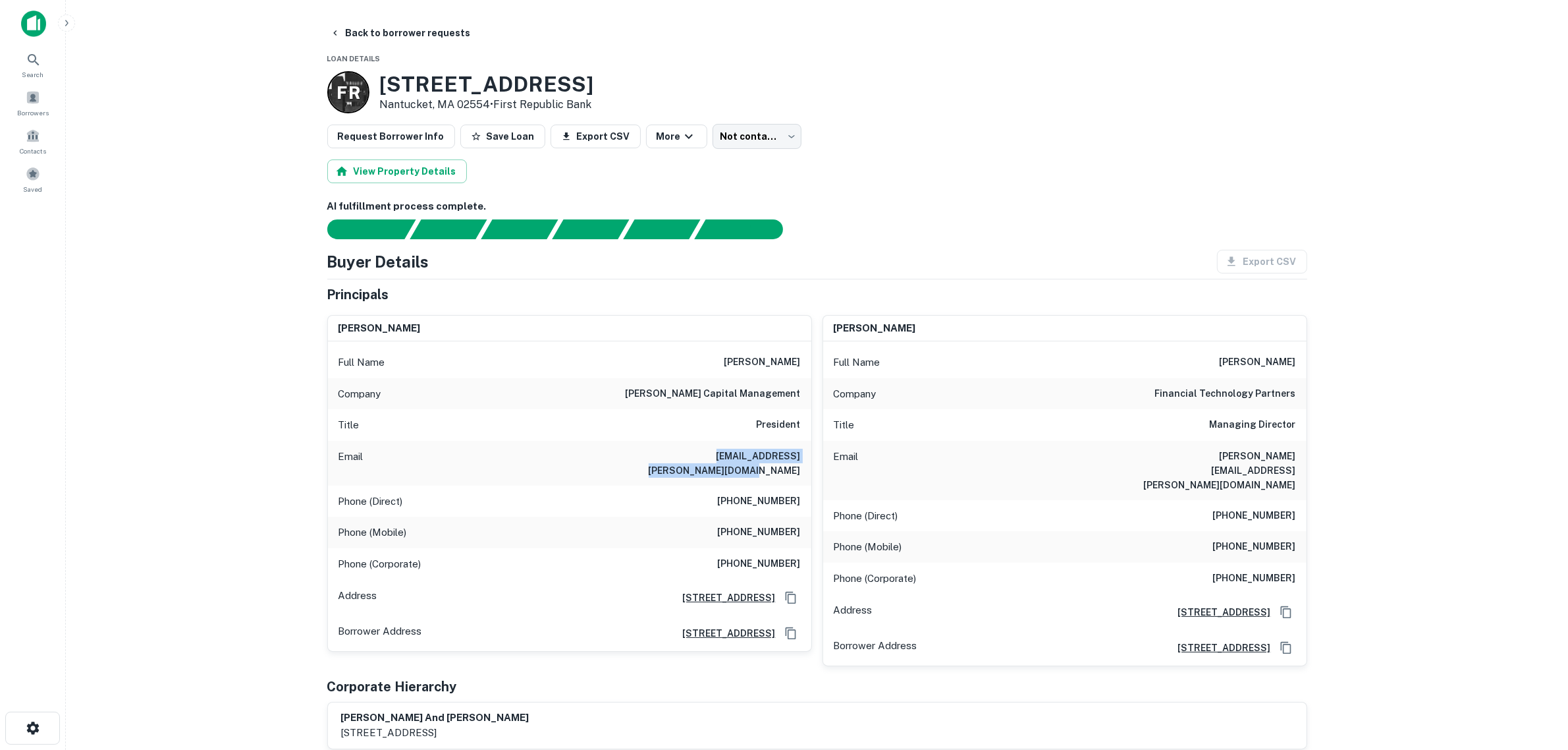
click at [808, 469] on div "Email [EMAIL_ADDRESS][PERSON_NAME][DOMAIN_NAME]" at bounding box center [569, 463] width 483 height 44
copy h6 "[EMAIL_ADDRESS][PERSON_NAME][DOMAIN_NAME]"
drag, startPoint x: 168, startPoint y: 241, endPoint x: 247, endPoint y: 245, distance: 79.1
click at [168, 241] on main "Back to borrower requests Loan Details F R [STREET_ADDRESS] • First Republic Ba…" at bounding box center [817, 375] width 1502 height 750
drag, startPoint x: 586, startPoint y: 80, endPoint x: 363, endPoint y: 80, distance: 223.0
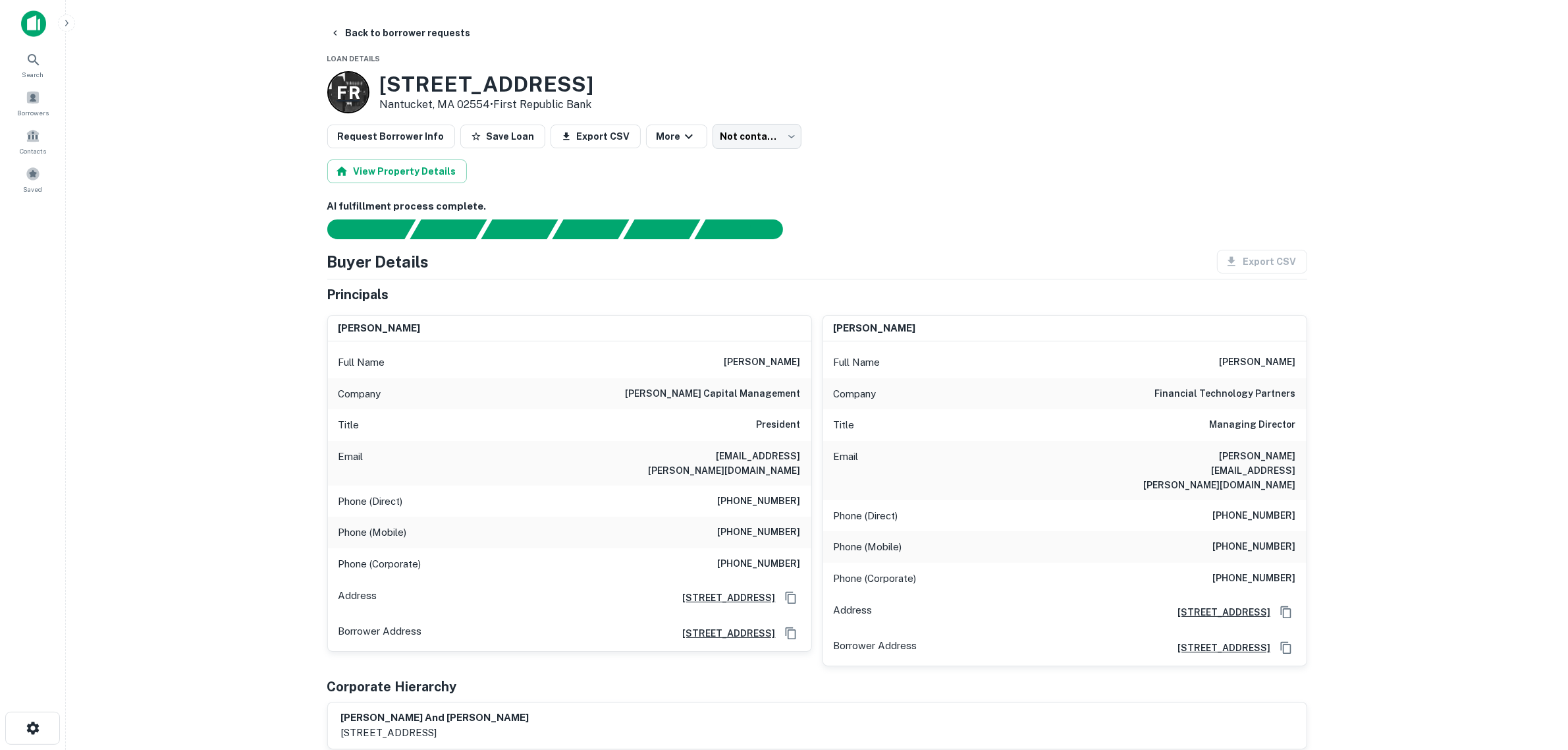
click at [361, 80] on div "F R [STREET_ADDRESS] • First Republic Bank" at bounding box center [818, 92] width 980 height 42
click at [743, 142] on body "Search Borrowers Contacts Saved Back to borrower requests Loan Details [GEOGRAP…" at bounding box center [784, 375] width 1568 height 750
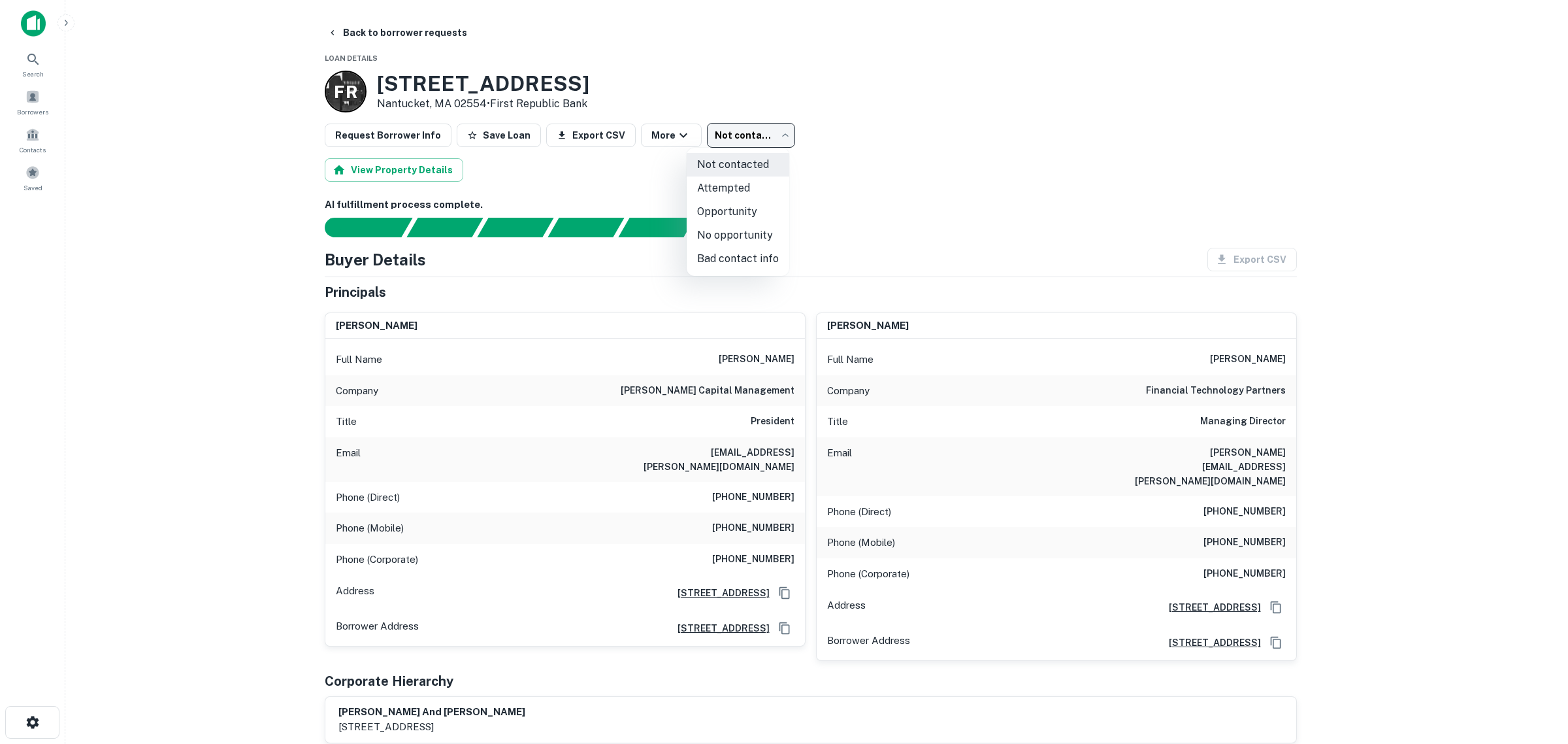
click at [724, 188] on li "Attempted" at bounding box center [738, 188] width 103 height 24
type input "*********"
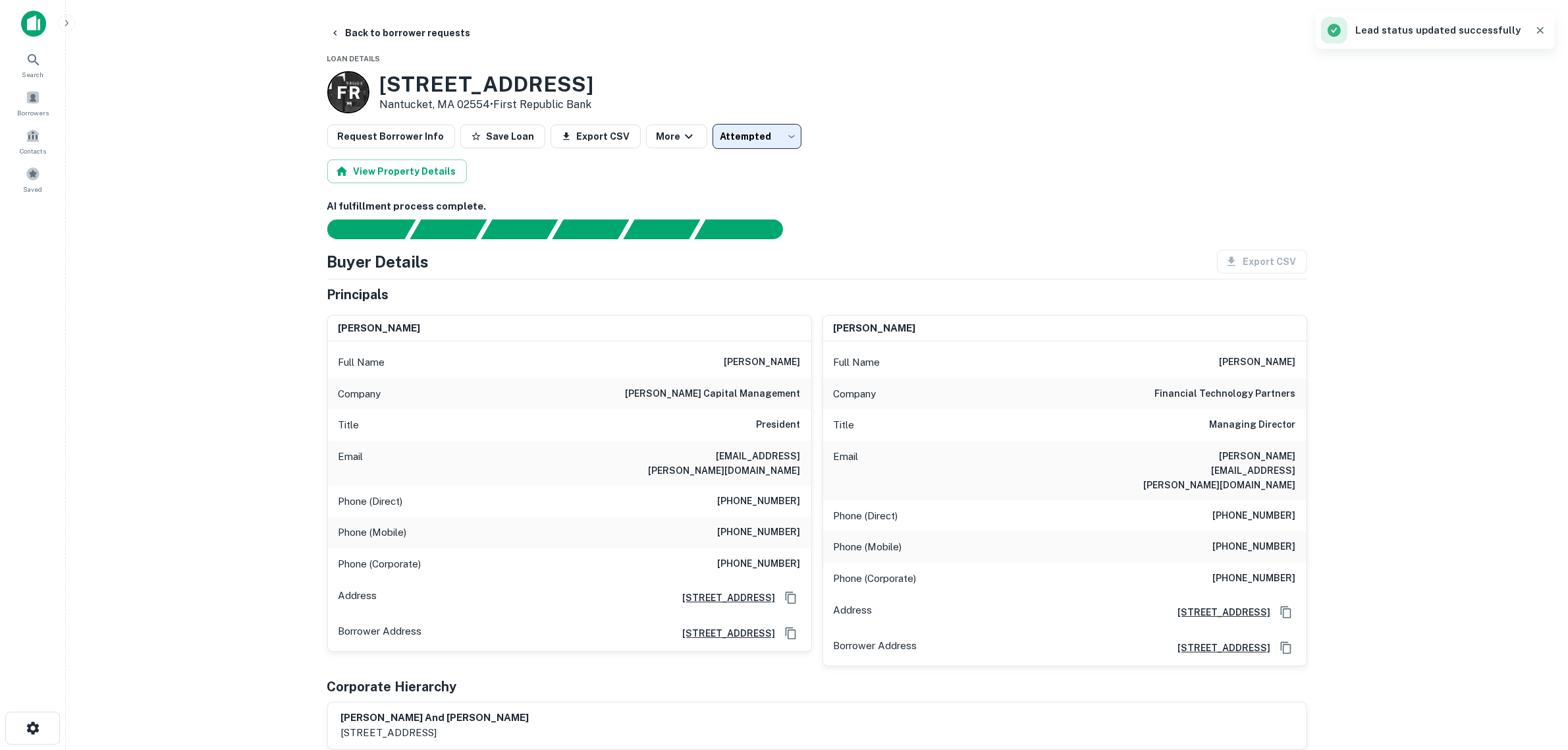
click at [249, 152] on main "Back to borrower requests Loan Details F R [STREET_ADDRESS] • First Republic Ba…" at bounding box center [817, 375] width 1502 height 750
click at [344, 34] on button "Back to borrower requests" at bounding box center [400, 33] width 152 height 24
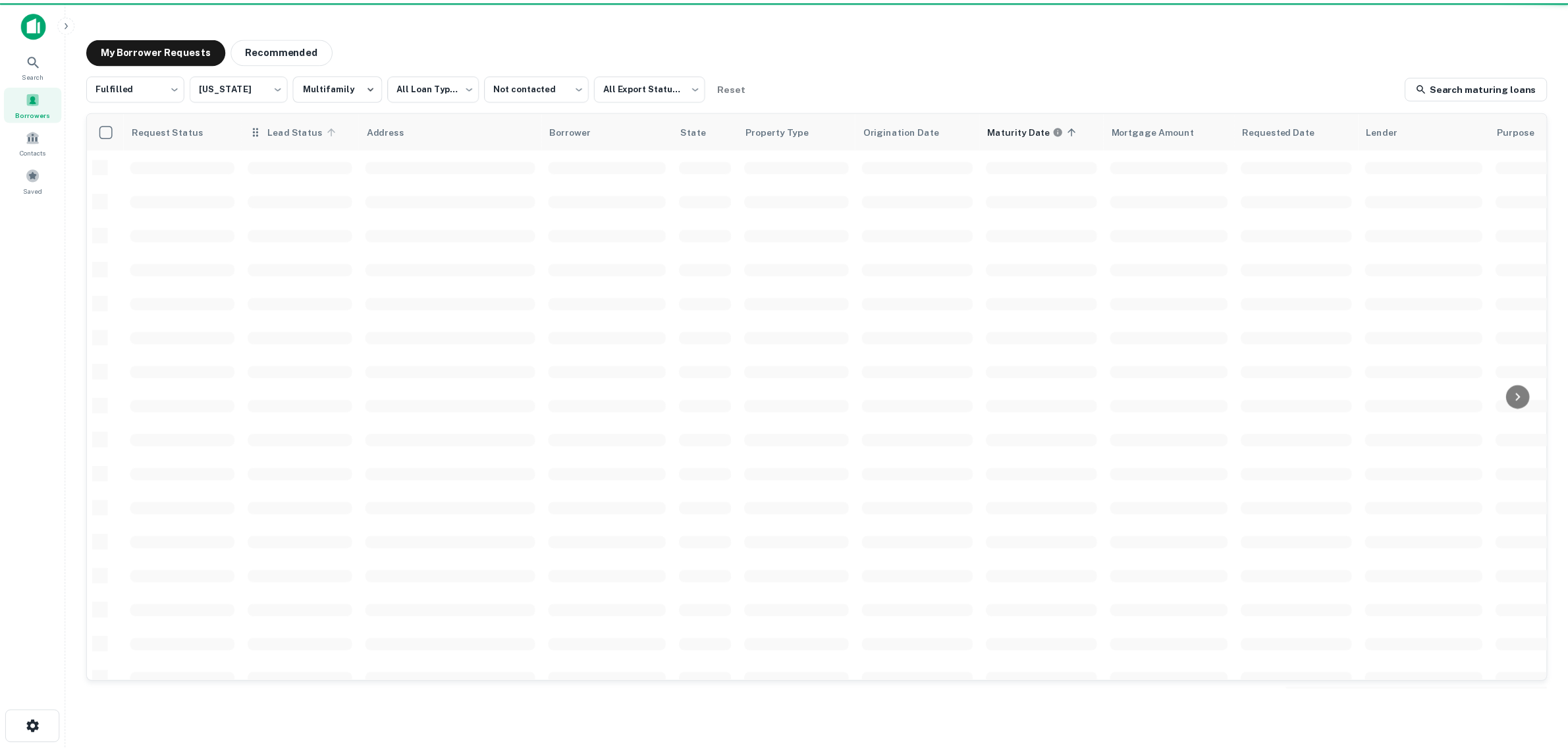
scroll to position [70, 0]
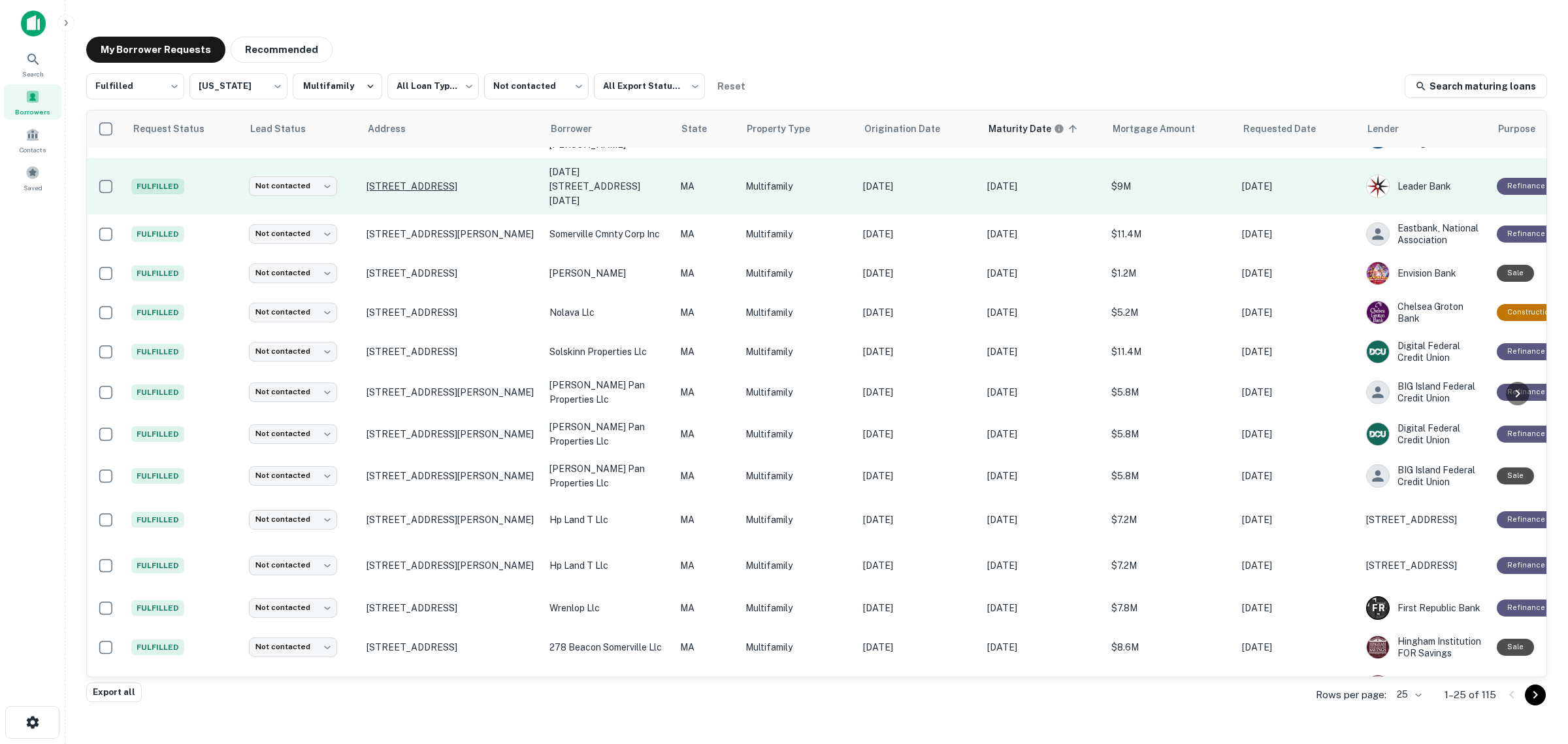
click at [419, 180] on p "[STREET_ADDRESS]" at bounding box center [452, 185] width 170 height 11
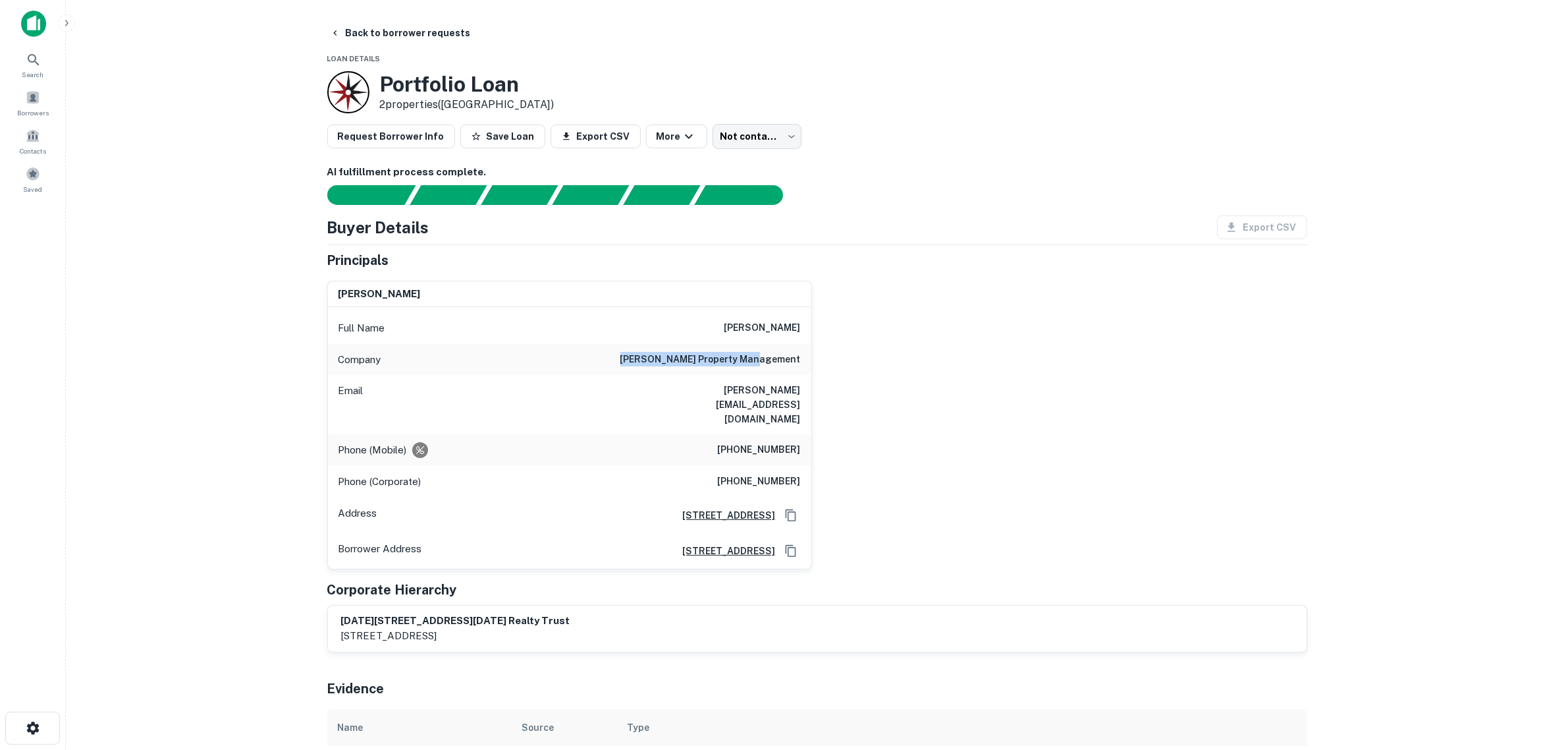
drag, startPoint x: 652, startPoint y: 365, endPoint x: 805, endPoint y: 365, distance: 153.0
click at [805, 365] on div "Company [PERSON_NAME] property management" at bounding box center [569, 359] width 483 height 31
drag, startPoint x: 688, startPoint y: 396, endPoint x: 798, endPoint y: 392, distance: 110.1
click at [798, 392] on h6 "[PERSON_NAME][EMAIL_ADDRESS][DOMAIN_NAME]" at bounding box center [722, 404] width 158 height 44
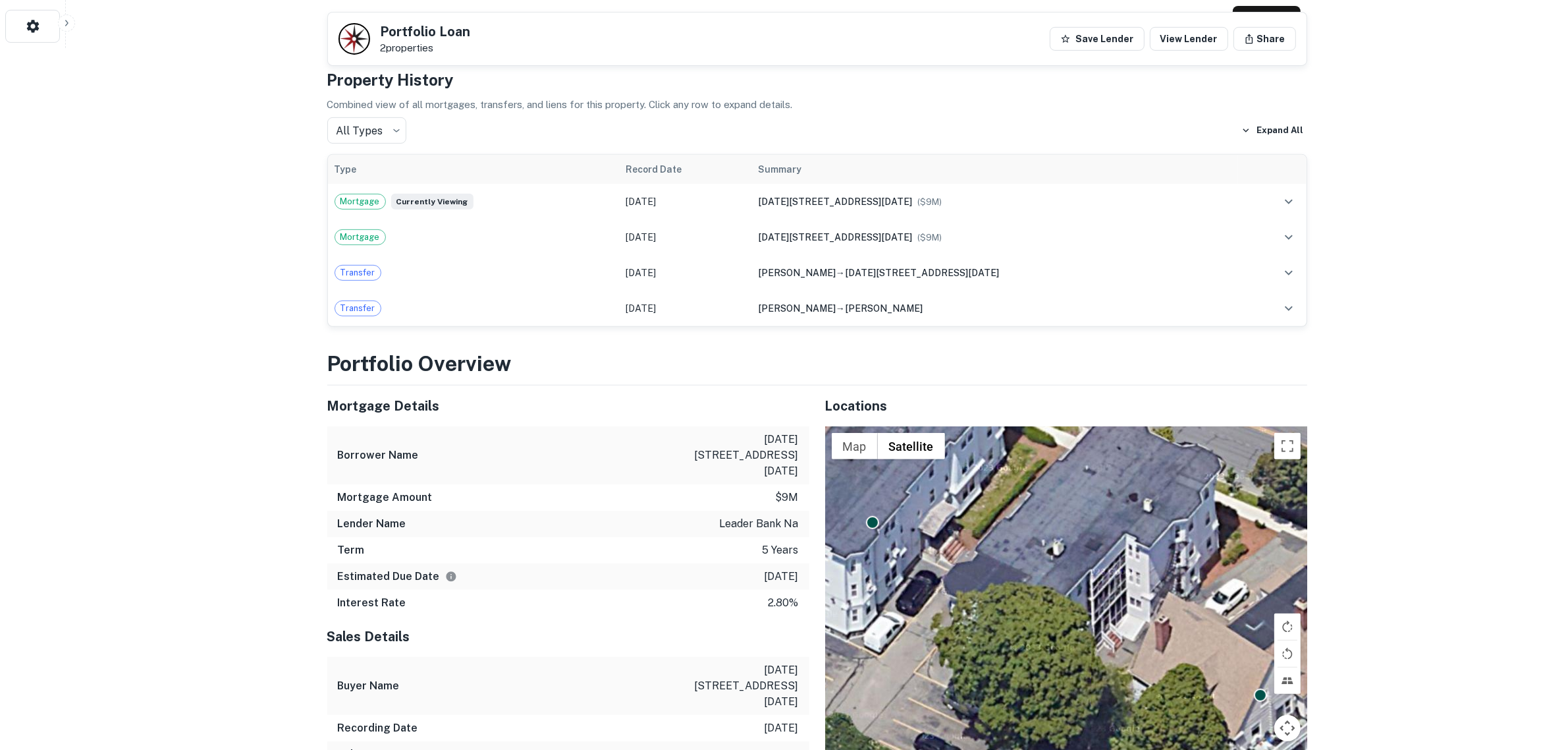
scroll to position [742, 0]
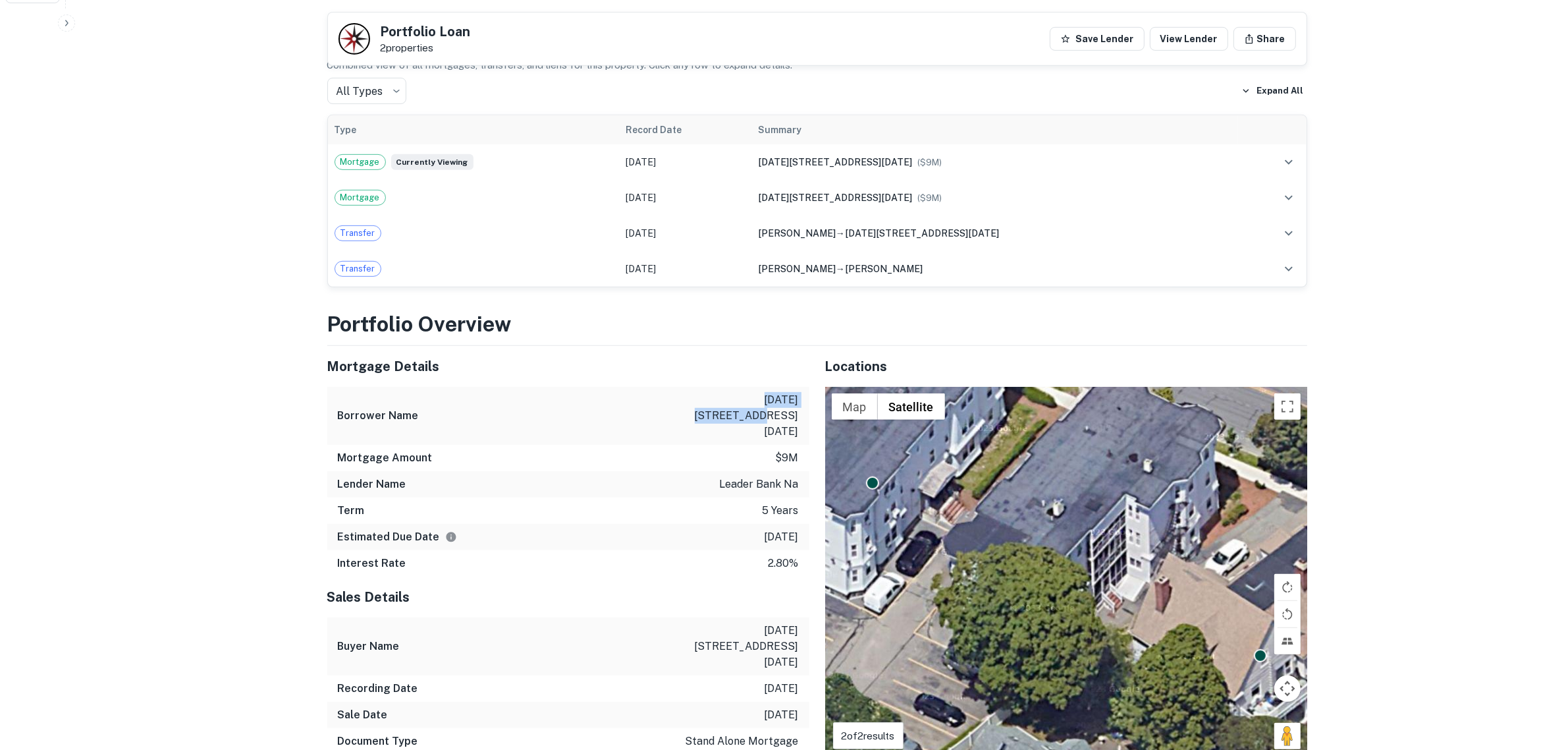
drag, startPoint x: 680, startPoint y: 373, endPoint x: 773, endPoint y: 369, distance: 93.1
click at [773, 387] on div "Borrower Name [DATE][STREET_ADDRESS][DATE]" at bounding box center [569, 416] width 482 height 58
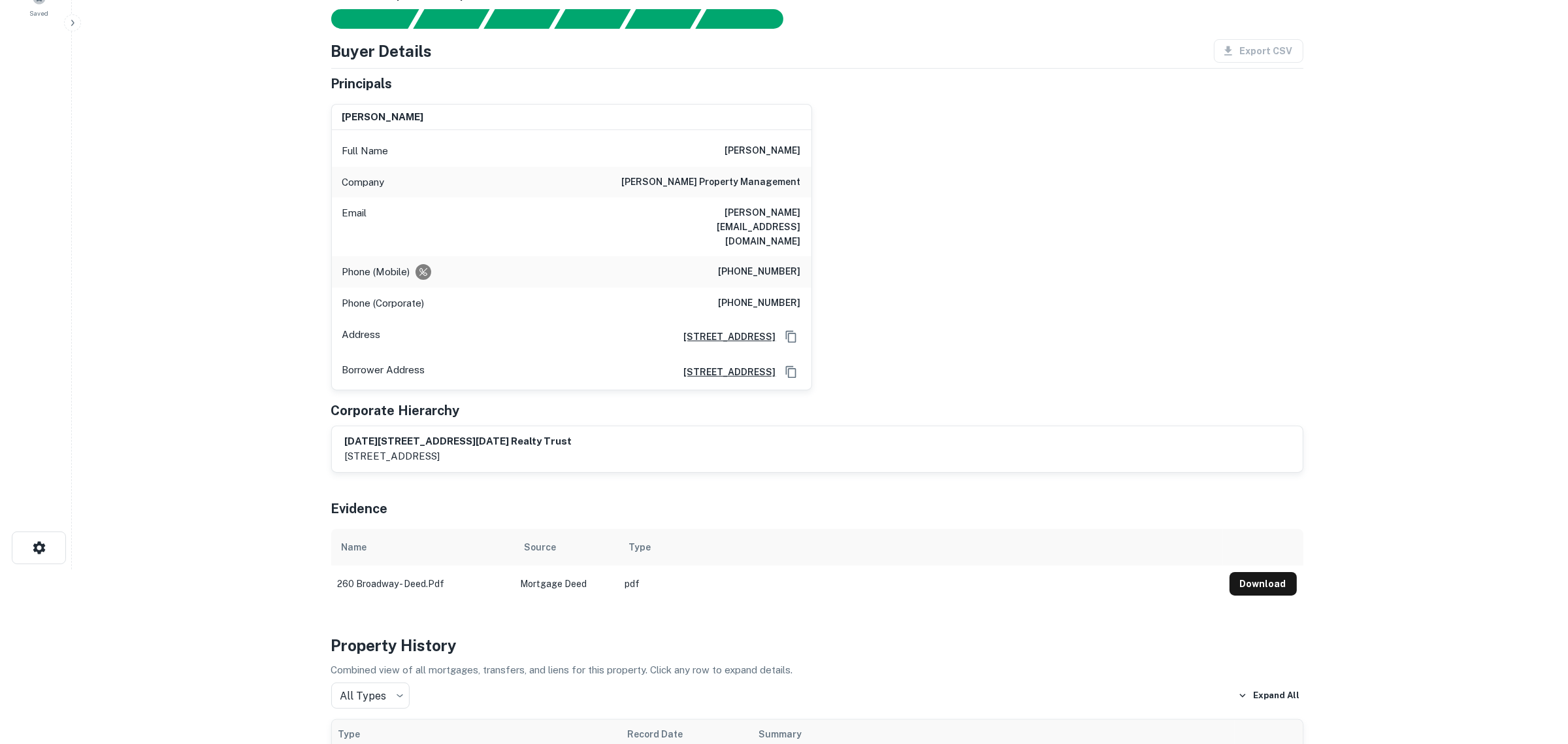
scroll to position [0, 0]
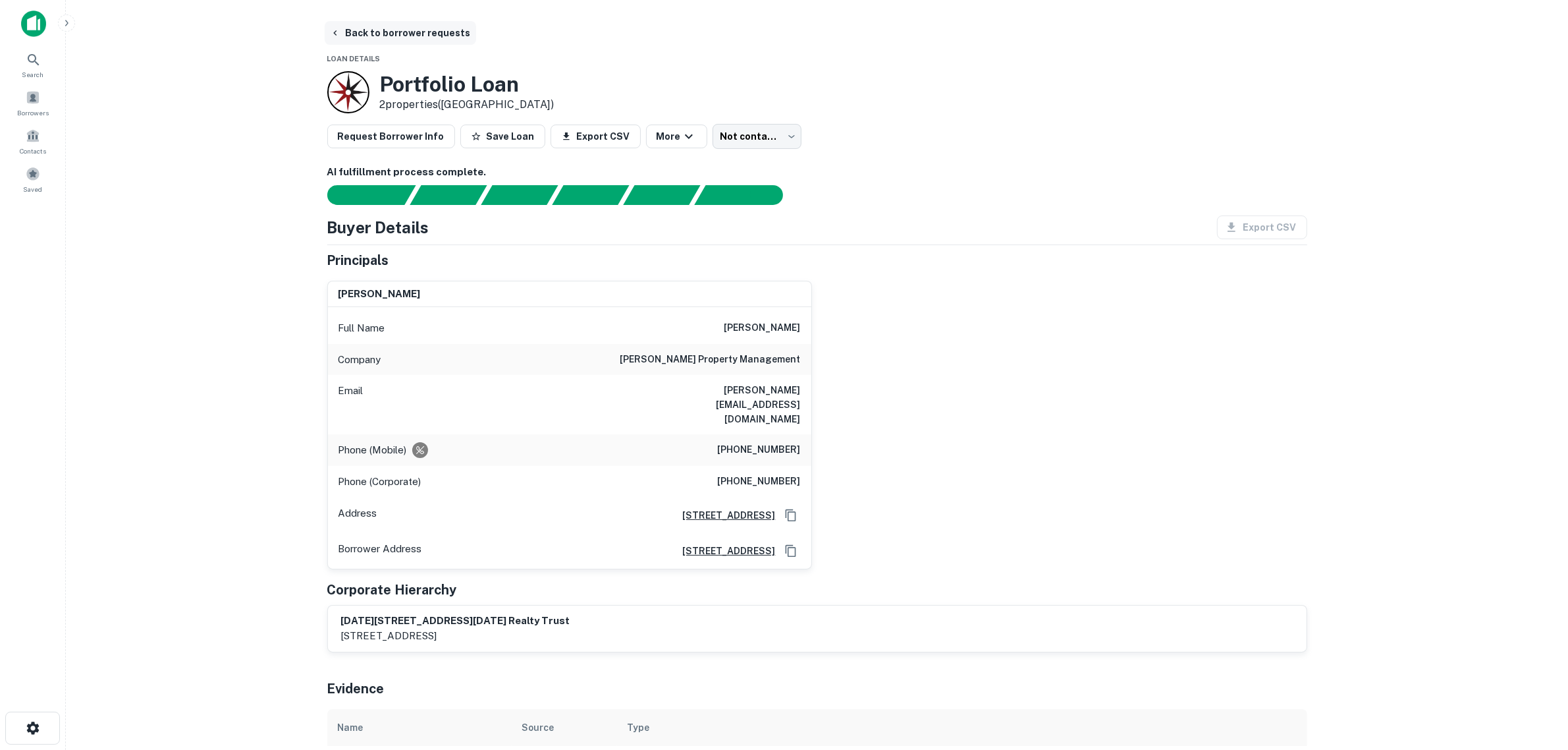
click at [363, 28] on button "Back to borrower requests" at bounding box center [400, 33] width 152 height 24
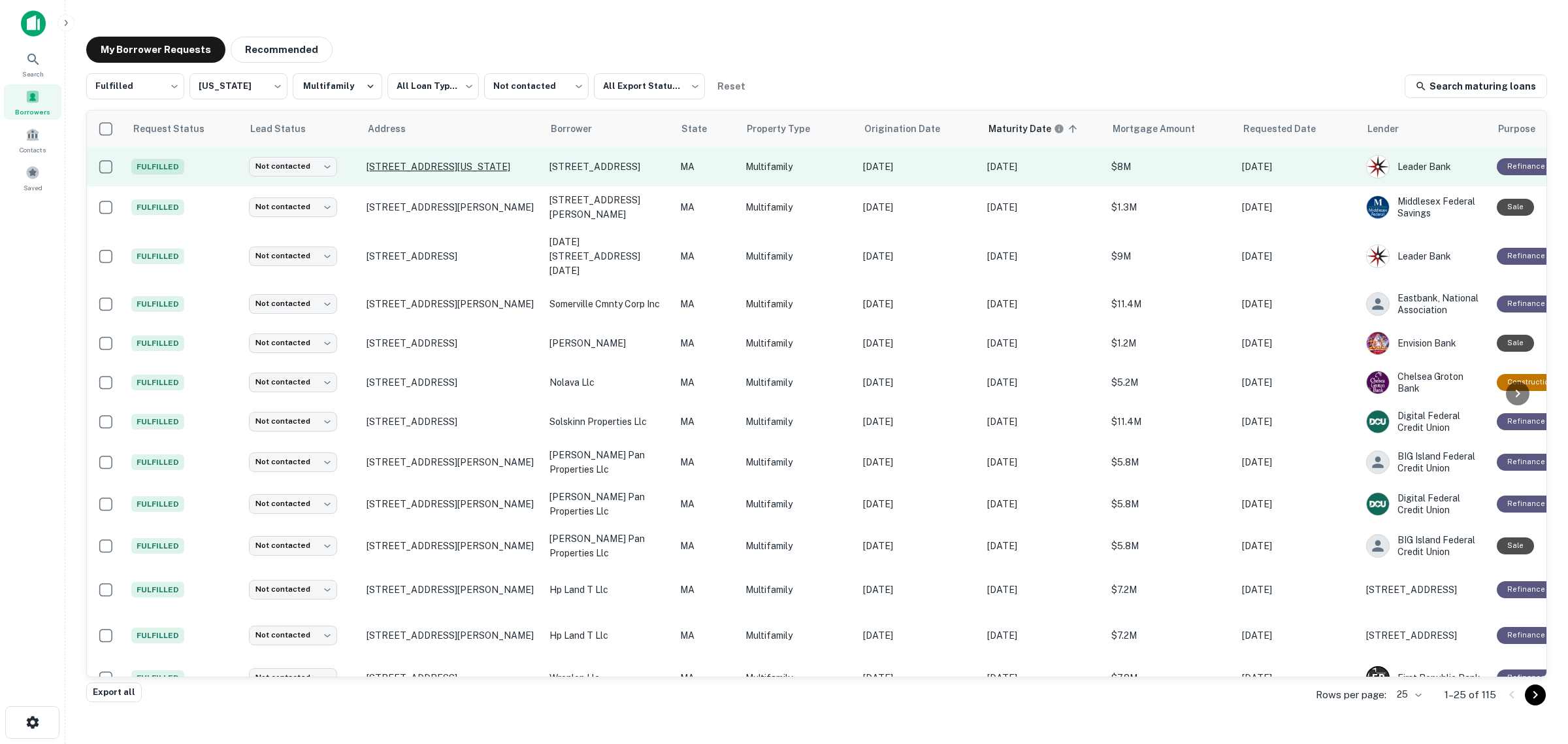
click at [439, 163] on p "[STREET_ADDRESS][US_STATE]" at bounding box center [452, 166] width 170 height 11
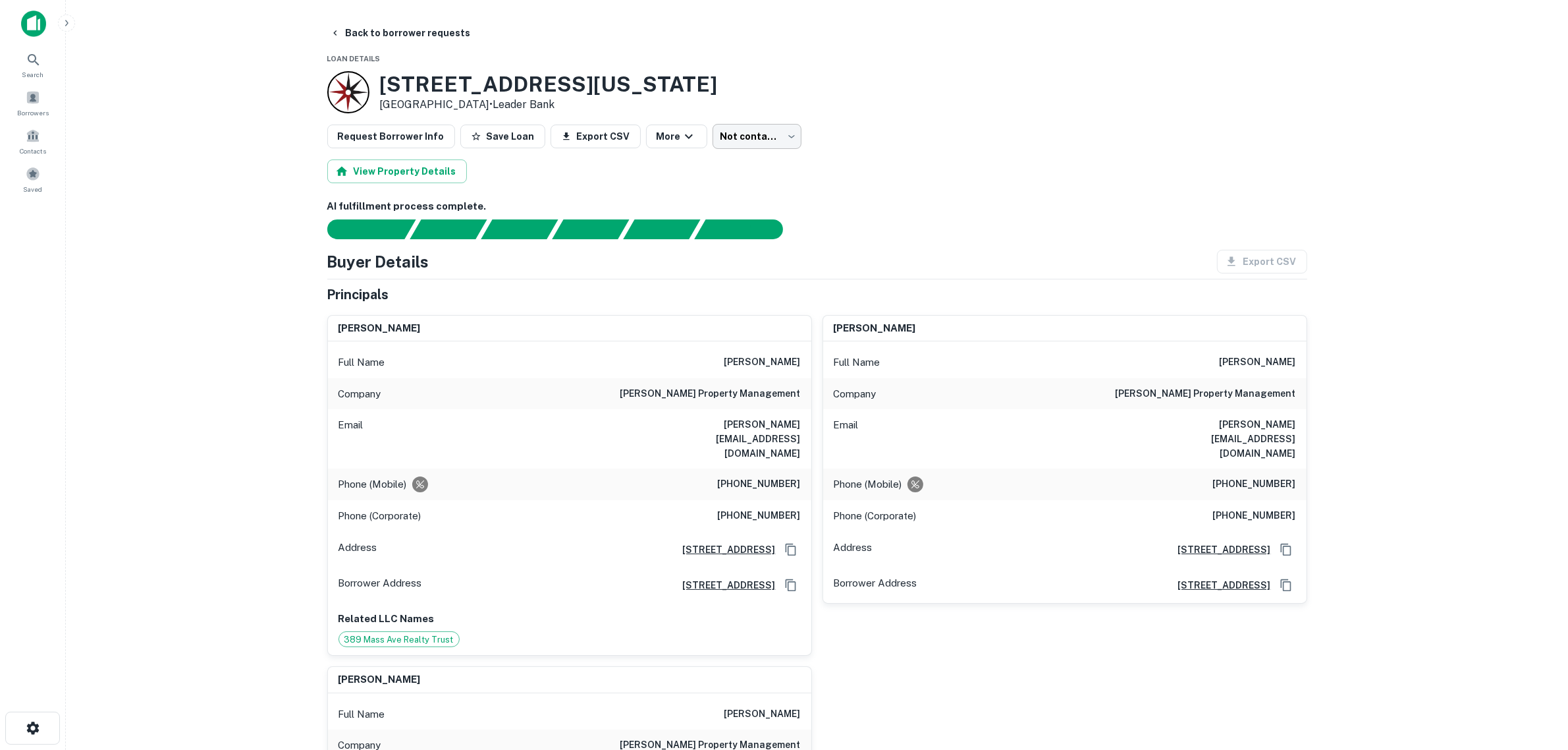
click at [756, 140] on body "Search Borrowers Contacts Saved Back to borrower requests Loan Details [STREET_…" at bounding box center [784, 375] width 1568 height 750
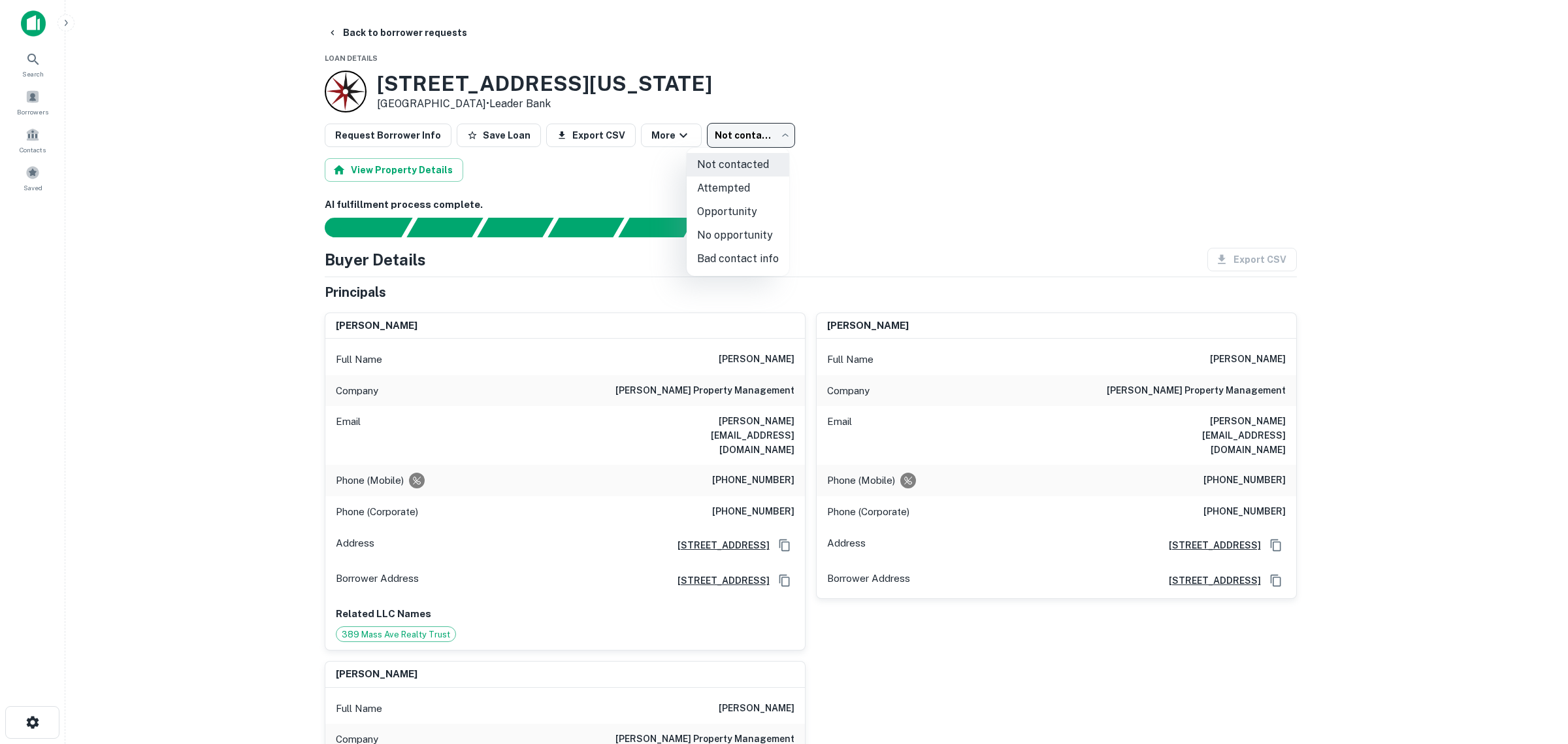
click at [737, 184] on li "Attempted" at bounding box center [738, 188] width 103 height 24
type input "*********"
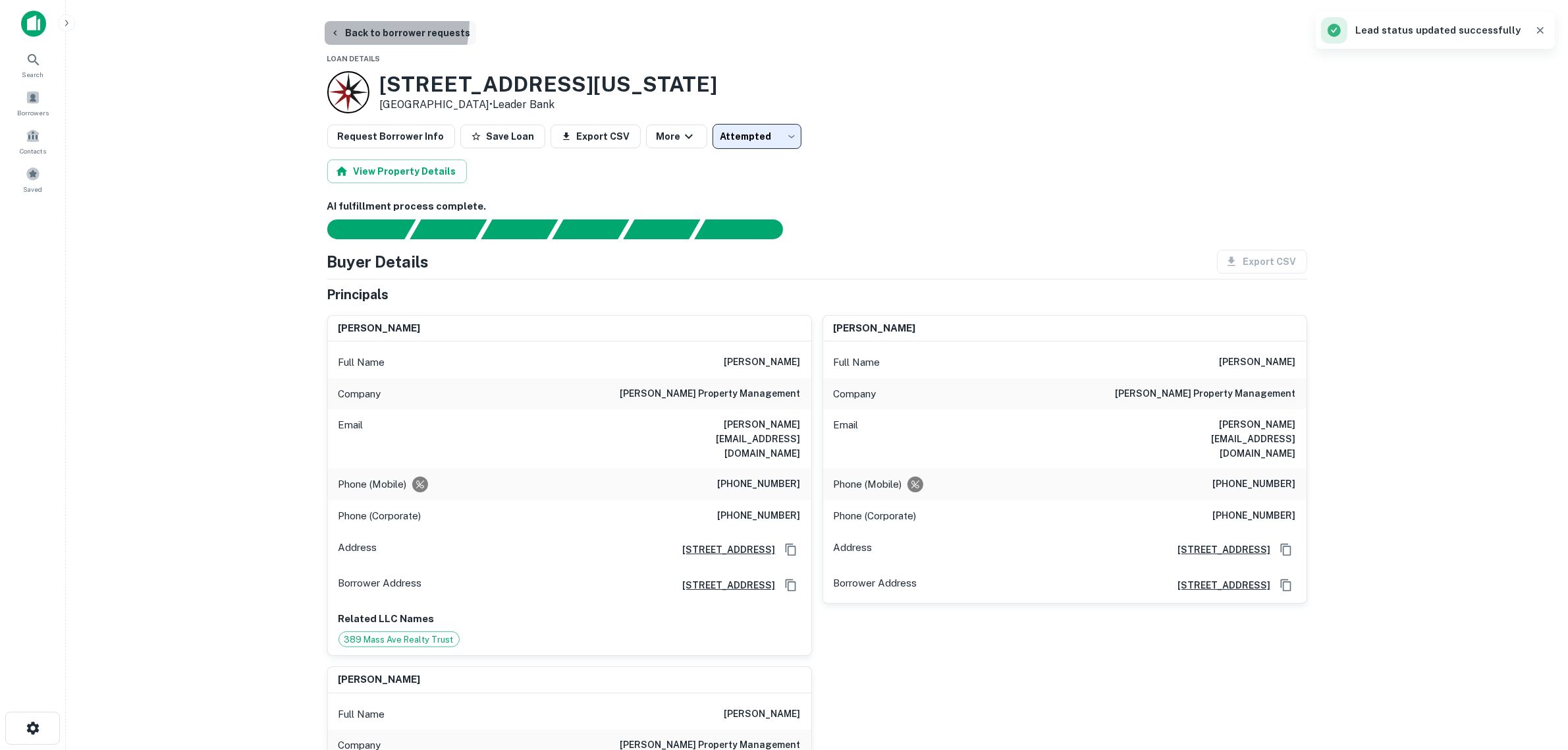
click at [357, 21] on button "Back to borrower requests" at bounding box center [400, 33] width 152 height 24
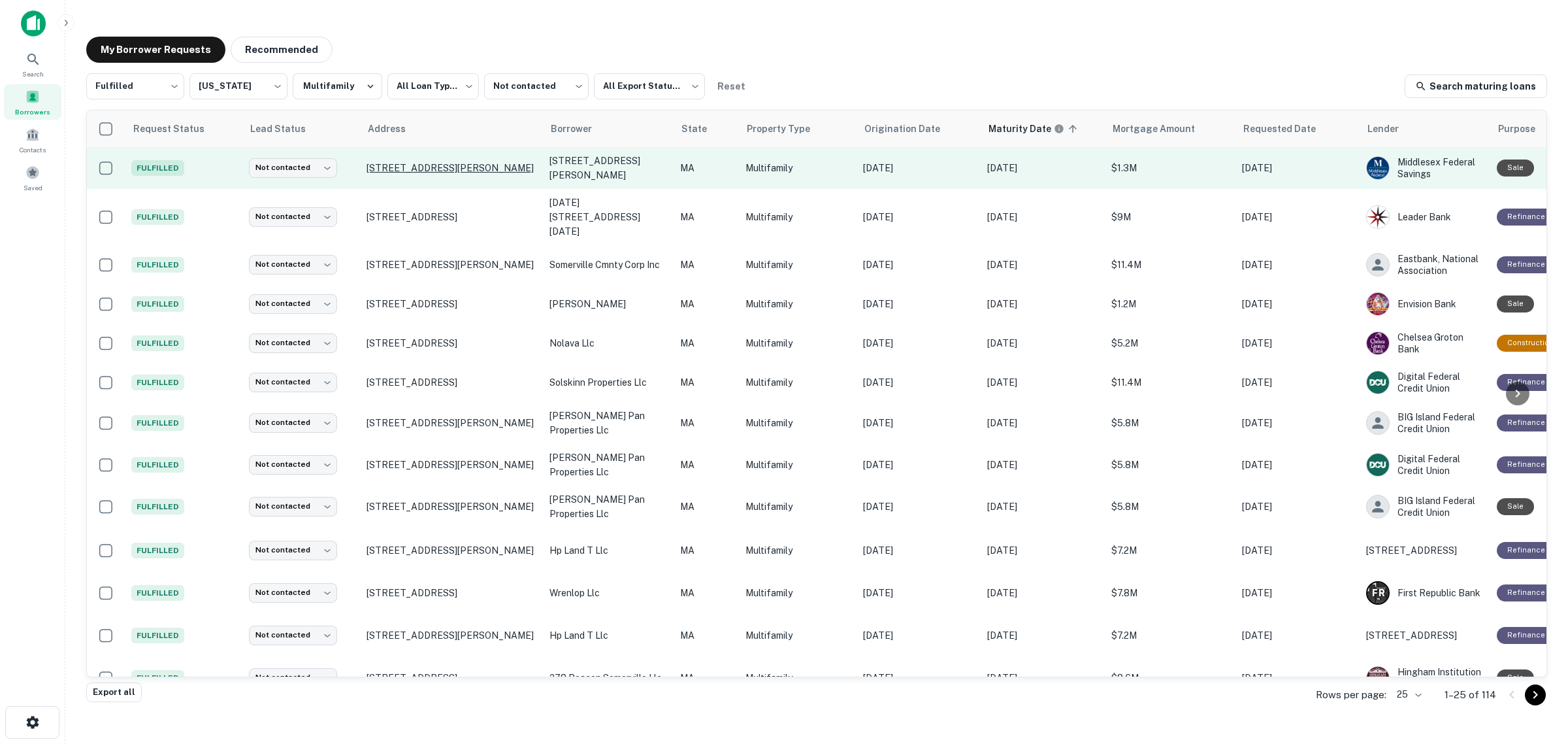
click at [423, 166] on p "[STREET_ADDRESS][PERSON_NAME]" at bounding box center [452, 167] width 170 height 11
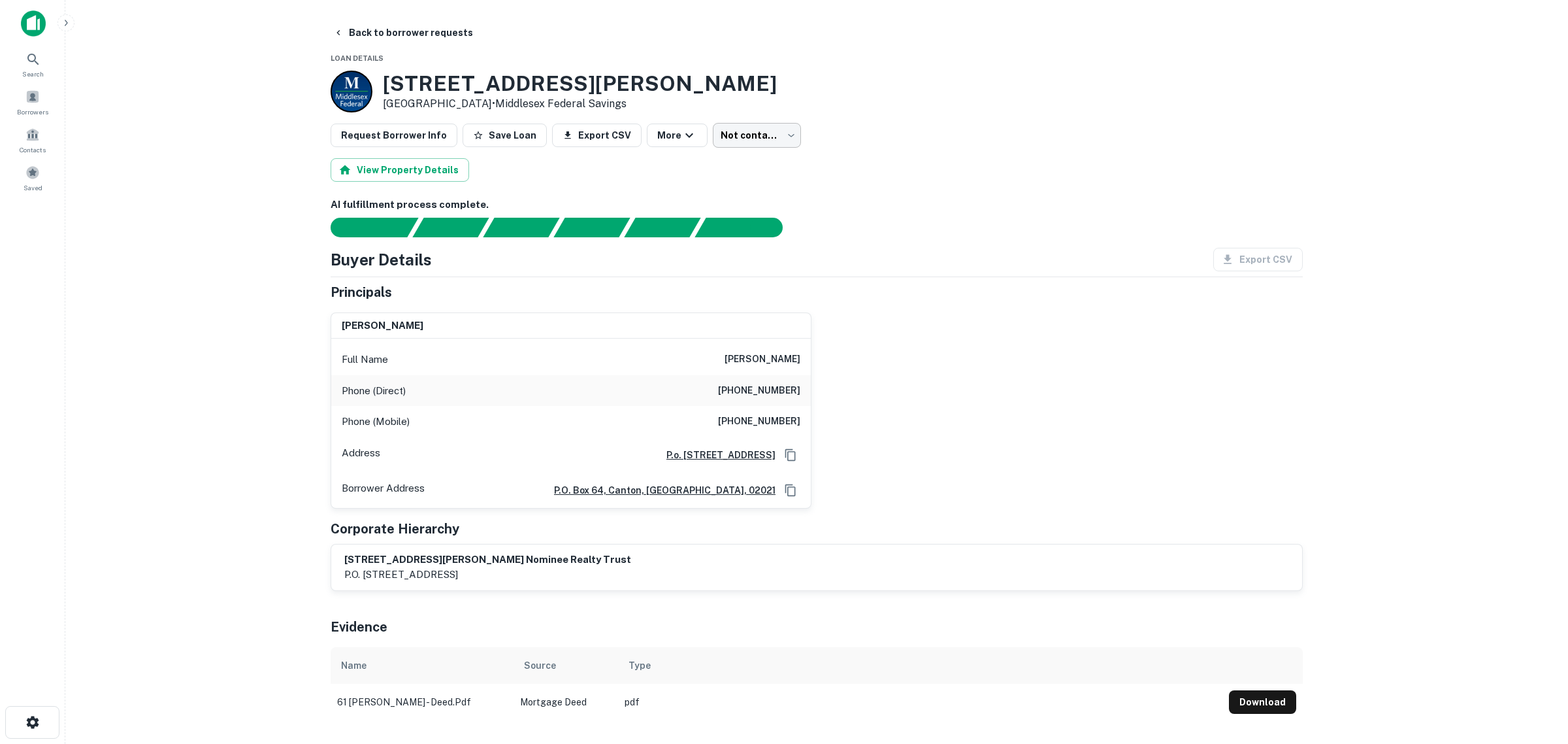
click at [726, 126] on body "Search Borrowers Contacts Saved Back to borrower requests Loan Details [STREET_…" at bounding box center [784, 372] width 1568 height 744
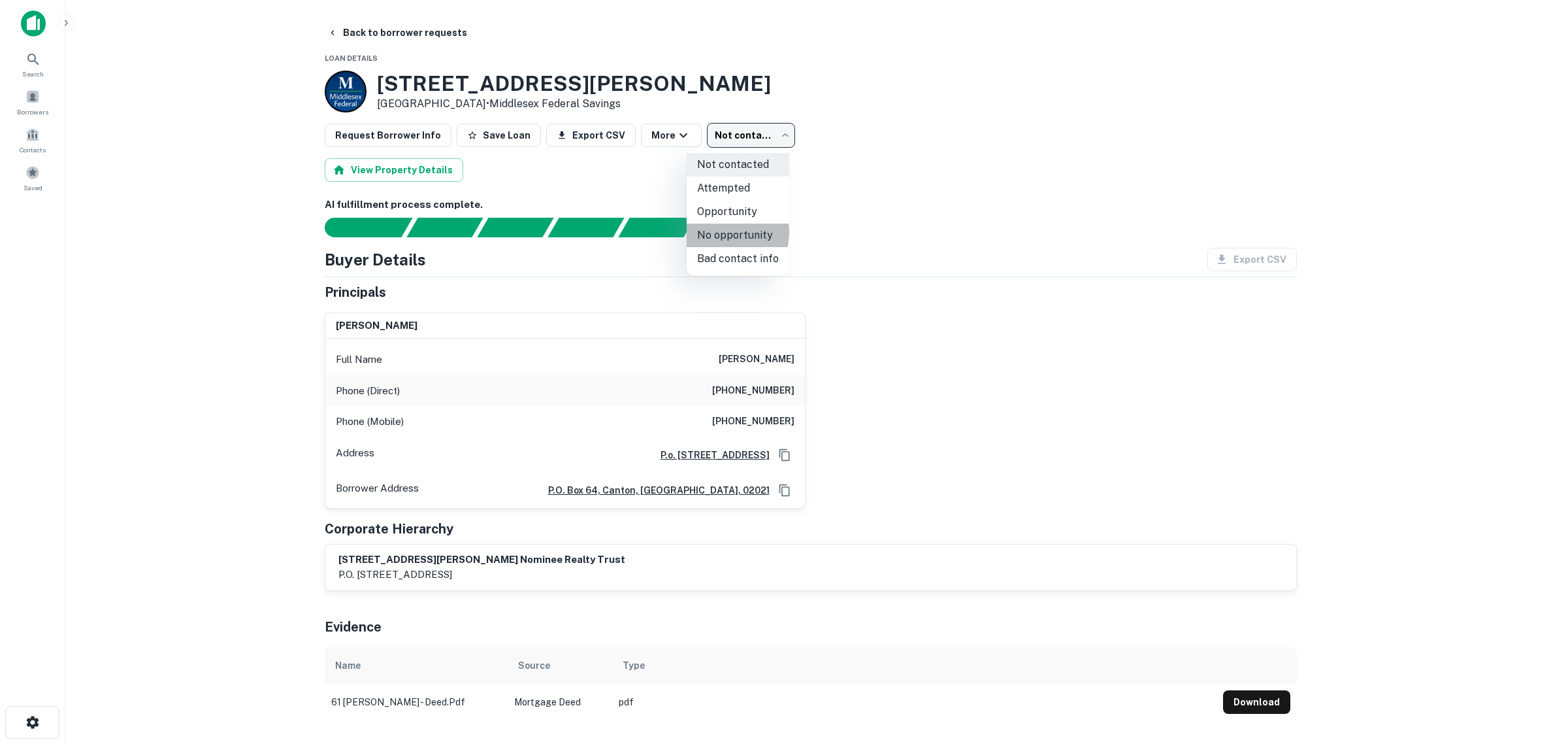
click at [722, 232] on li "No opportunity" at bounding box center [738, 235] width 103 height 24
type input "**********"
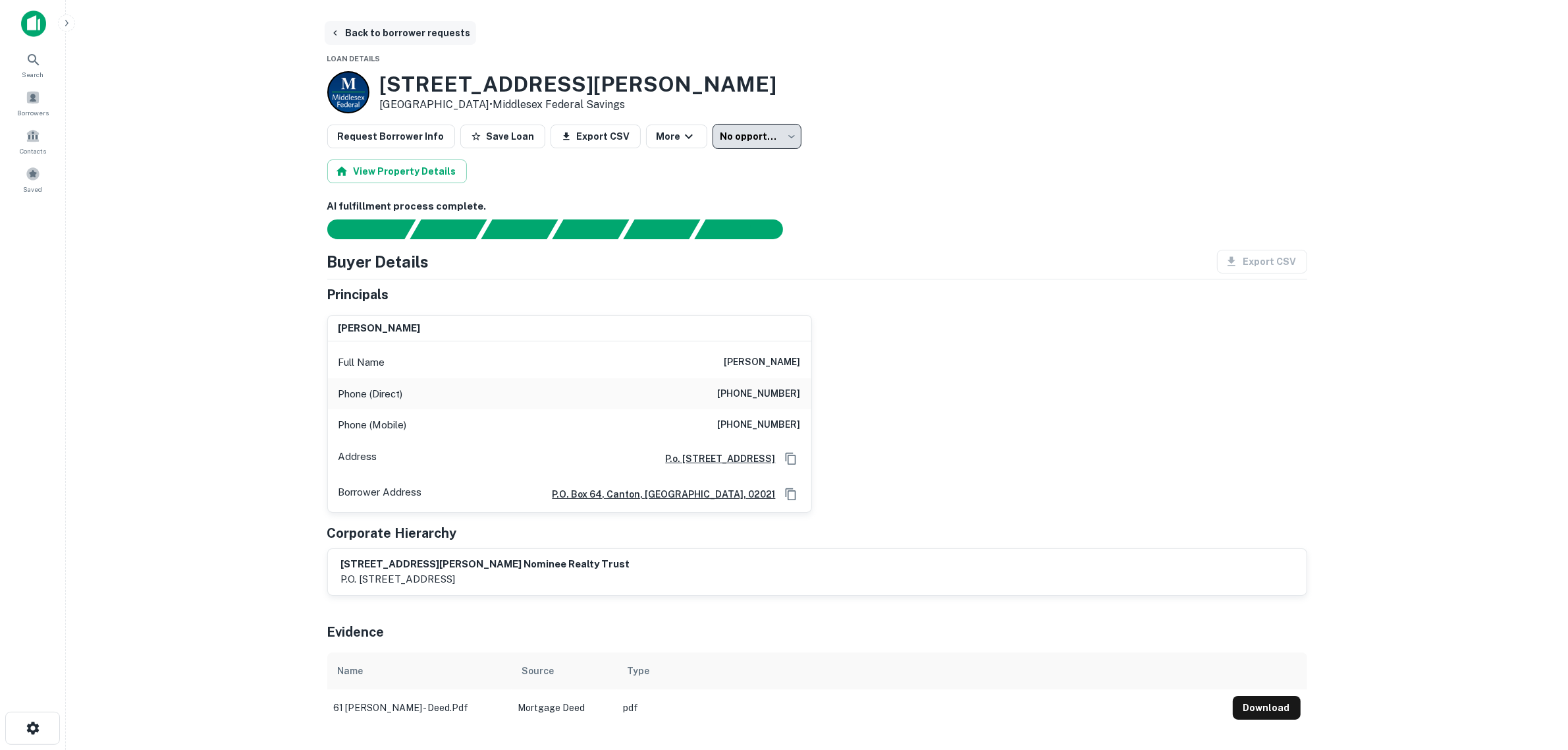
click at [373, 31] on button "Back to borrower requests" at bounding box center [400, 33] width 152 height 24
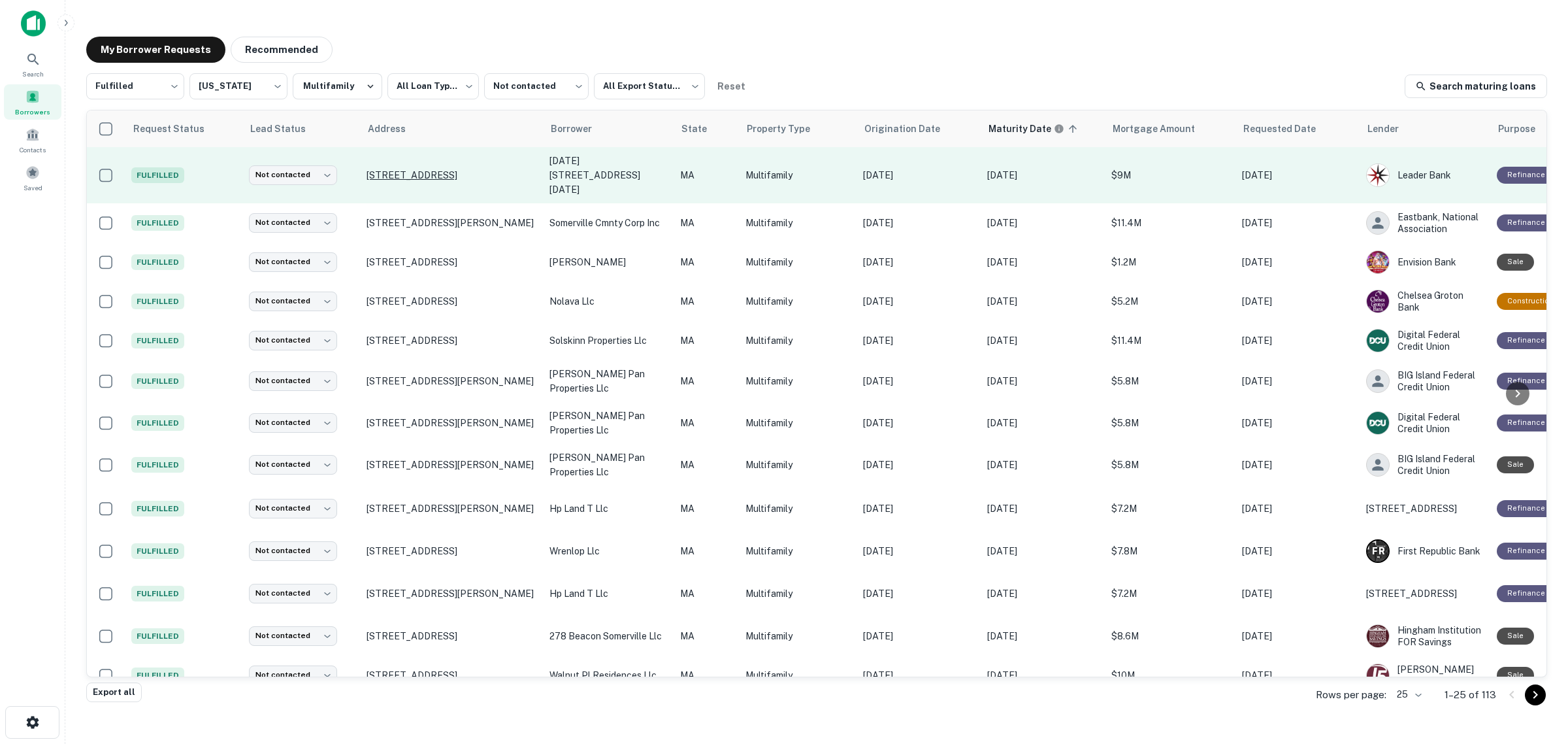
click at [442, 169] on p "[STREET_ADDRESS]" at bounding box center [452, 175] width 170 height 11
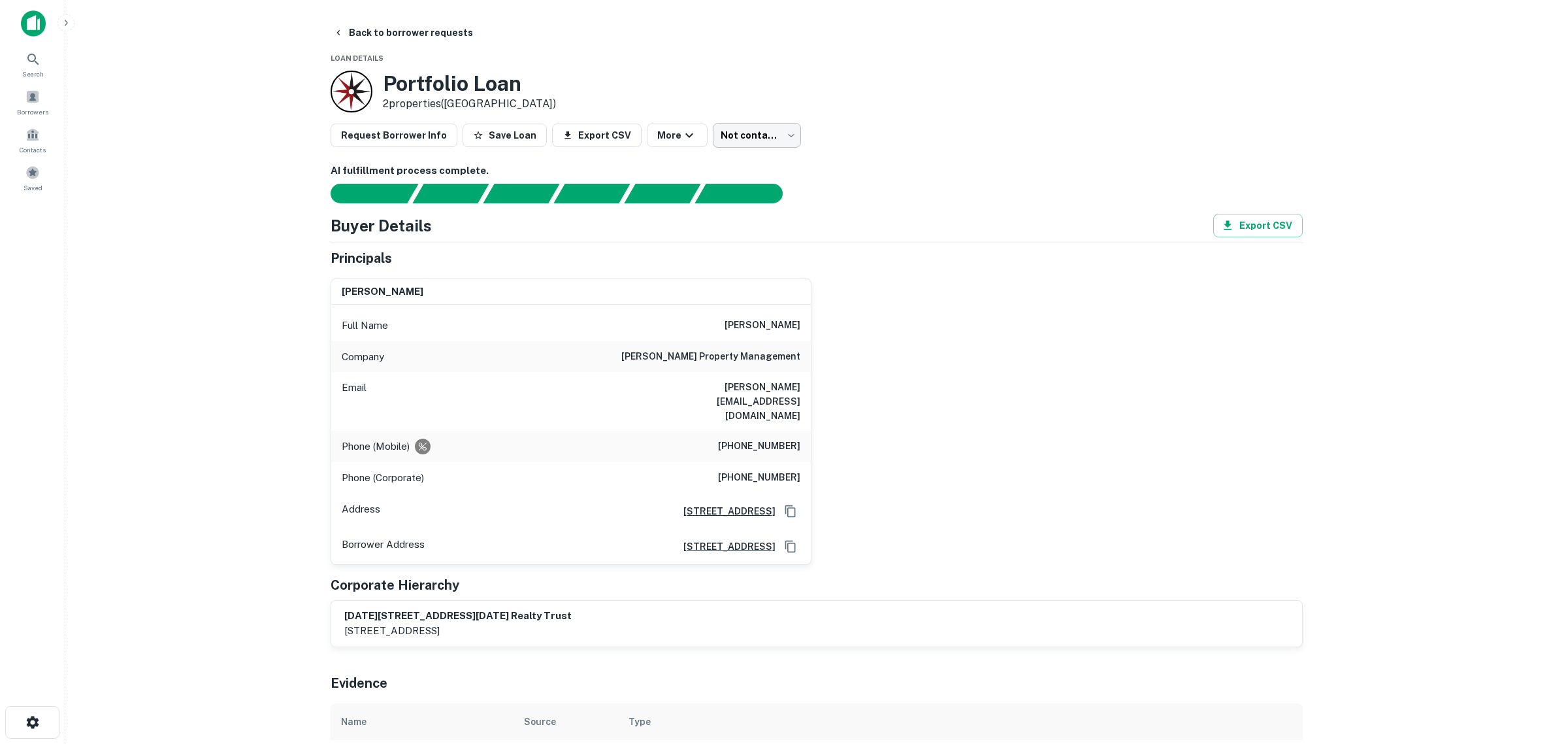
click at [737, 144] on body "Search Borrowers Contacts Saved Back to borrower requests Loan Details Portfoli…" at bounding box center [784, 372] width 1568 height 744
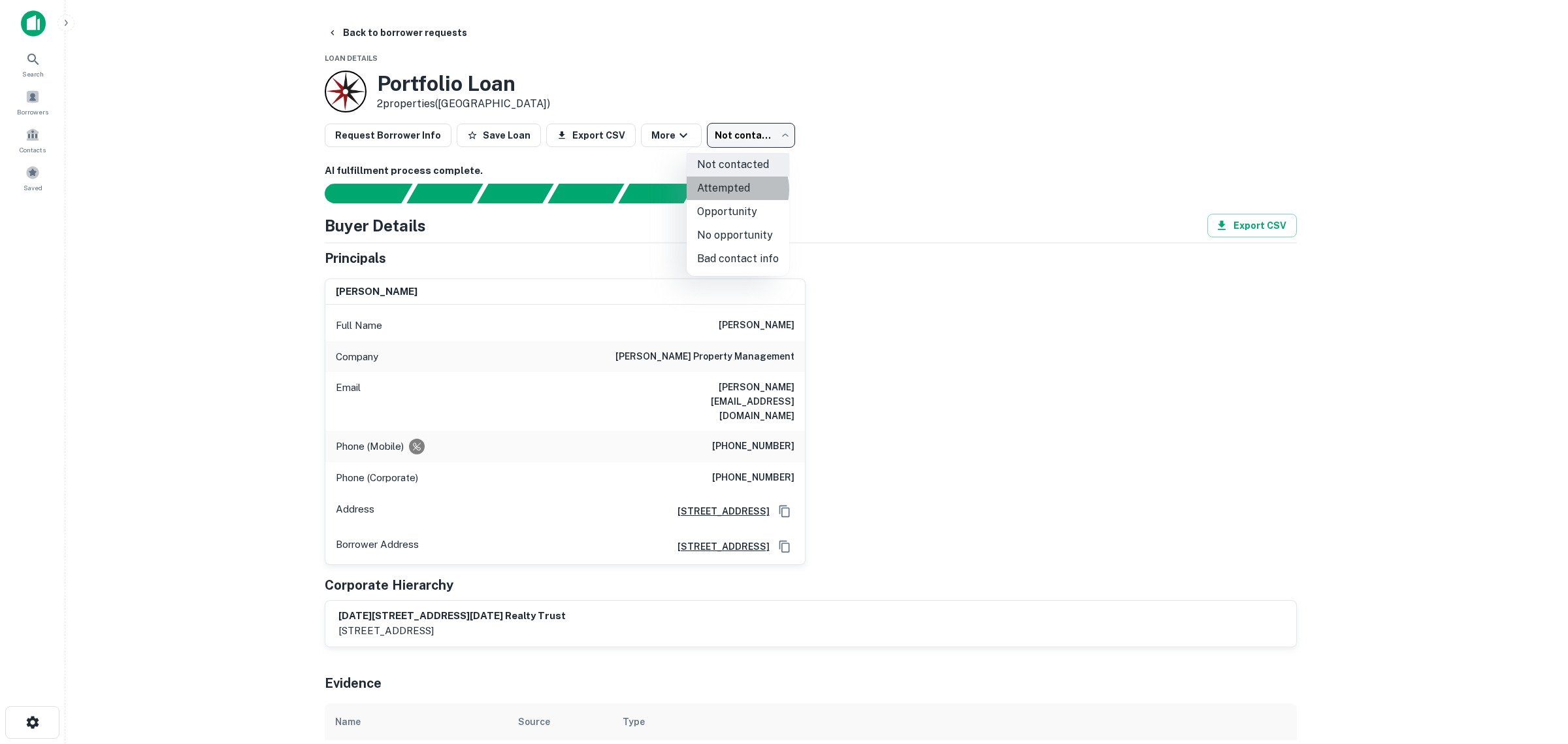
click at [736, 189] on li "Attempted" at bounding box center [738, 188] width 103 height 24
type input "*********"
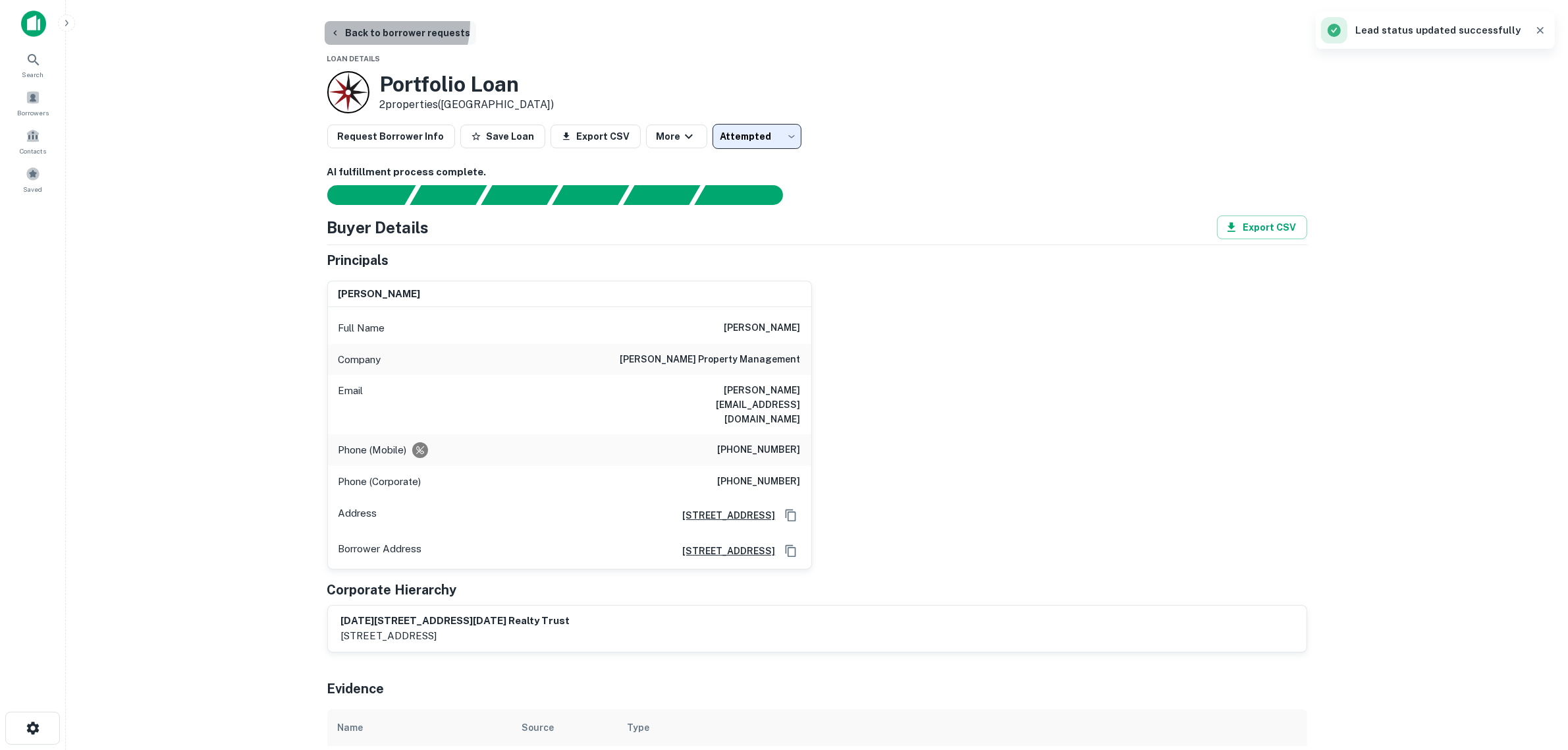
click at [382, 24] on button "Back to borrower requests" at bounding box center [400, 33] width 152 height 24
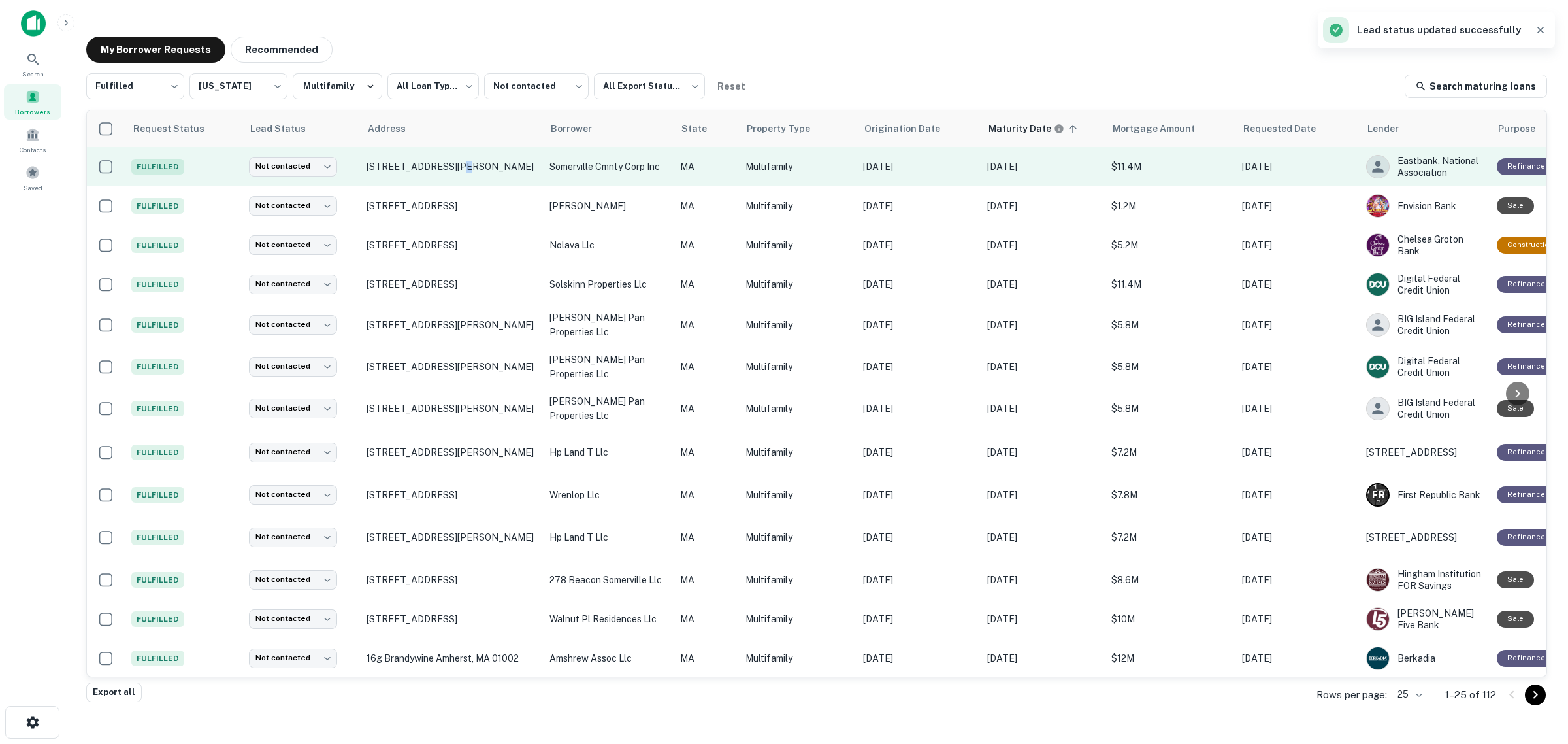
click at [451, 167] on p "[STREET_ADDRESS][PERSON_NAME]" at bounding box center [452, 166] width 170 height 11
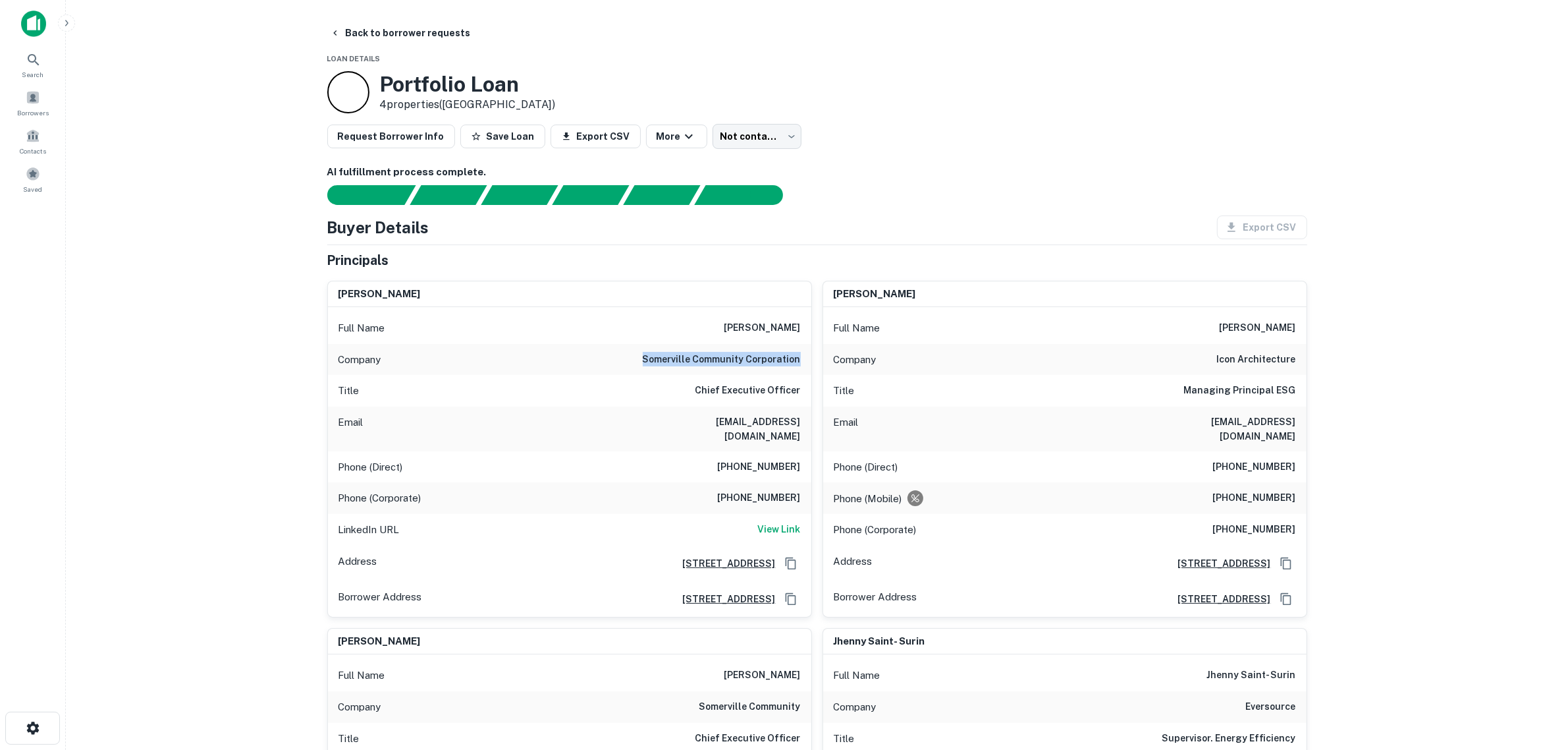
drag, startPoint x: 648, startPoint y: 362, endPoint x: 800, endPoint y: 362, distance: 152.0
click at [800, 362] on div "Company somerville community corporation" at bounding box center [569, 359] width 483 height 31
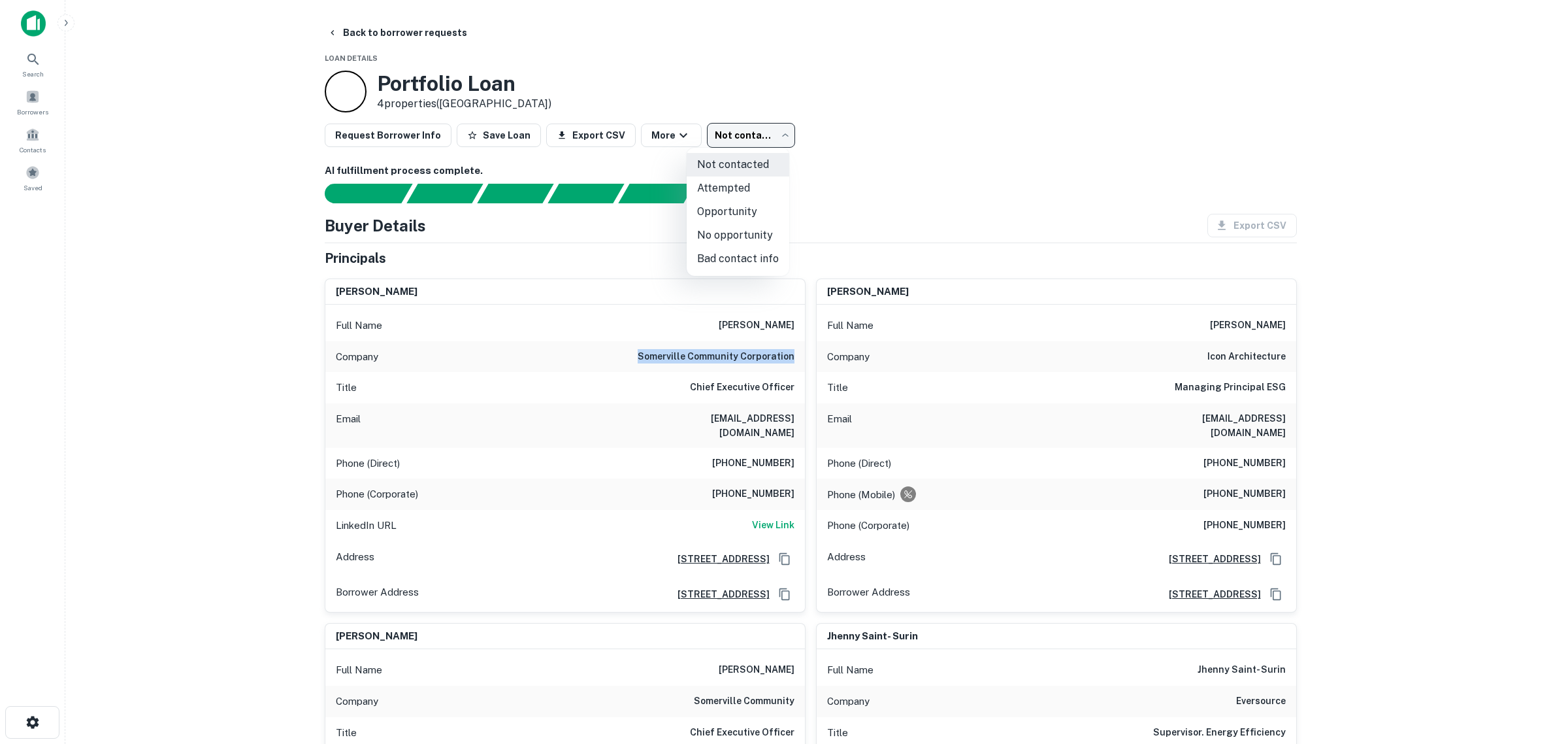
click at [727, 135] on body "Search Borrowers Contacts Saved Back to borrower requests Loan Details Portfoli…" at bounding box center [784, 372] width 1568 height 744
click at [714, 236] on li "No opportunity" at bounding box center [738, 235] width 103 height 24
type input "**********"
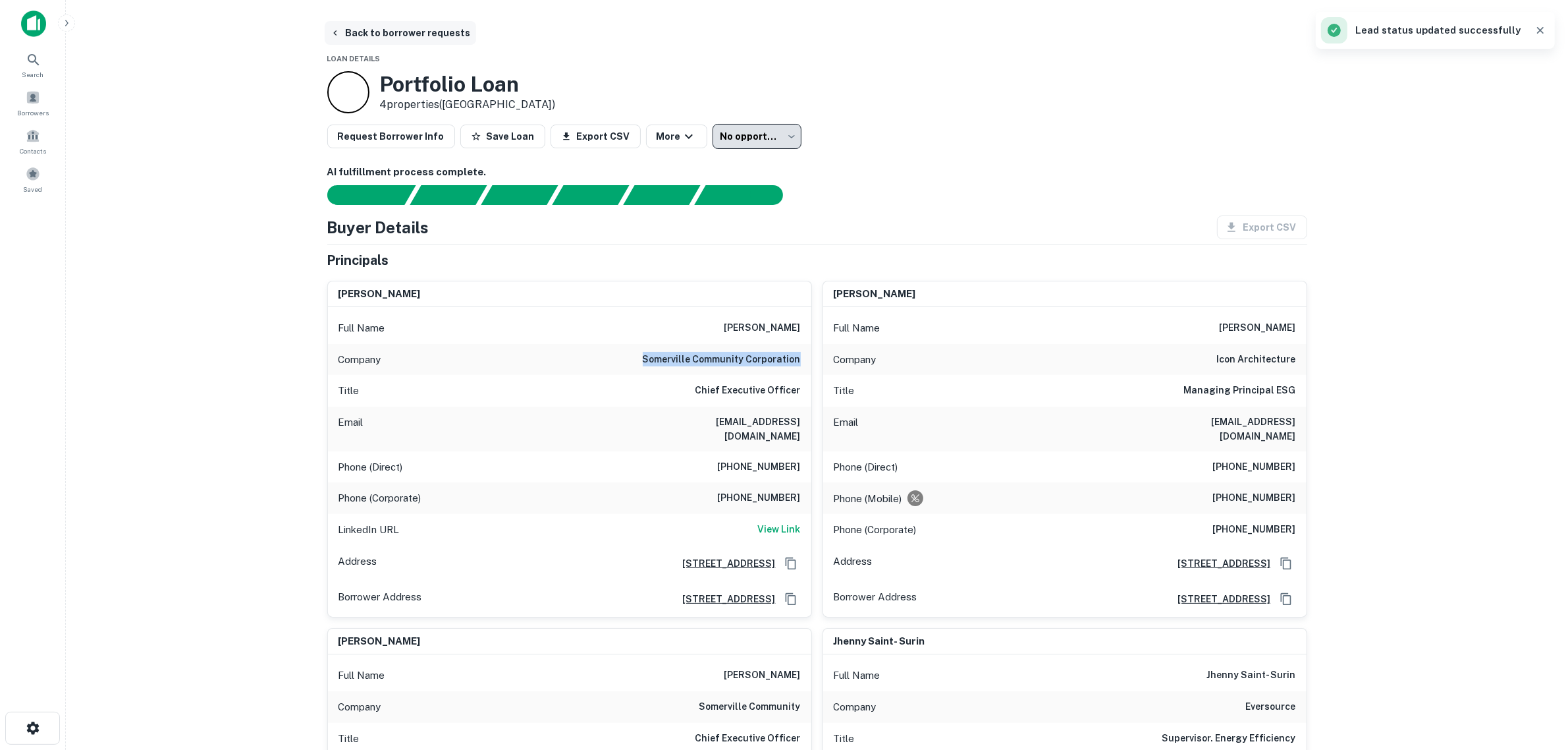
click at [410, 31] on button "Back to borrower requests" at bounding box center [400, 33] width 152 height 24
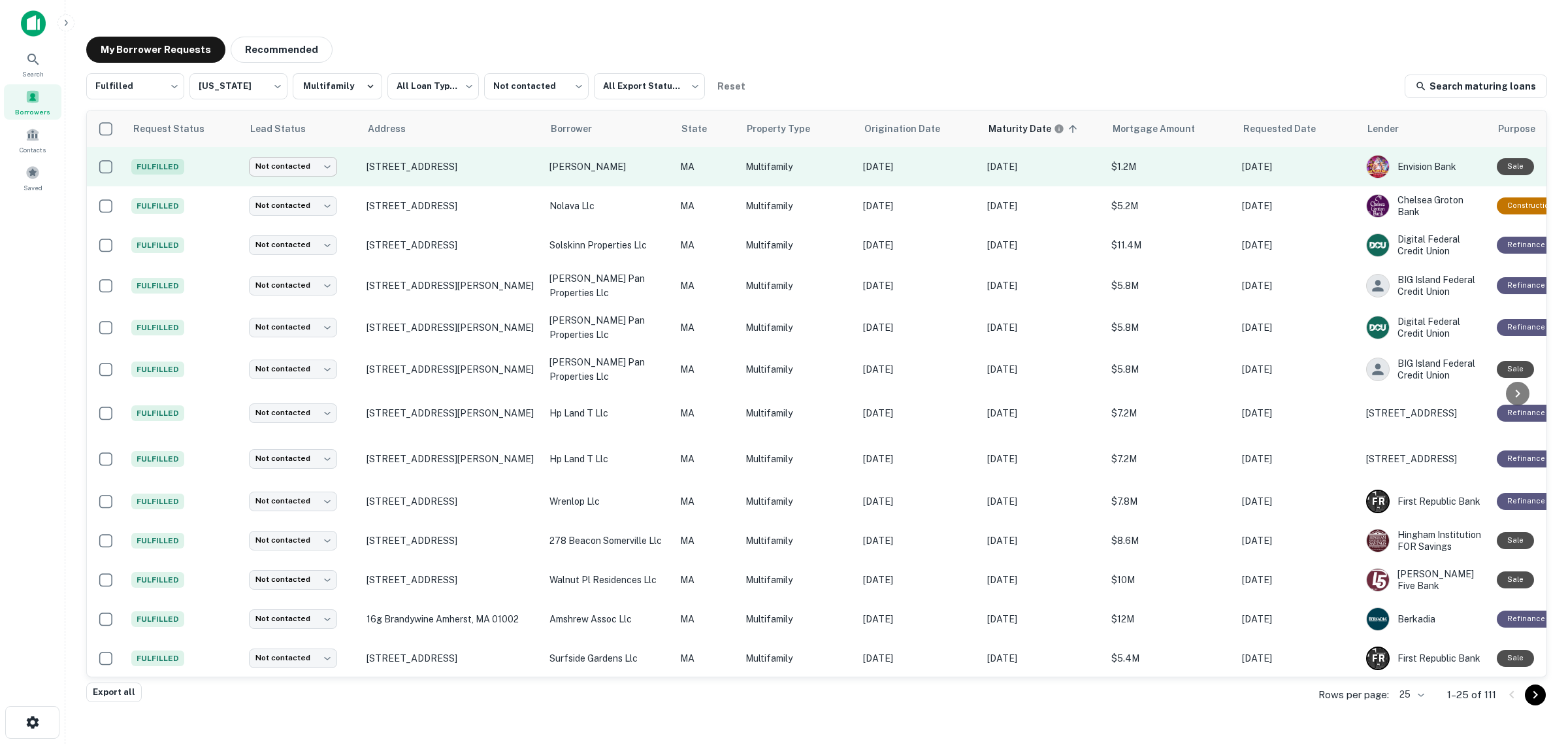
click at [319, 165] on body "**********" at bounding box center [784, 372] width 1568 height 744
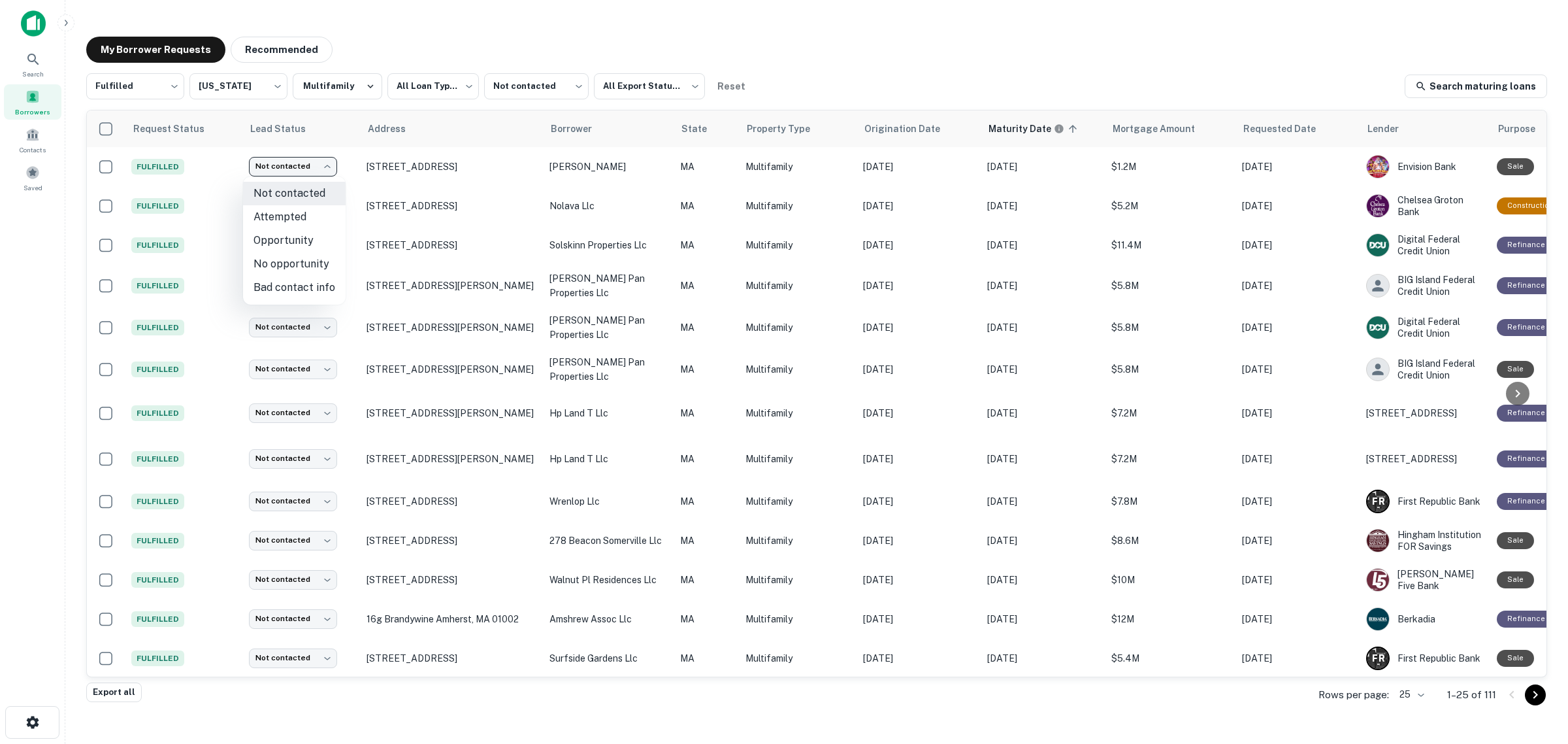
click at [306, 262] on li "No opportunity" at bounding box center [294, 264] width 103 height 24
type input "**********"
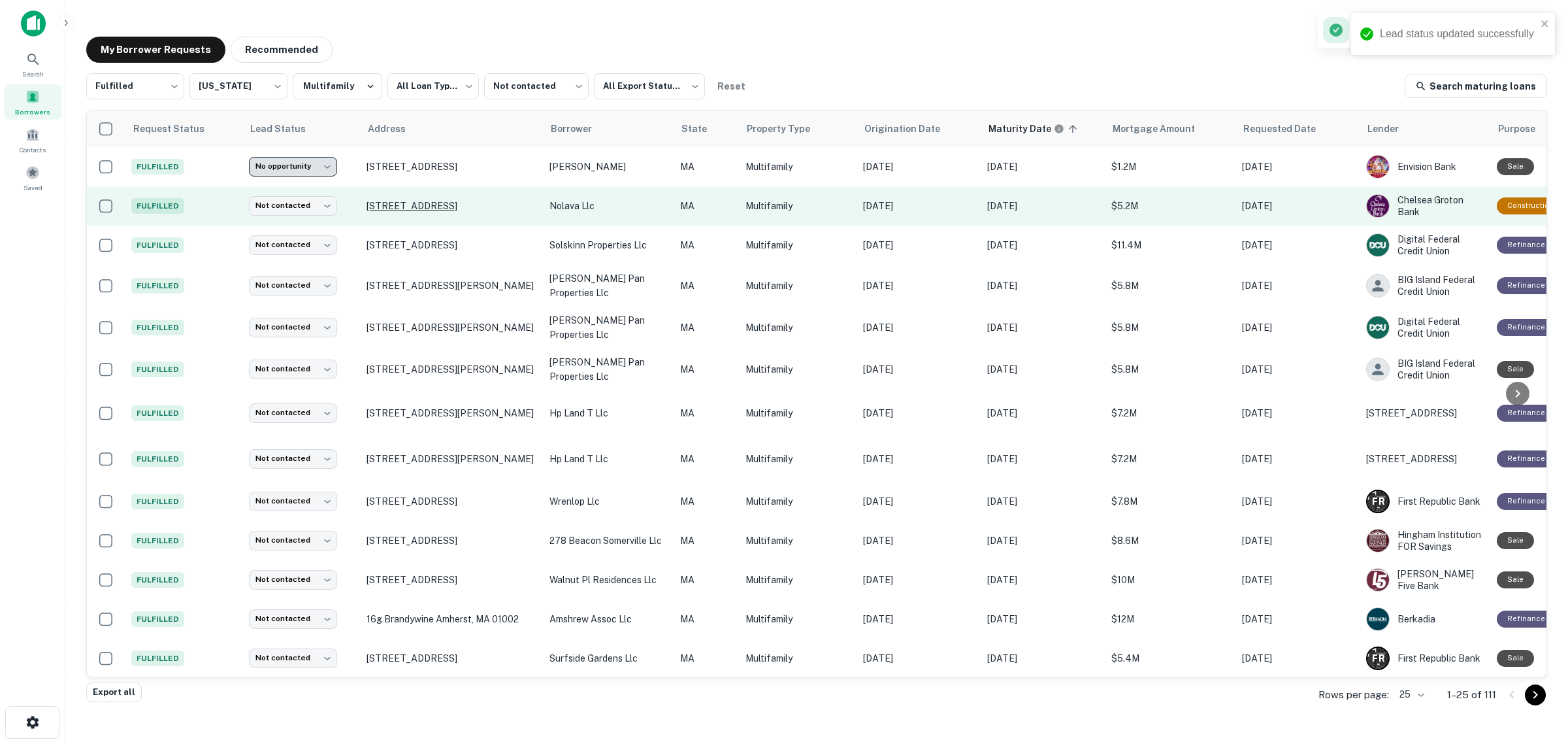
click at [413, 200] on p "[STREET_ADDRESS]" at bounding box center [452, 205] width 170 height 11
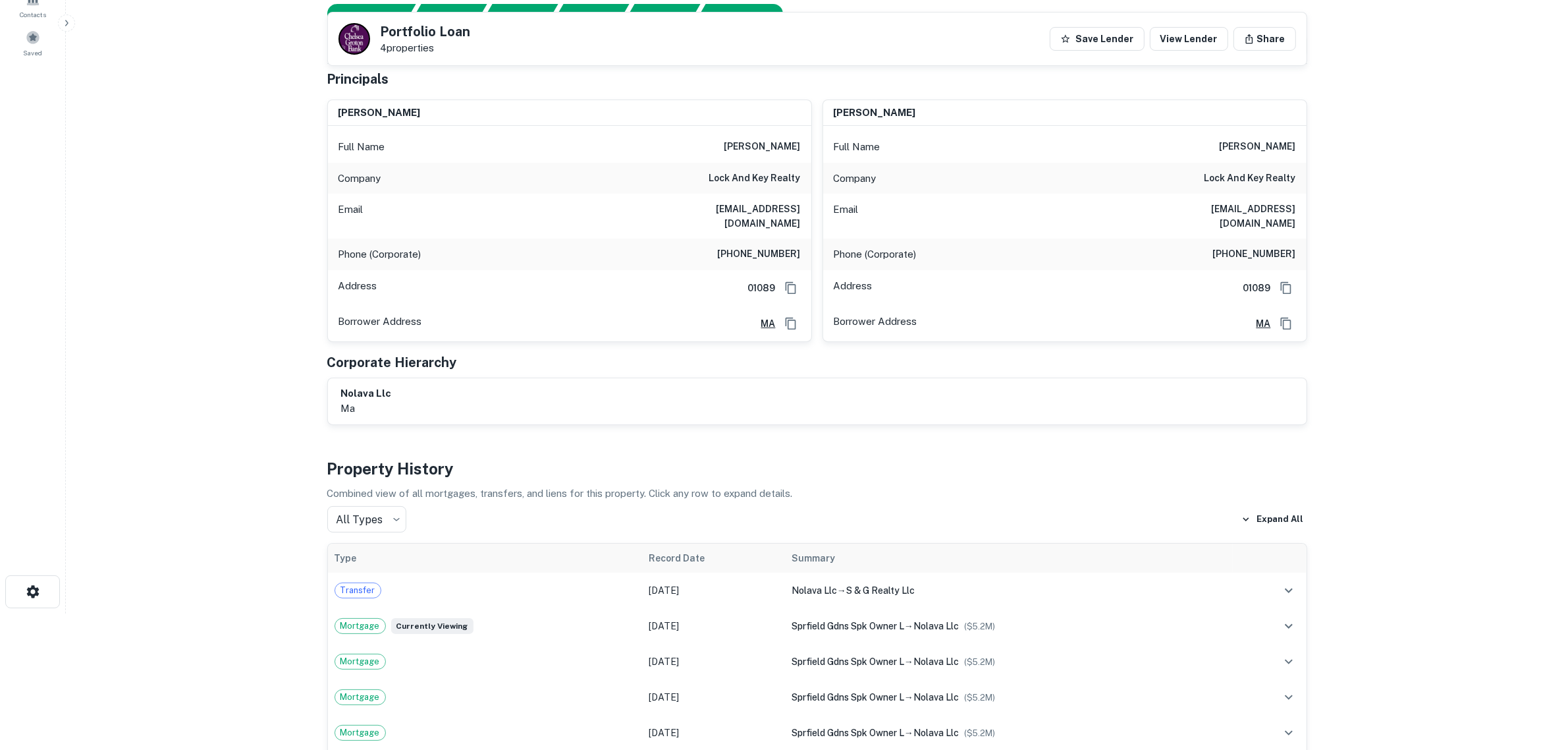
scroll to position [83, 0]
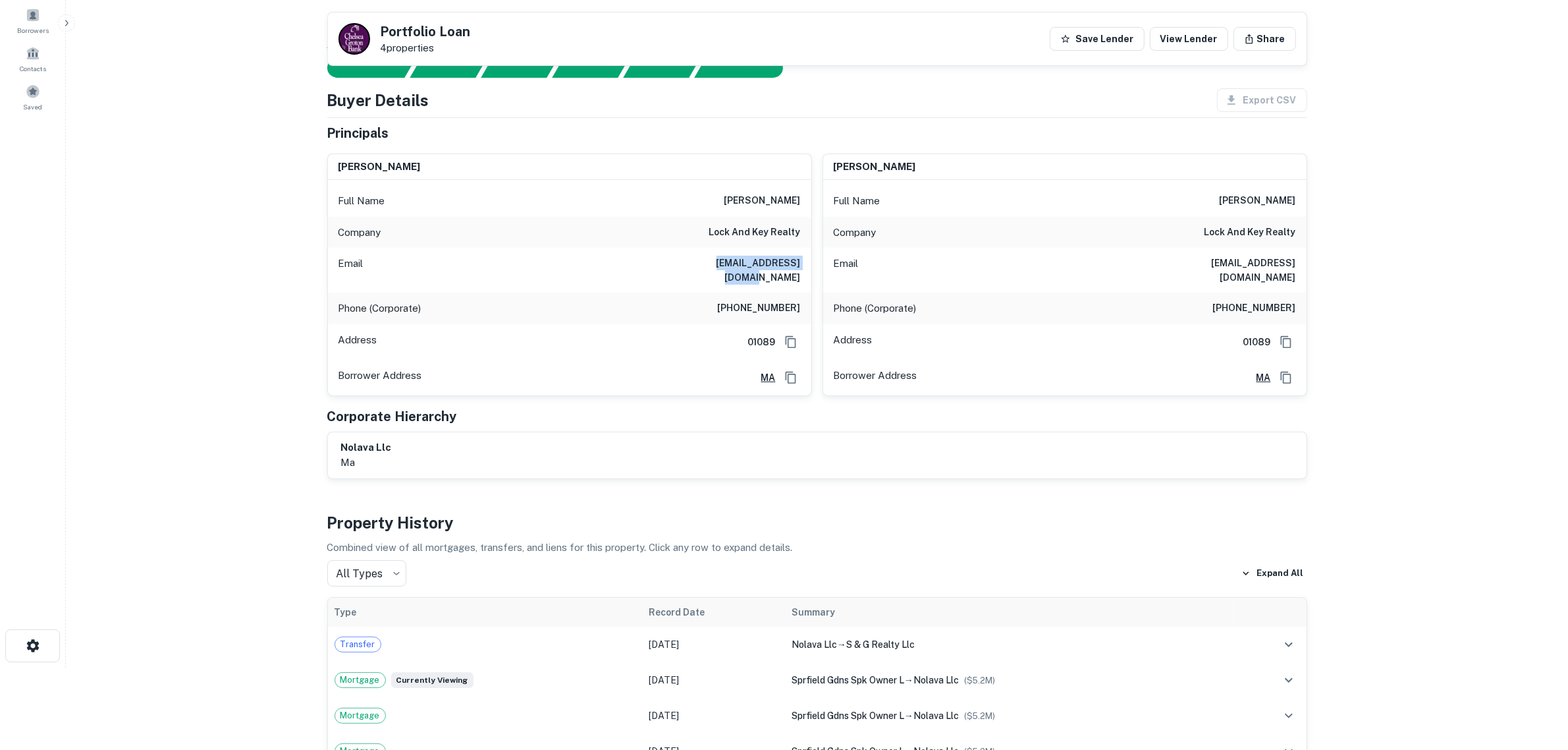
drag, startPoint x: 677, startPoint y: 262, endPoint x: 802, endPoint y: 264, distance: 125.0
click at [802, 264] on div "Email [EMAIL_ADDRESS][DOMAIN_NAME]" at bounding box center [569, 270] width 483 height 44
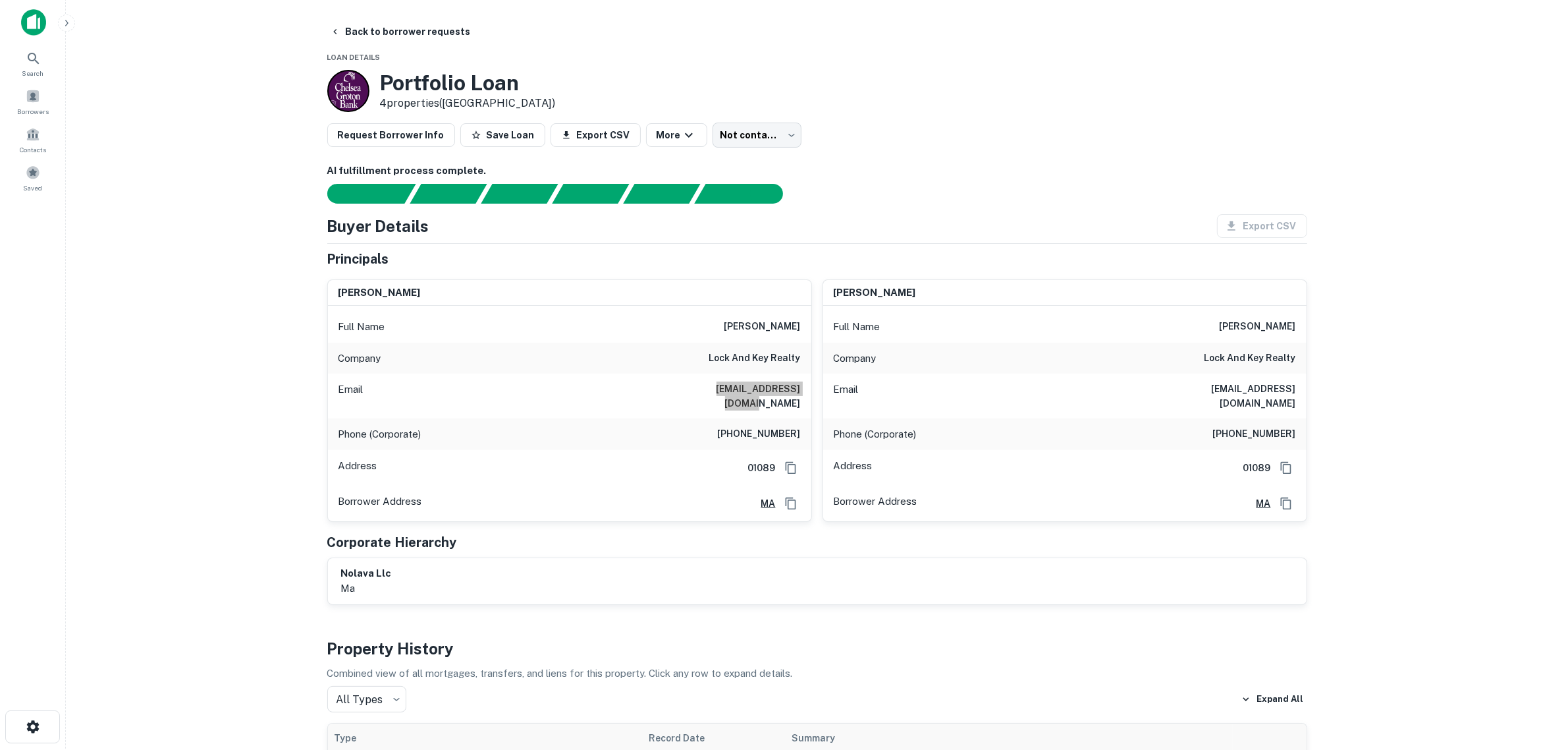
scroll to position [0, 0]
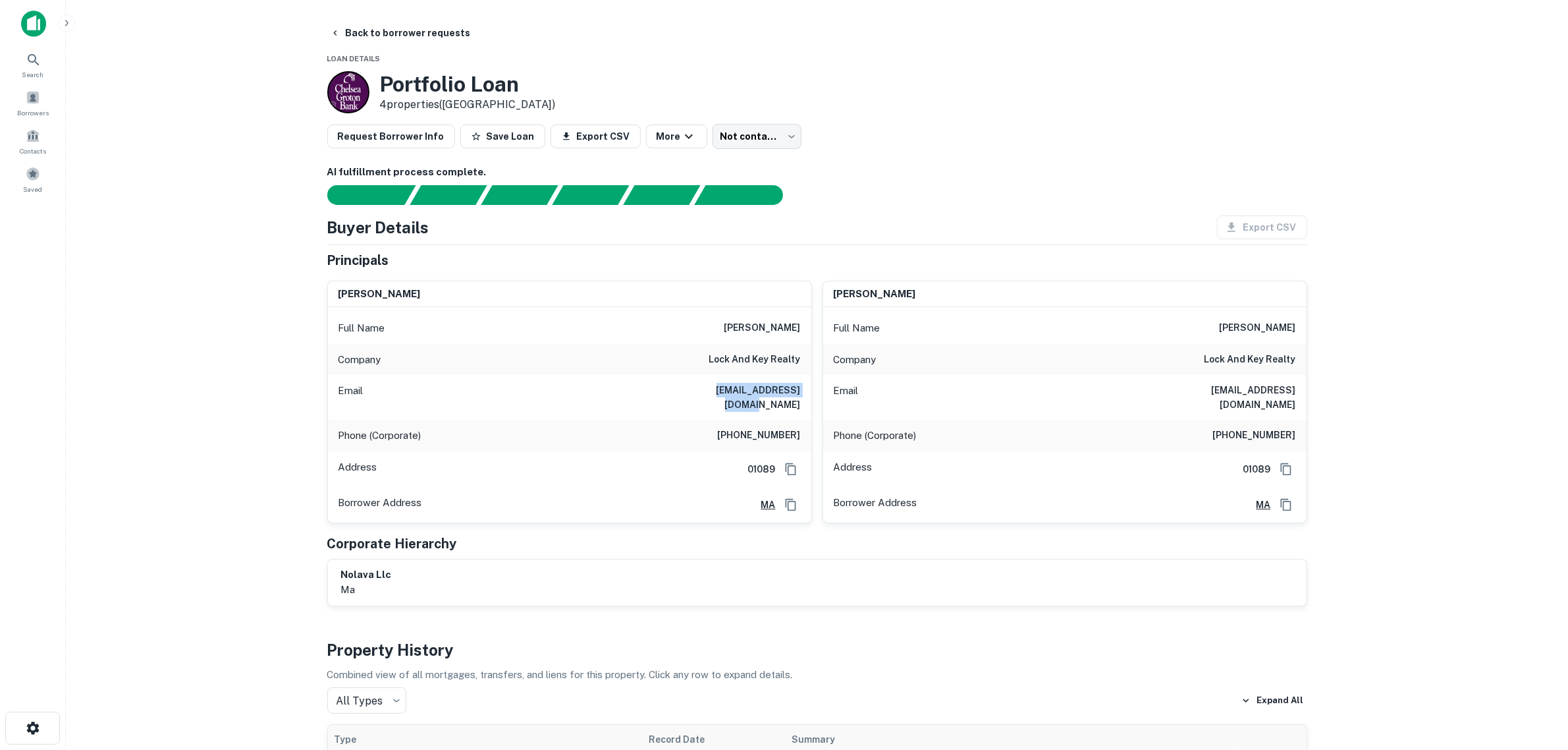
click at [766, 385] on h6 "[EMAIL_ADDRESS][DOMAIN_NAME]" at bounding box center [722, 398] width 158 height 29
drag, startPoint x: 693, startPoint y: 388, endPoint x: 802, endPoint y: 390, distance: 109.0
click at [802, 390] on div "Email [EMAIL_ADDRESS][DOMAIN_NAME]" at bounding box center [569, 397] width 483 height 44
click at [808, 392] on div "Email [EMAIL_ADDRESS][DOMAIN_NAME]" at bounding box center [569, 397] width 483 height 44
drag, startPoint x: 808, startPoint y: 392, endPoint x: 678, endPoint y: 392, distance: 130.0
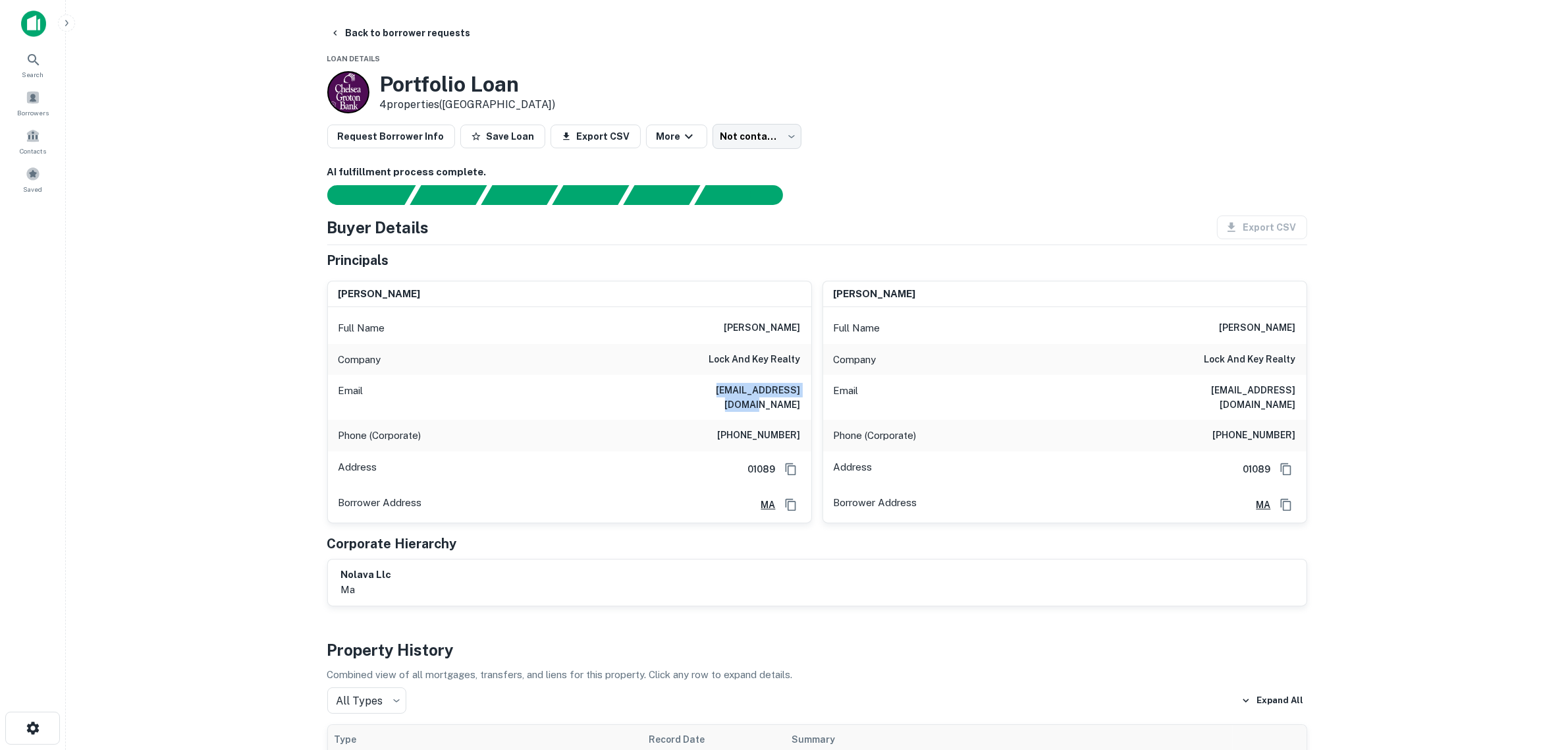
click at [678, 392] on div "Email [EMAIL_ADDRESS][DOMAIN_NAME]" at bounding box center [569, 397] width 483 height 44
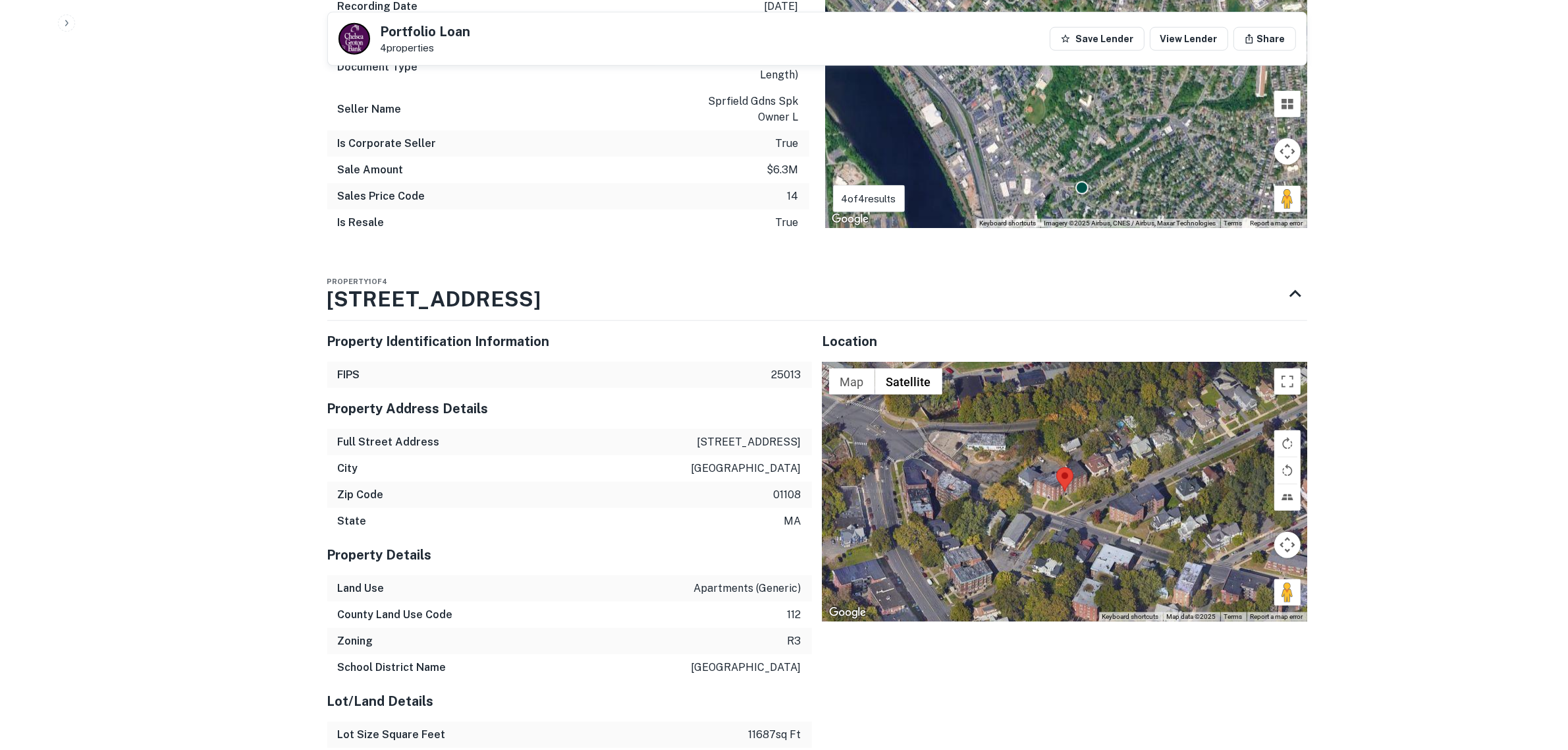
scroll to position [1318, 0]
drag, startPoint x: 710, startPoint y: 426, endPoint x: 803, endPoint y: 428, distance: 93.0
click at [803, 428] on div "Full Street Address [STREET_ADDRESS]" at bounding box center [570, 441] width 485 height 26
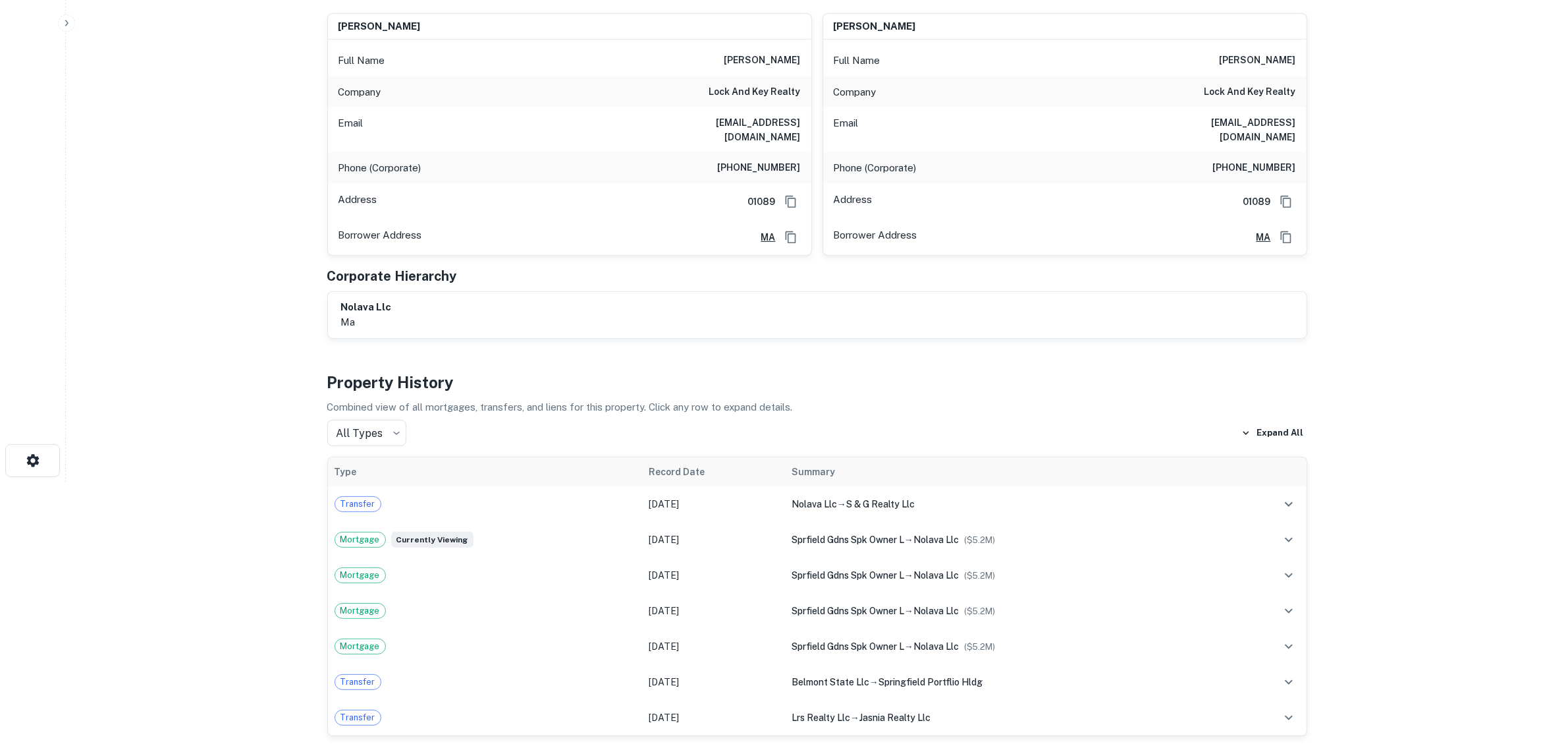
scroll to position [0, 0]
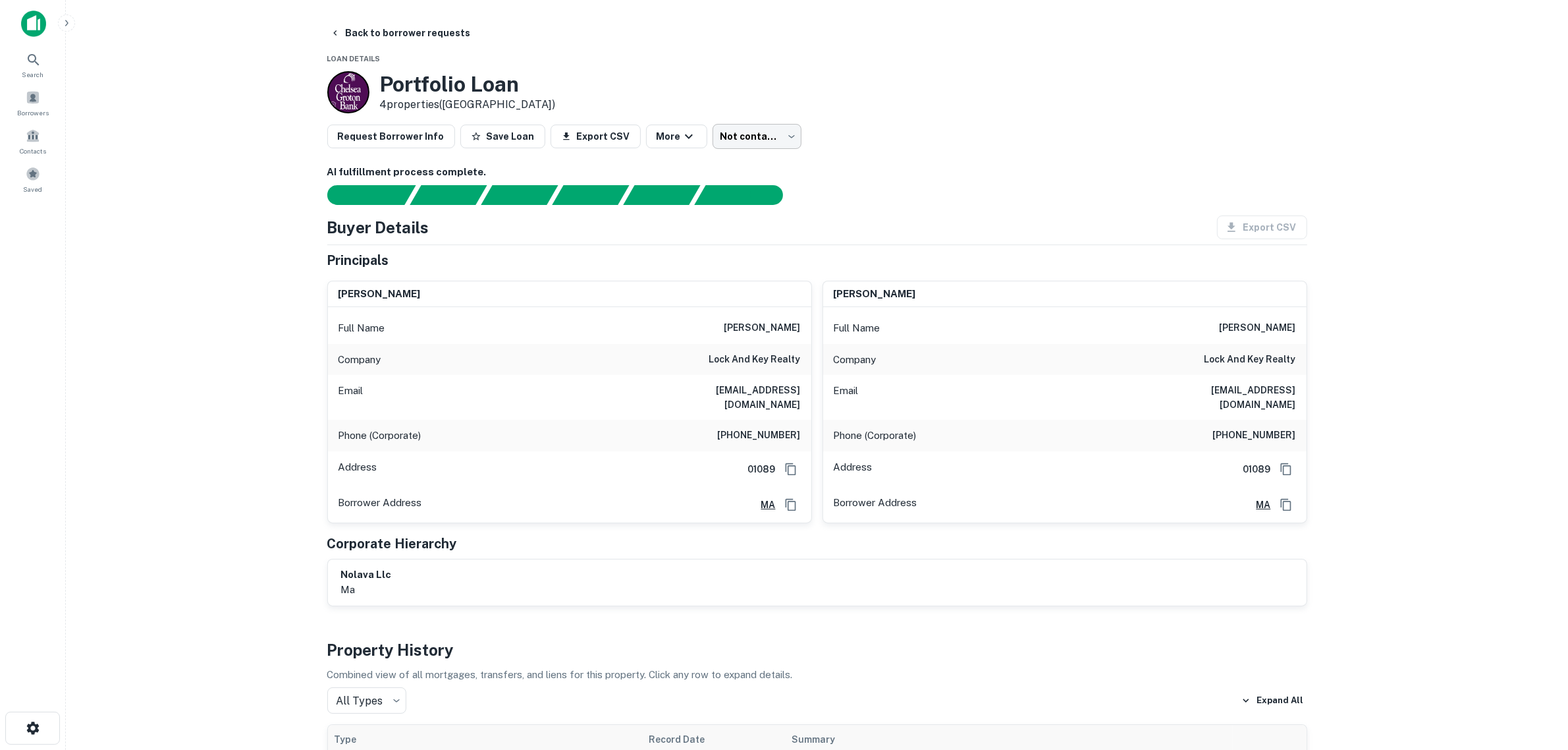
click at [742, 139] on body "Search Borrowers Contacts Saved Back to borrower requests Loan Details Portfoli…" at bounding box center [784, 375] width 1568 height 750
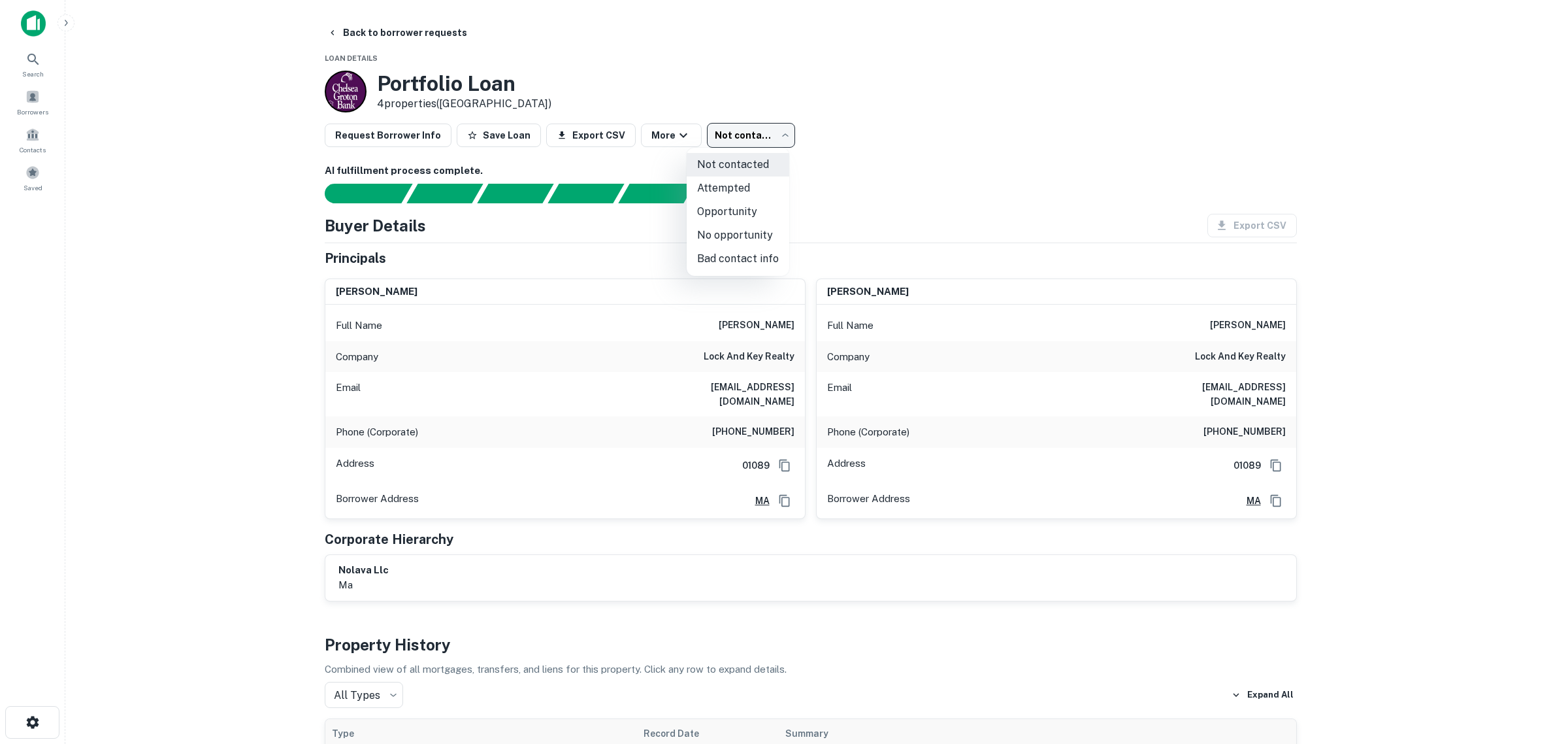
click at [739, 185] on li "Attempted" at bounding box center [738, 188] width 103 height 24
type input "*********"
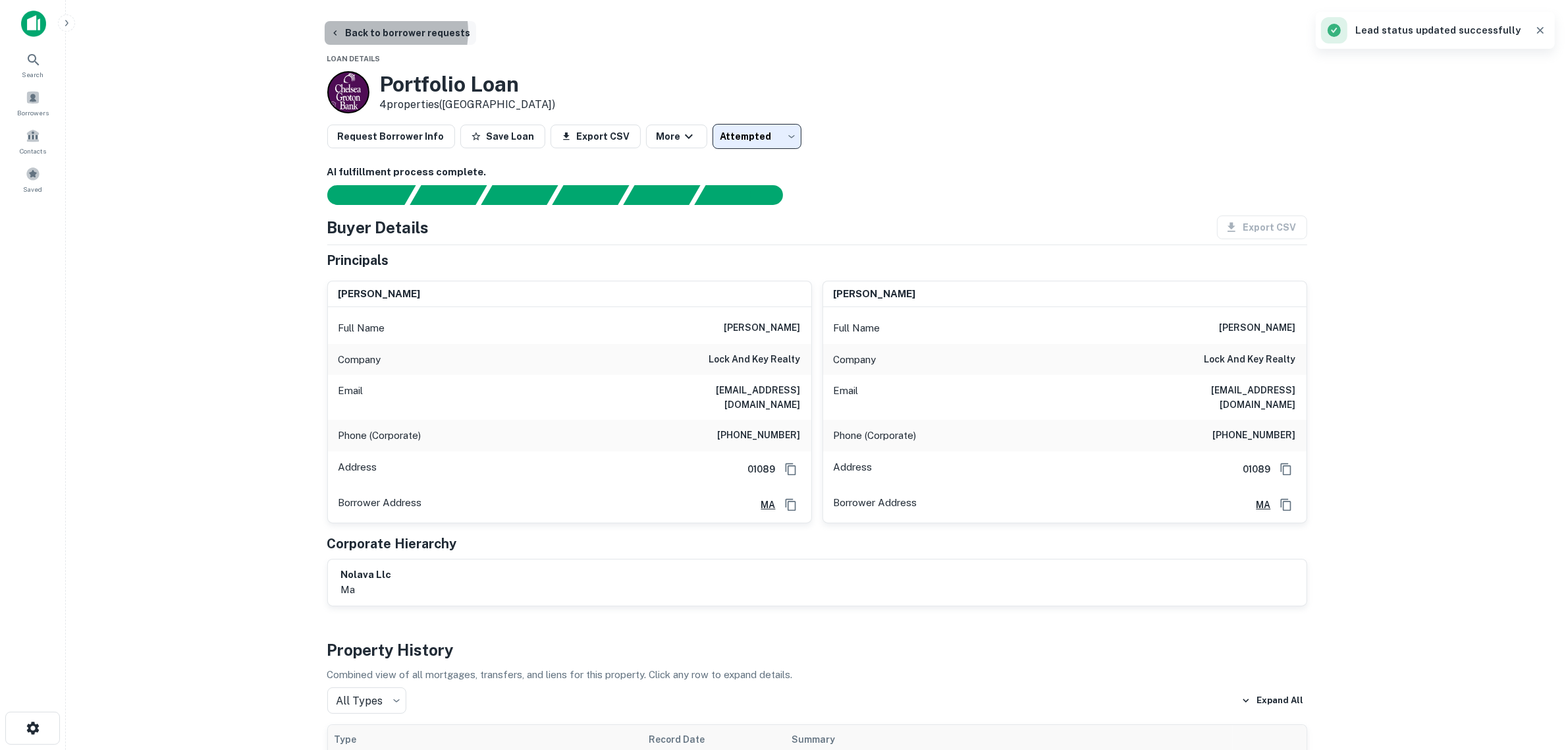
click at [384, 31] on button "Back to borrower requests" at bounding box center [400, 33] width 152 height 24
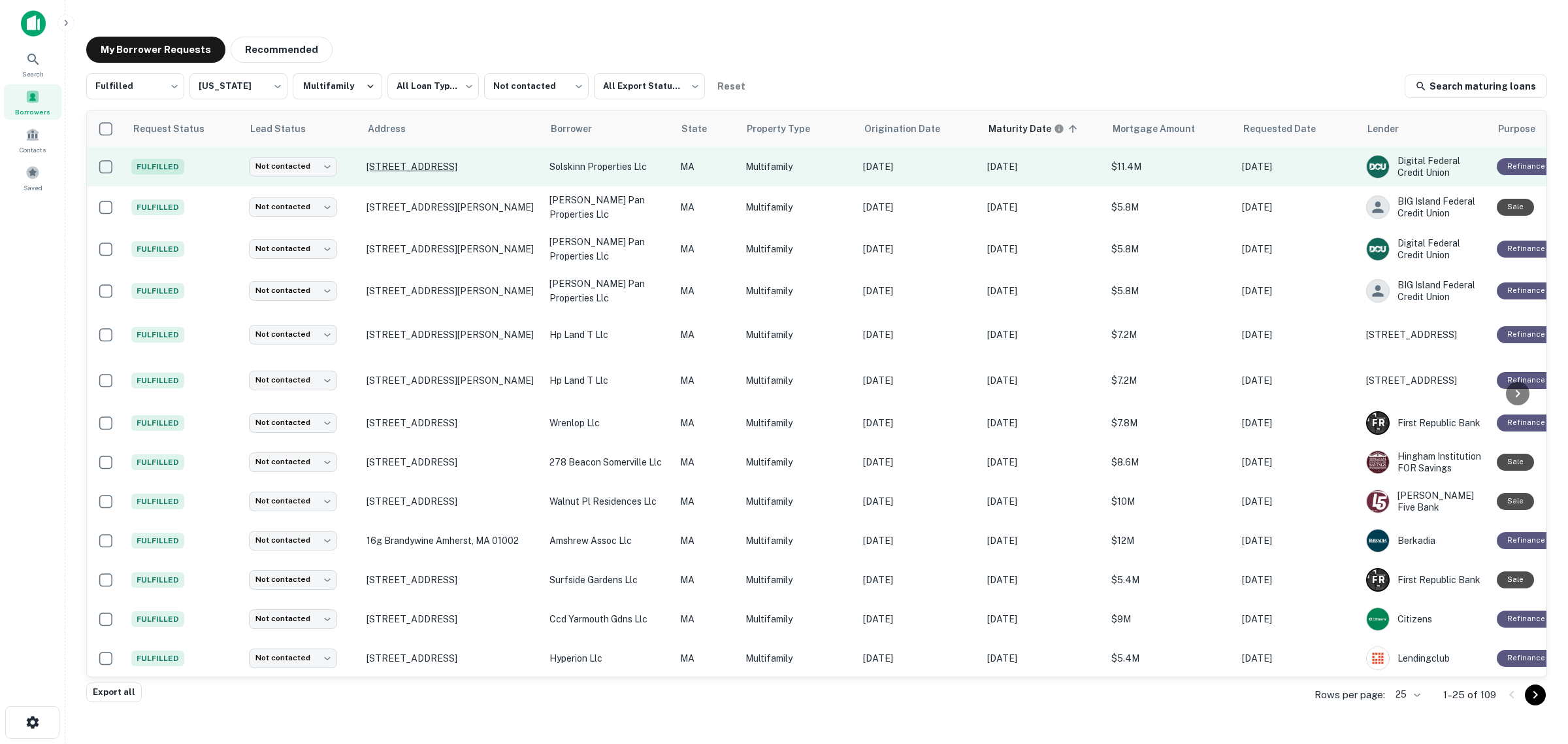
click at [432, 171] on p "[STREET_ADDRESS]" at bounding box center [452, 166] width 170 height 11
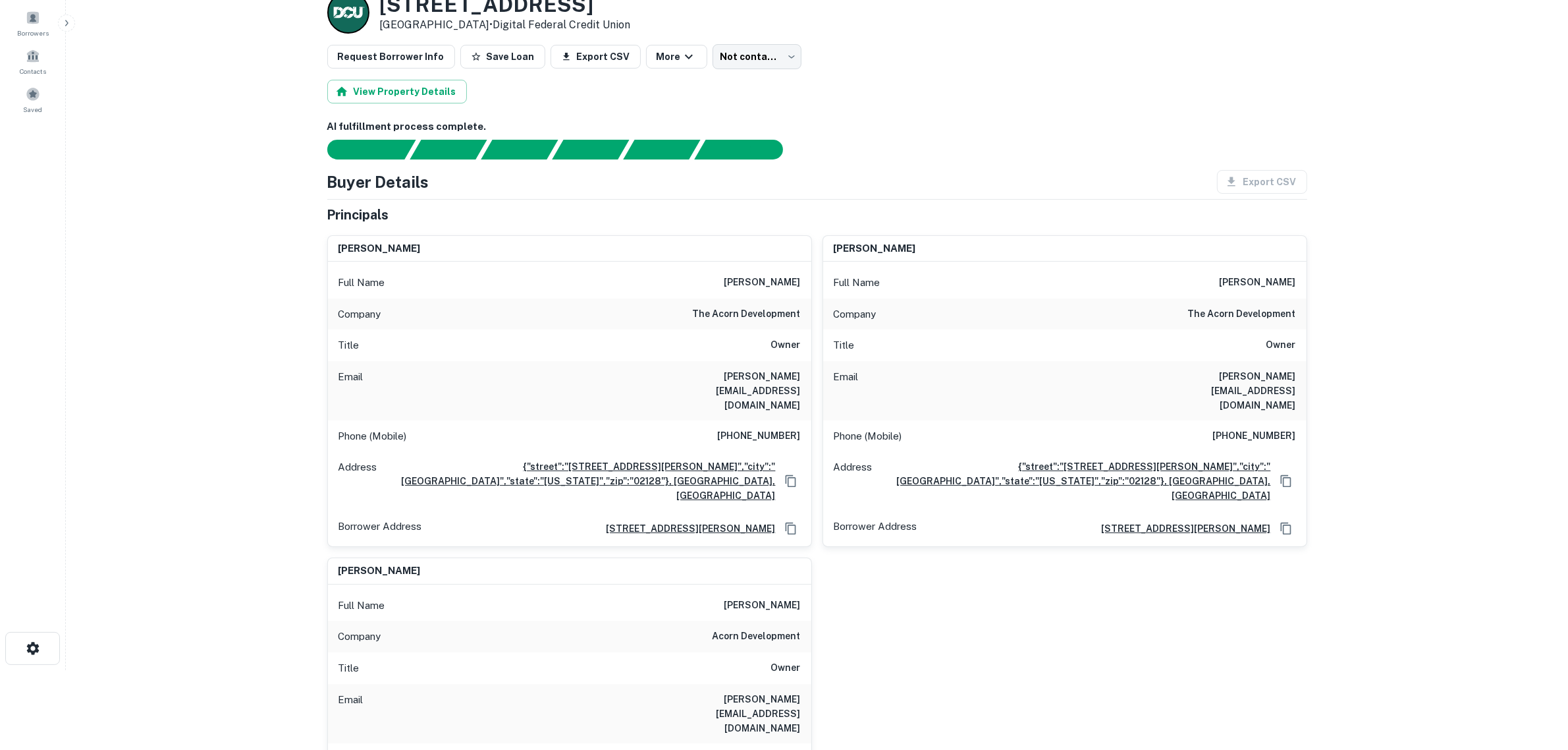
scroll to position [83, 0]
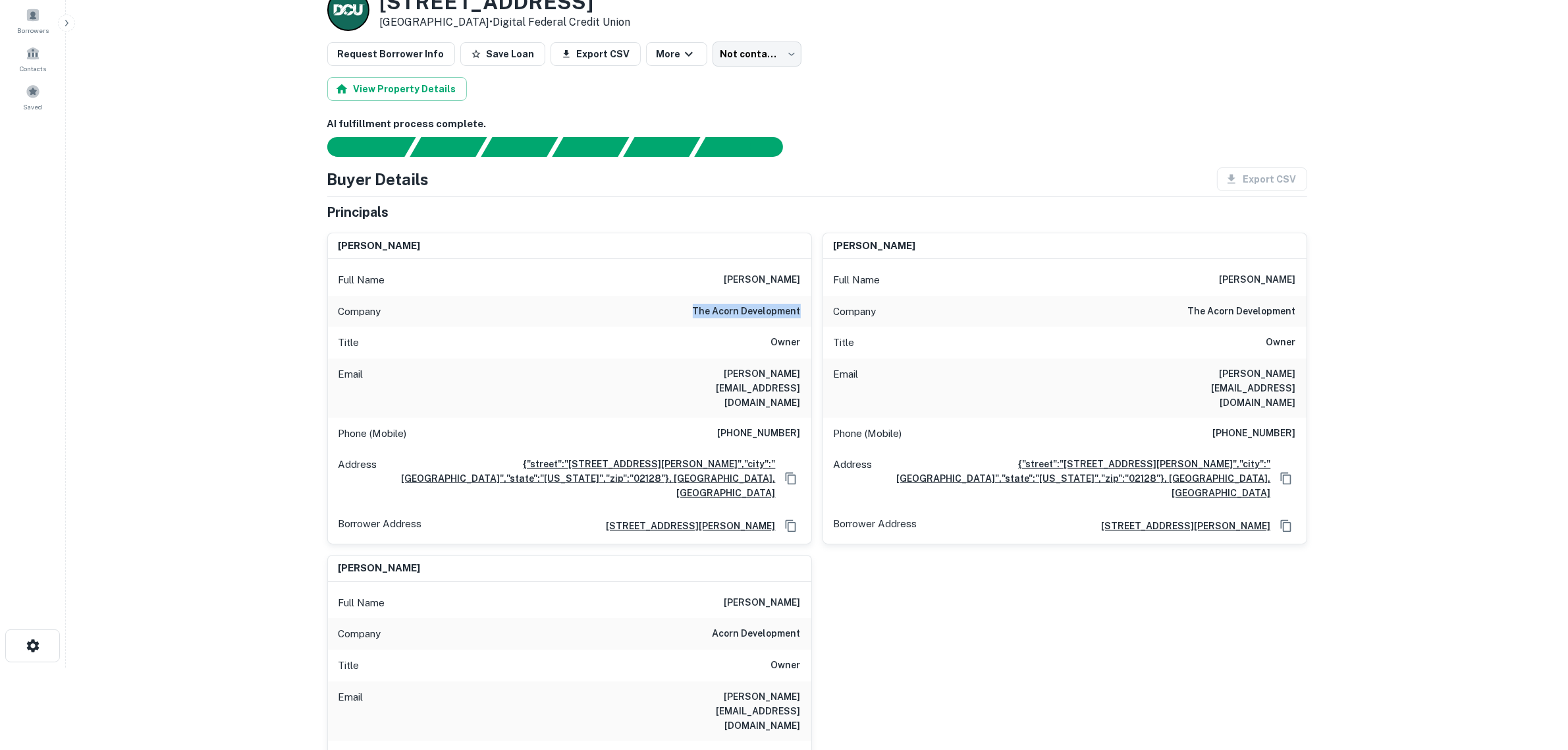
drag, startPoint x: 681, startPoint y: 311, endPoint x: 801, endPoint y: 311, distance: 120.0
click at [801, 311] on div "Company the acorn development" at bounding box center [569, 311] width 483 height 31
click at [290, 287] on main "Back to borrower requests Loan Details [STREET_ADDRESS] • Digital Federal Credi…" at bounding box center [817, 292] width 1502 height 750
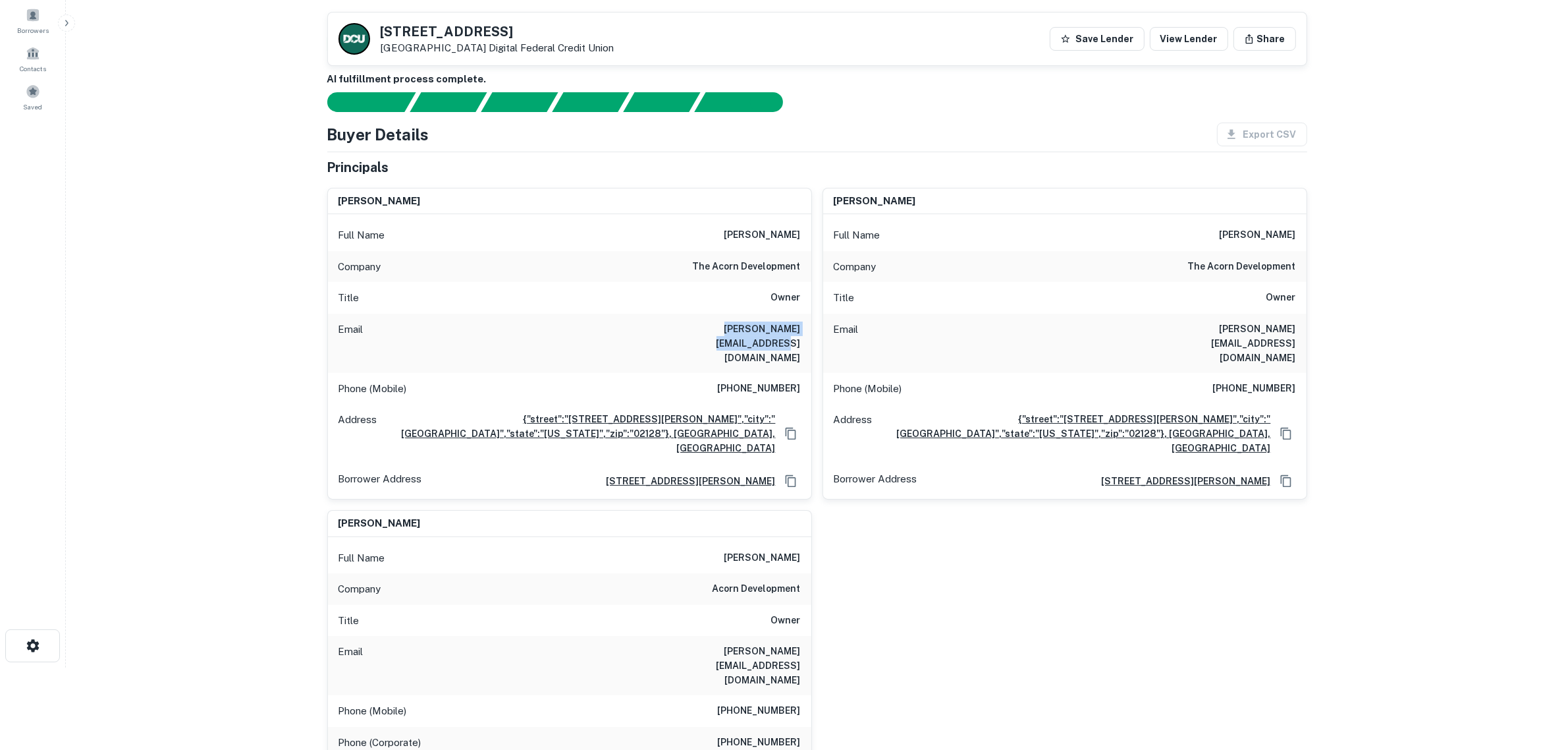
drag, startPoint x: 658, startPoint y: 333, endPoint x: 808, endPoint y: 337, distance: 150.1
click at [808, 337] on div "Email [PERSON_NAME][EMAIL_ADDRESS][DOMAIN_NAME]" at bounding box center [569, 342] width 483 height 59
drag, startPoint x: 213, startPoint y: 264, endPoint x: 222, endPoint y: 246, distance: 20.1
click at [213, 264] on main "Back to borrower requests [STREET_ADDRESS] Digital Federal Credit Union Save Le…" at bounding box center [817, 292] width 1502 height 750
drag, startPoint x: 459, startPoint y: 31, endPoint x: 381, endPoint y: 28, distance: 78.1
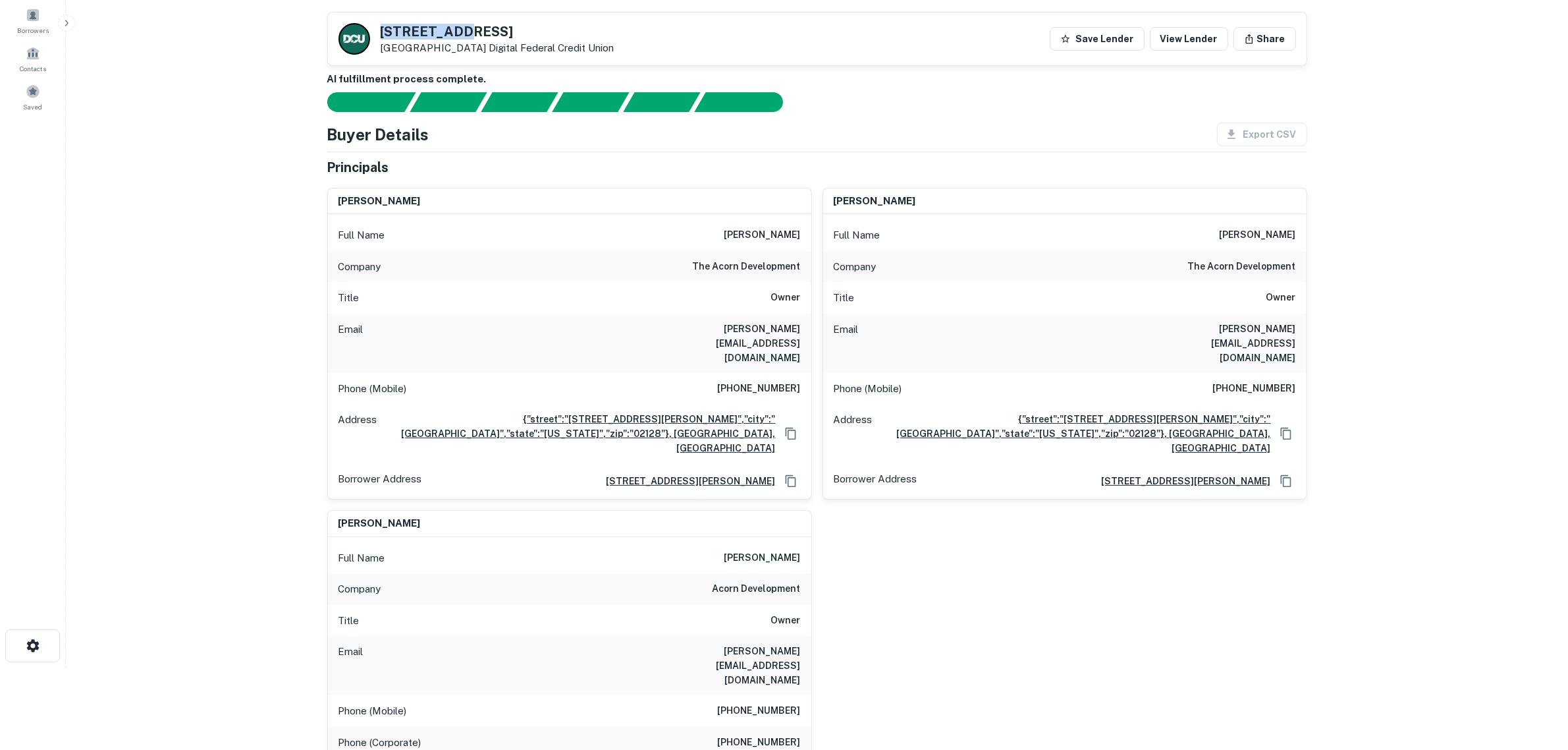
click at [381, 28] on h5 "[STREET_ADDRESS]" at bounding box center [497, 31] width 234 height 13
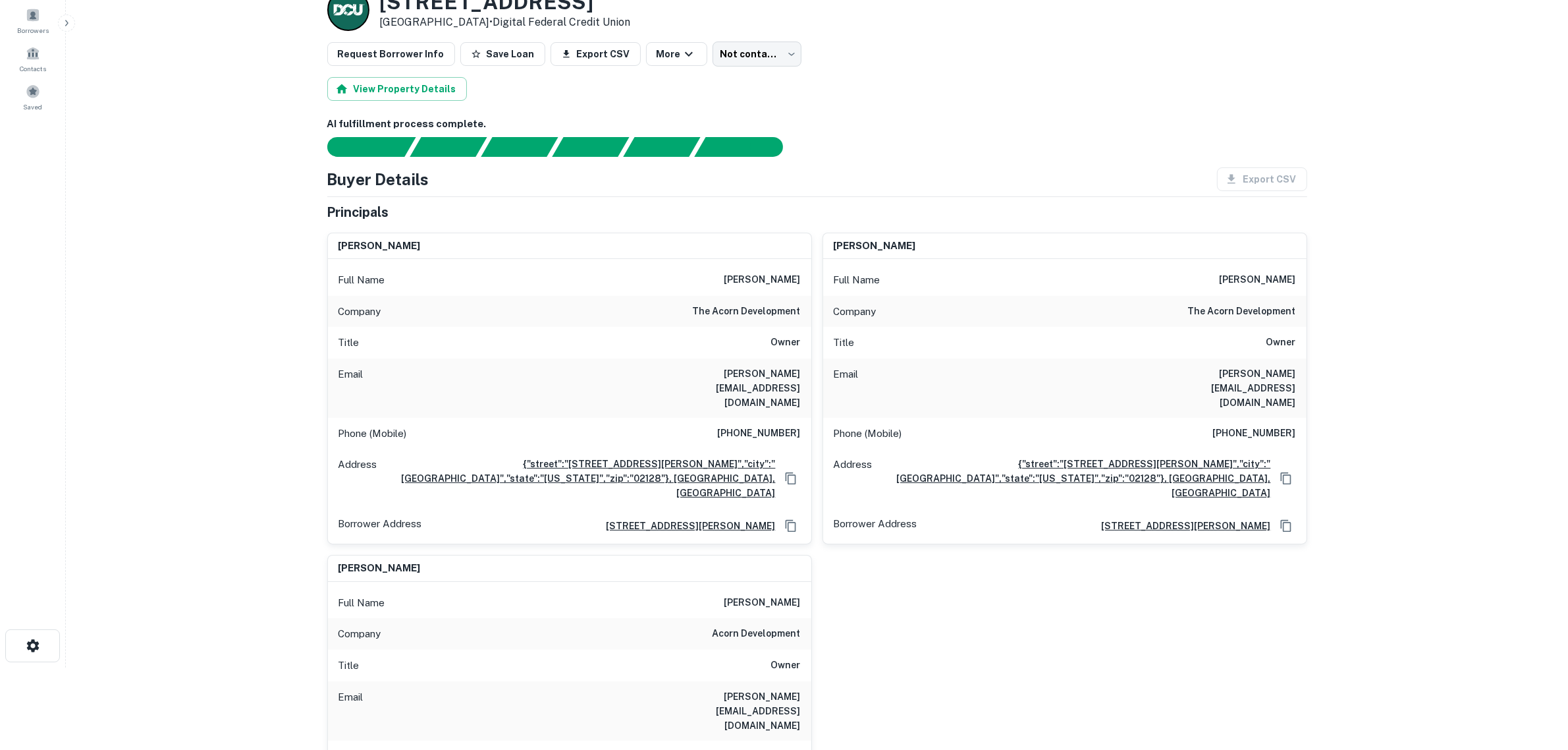
scroll to position [0, 0]
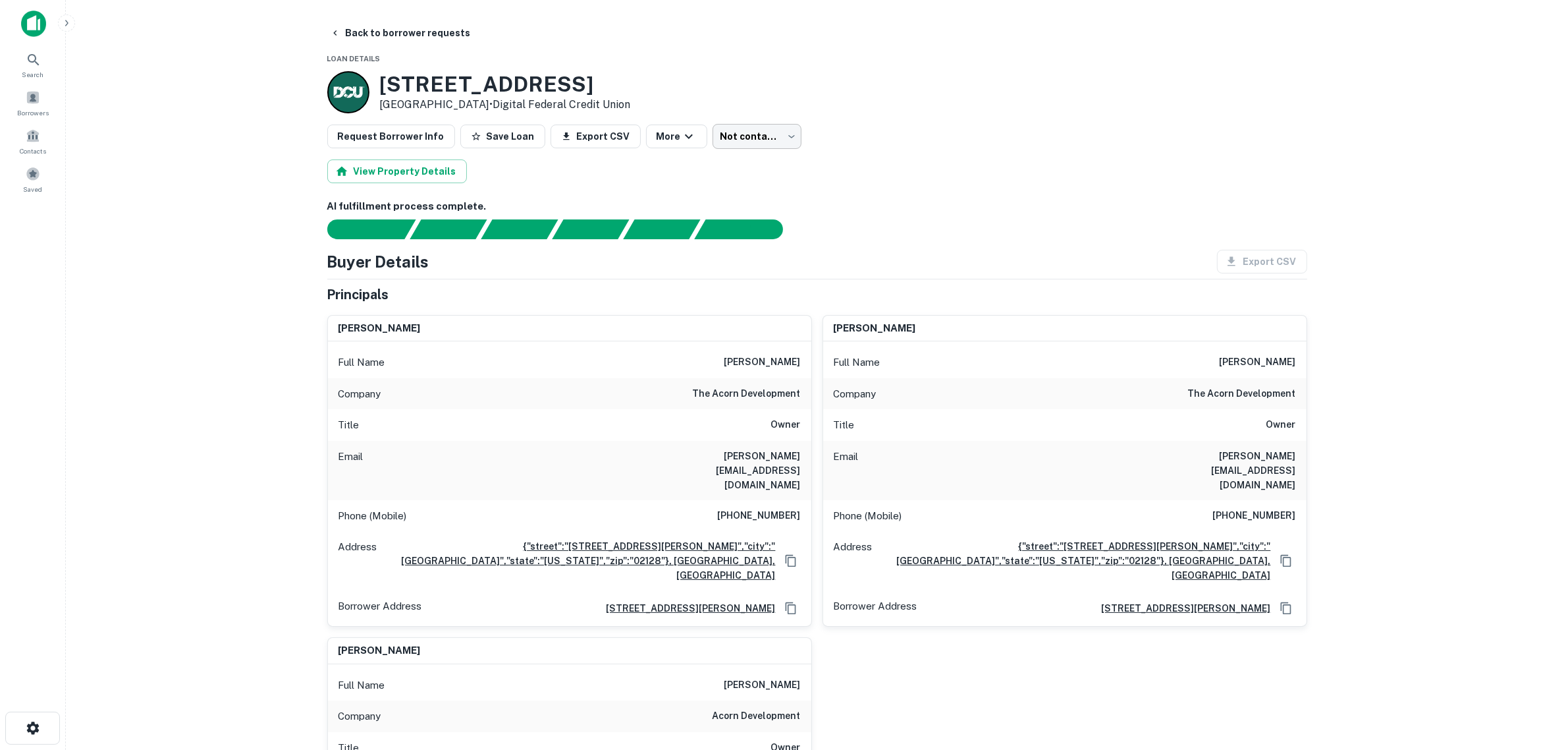
click at [761, 133] on body "Search Borrowers Contacts Saved Back to borrower requests Loan Details [STREET_…" at bounding box center [784, 375] width 1568 height 750
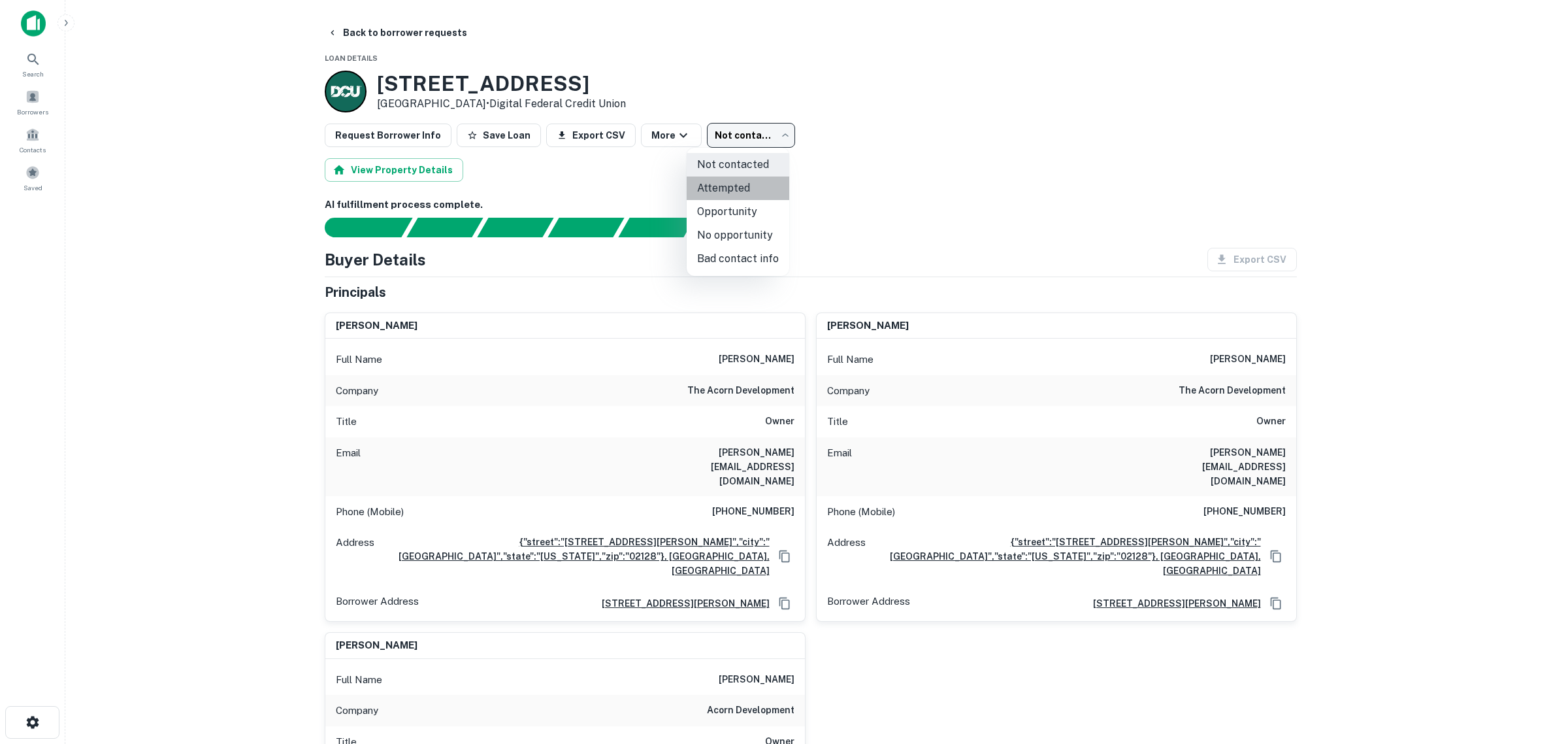
click at [738, 188] on li "Attempted" at bounding box center [738, 188] width 103 height 24
type input "*********"
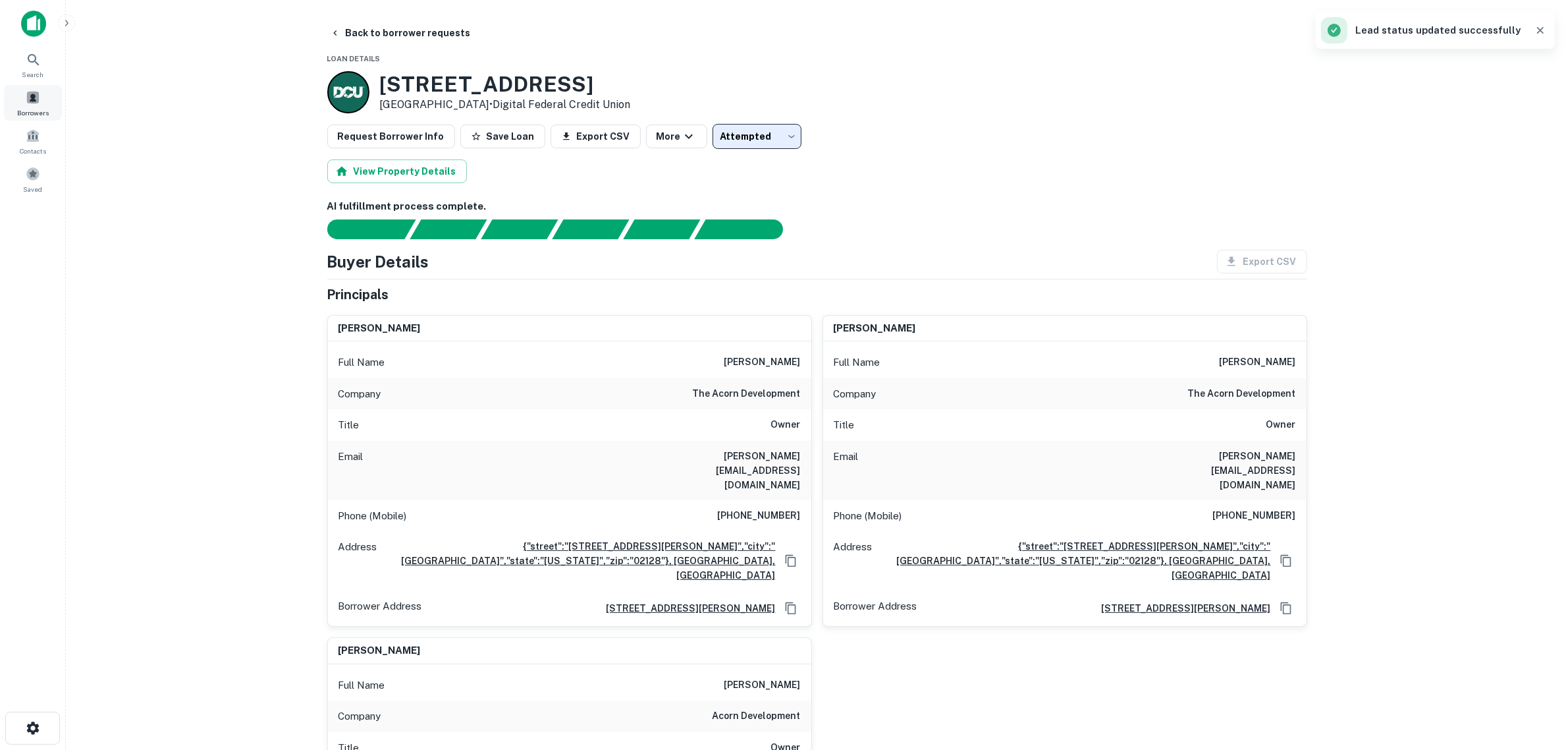
click at [34, 107] on span "Borrowers" at bounding box center [32, 113] width 31 height 11
